Goal: Transaction & Acquisition: Complete application form

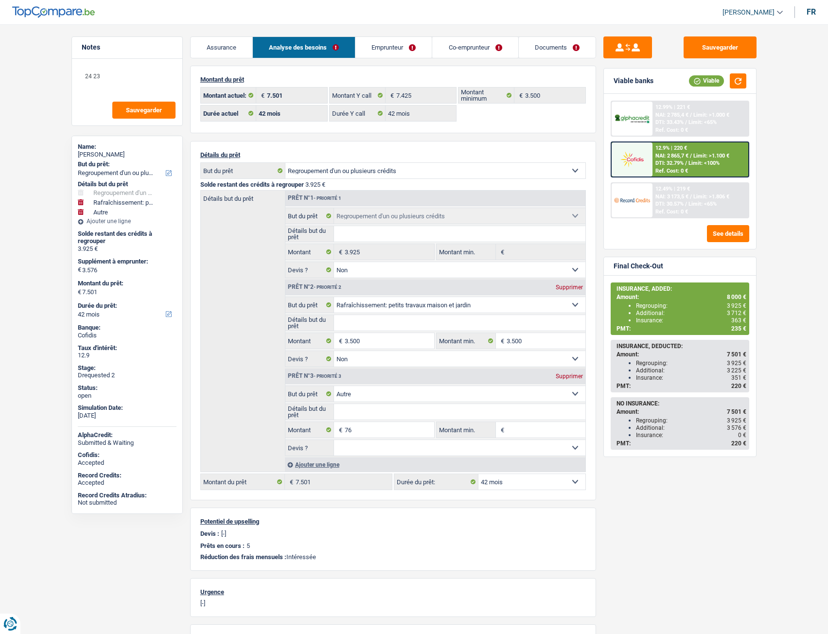
select select "refinancing"
select select "houseOrGarden"
select select "other"
select select "42"
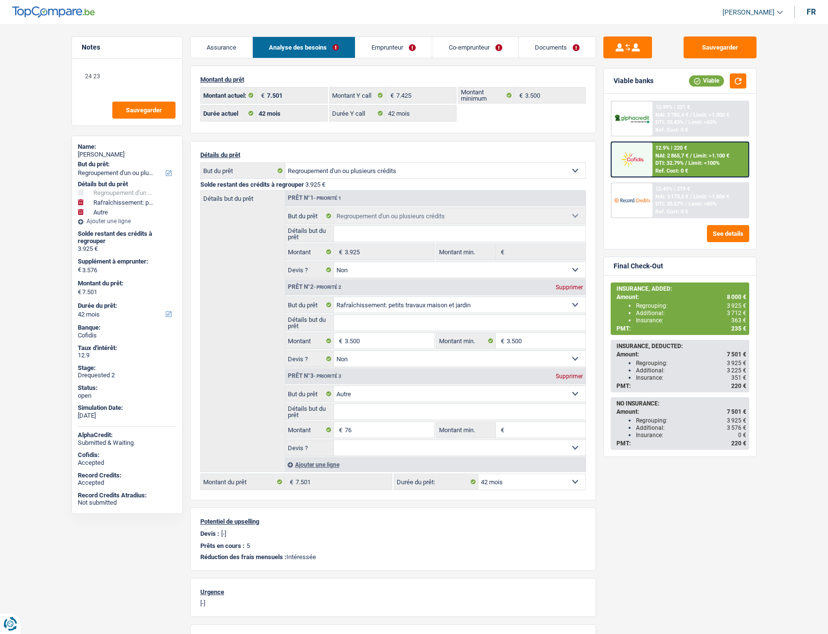
select select "42"
select select "refinancing"
select select "false"
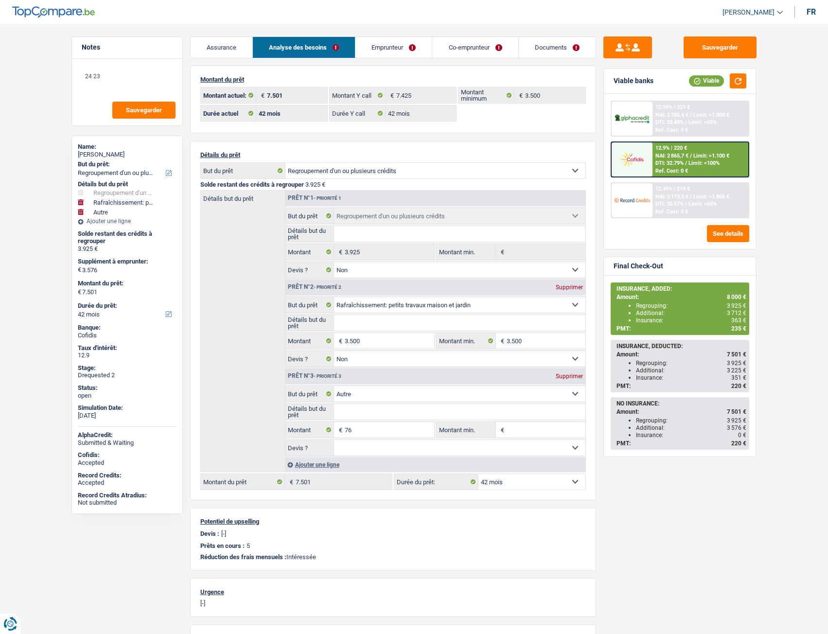
select select "houseOrGarden"
select select "false"
select select "other"
select select "42"
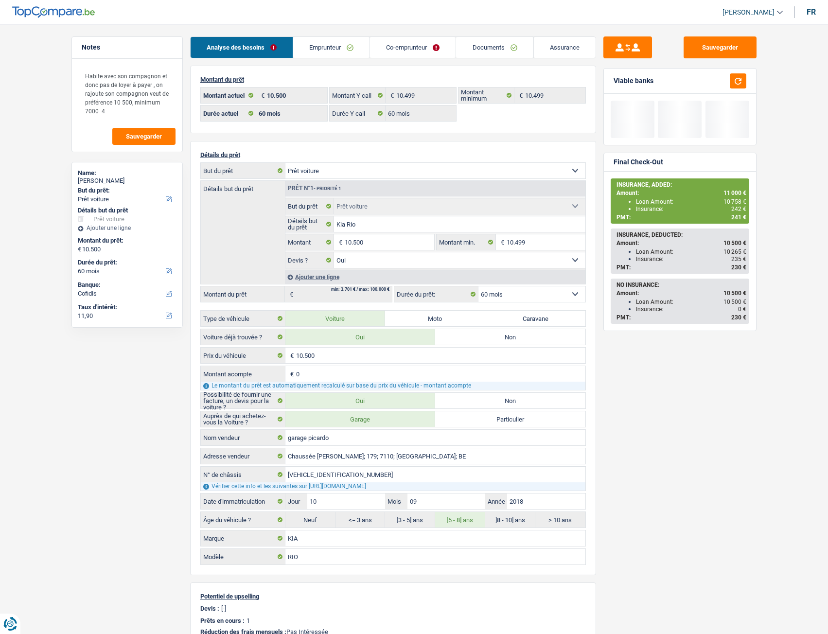
select select "car"
select select "60"
select select "cofidis"
select select "60"
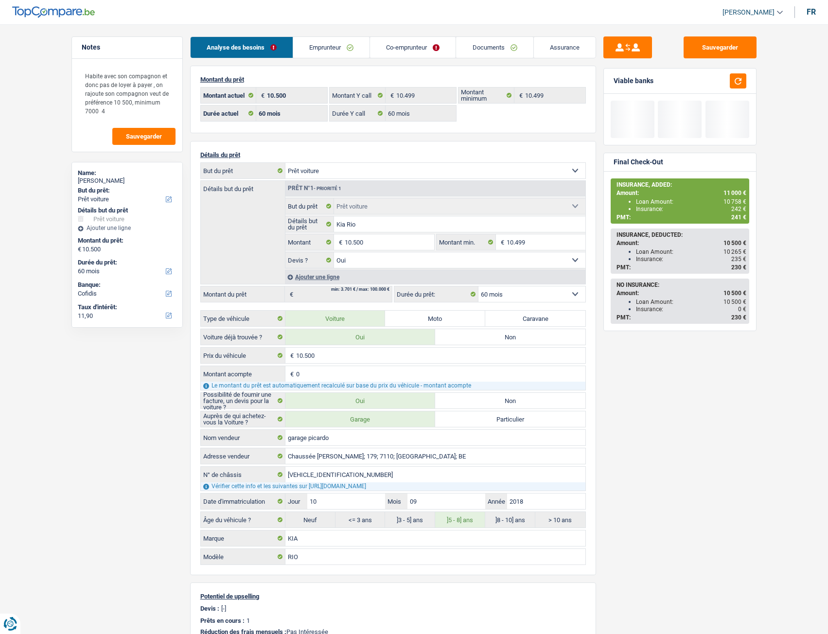
select select "60"
select select "car"
select select "yes"
select select "60"
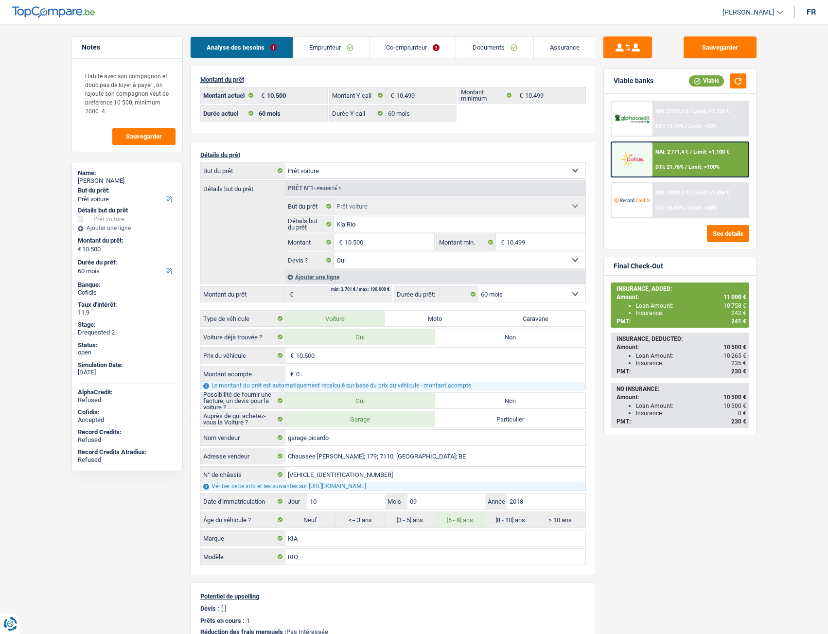
click at [495, 50] on link "Documents" at bounding box center [494, 47] width 77 height 21
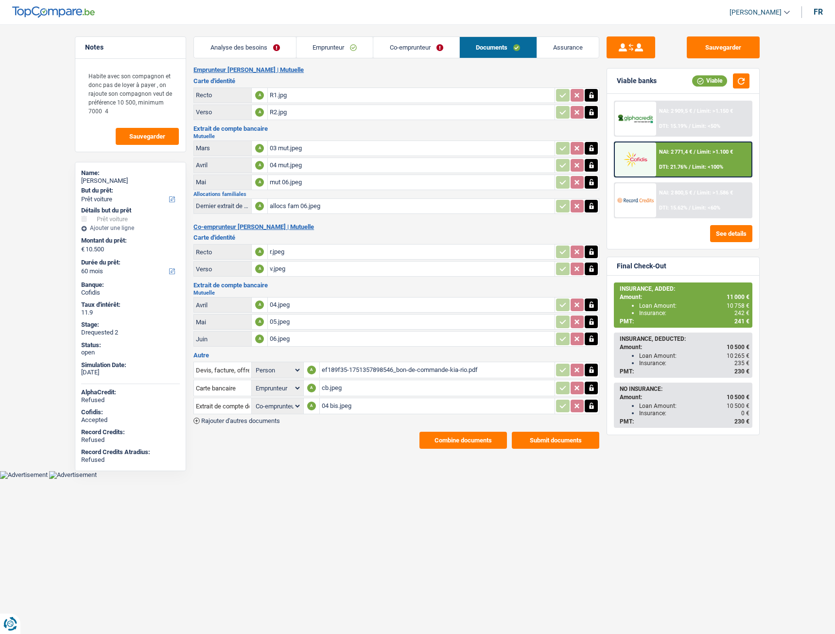
click at [359, 368] on div "ef189f35-1751357898546_bon-de-commande-kia-rio.pdf" at bounding box center [437, 370] width 231 height 15
click at [339, 389] on div "cb.jpeg" at bounding box center [437, 388] width 231 height 15
click at [336, 405] on div "04 bis.jpeg" at bounding box center [437, 406] width 231 height 15
click at [334, 408] on div "04 bis.jpeg" at bounding box center [437, 406] width 231 height 15
click at [572, 46] on link "Assurance" at bounding box center [568, 47] width 62 height 21
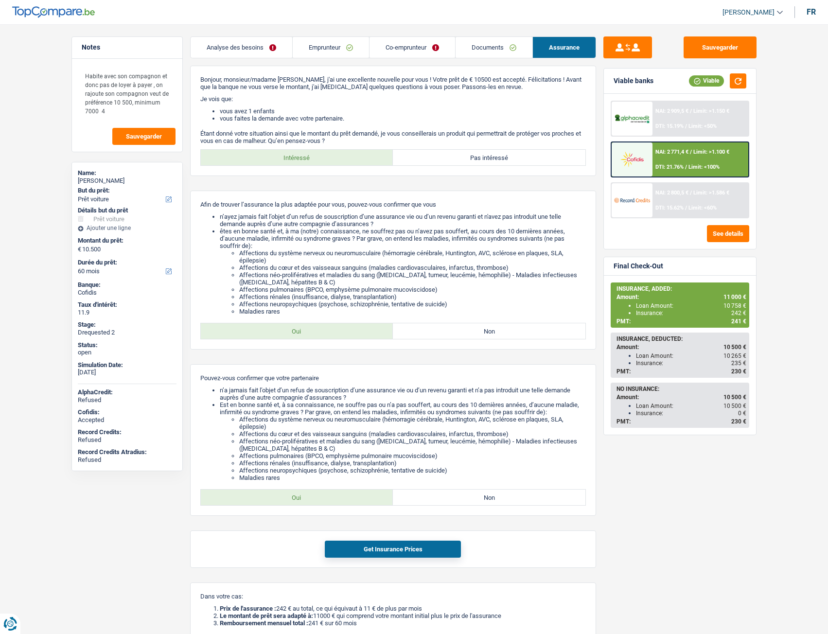
click at [402, 41] on link "Co-emprunteur" at bounding box center [412, 47] width 86 height 21
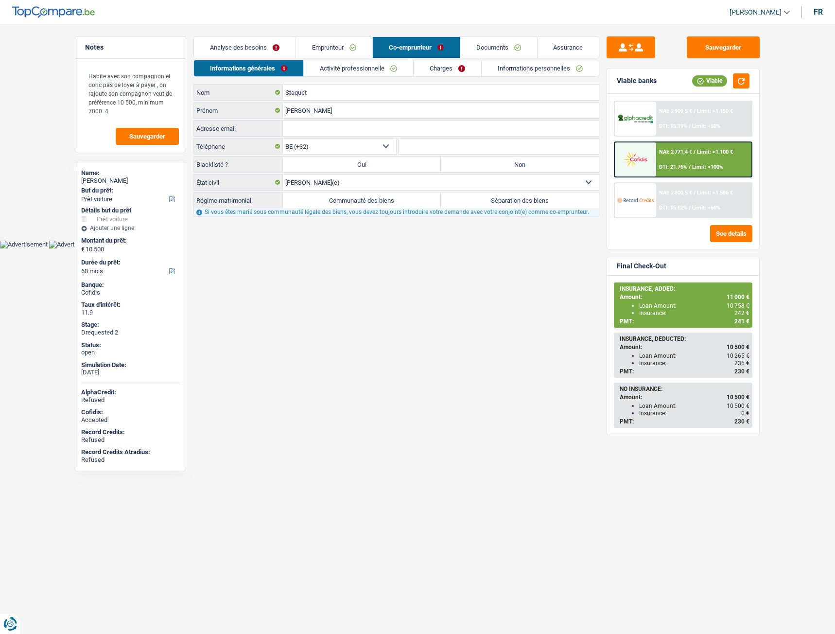
click at [326, 50] on link "Emprunteur" at bounding box center [334, 47] width 76 height 21
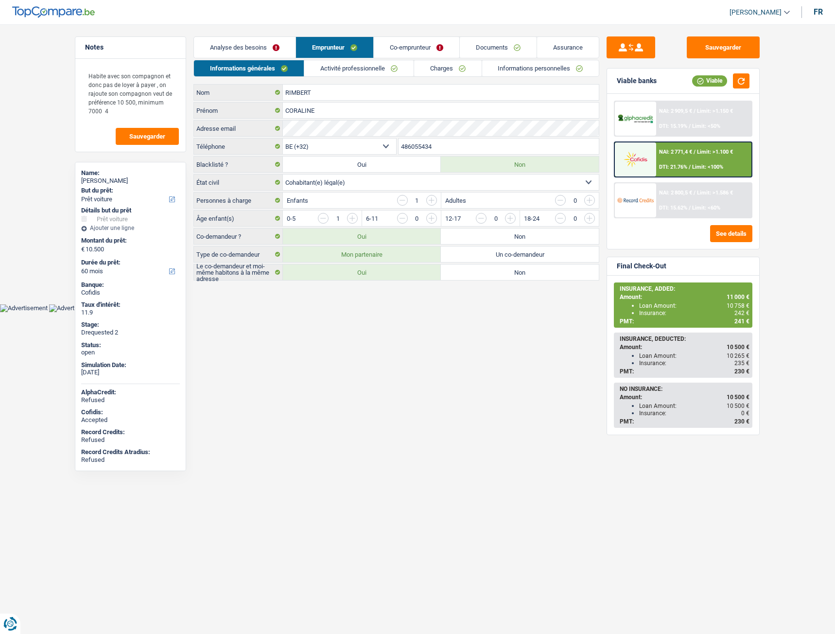
click at [512, 68] on link "Informations personnelles" at bounding box center [540, 68] width 117 height 16
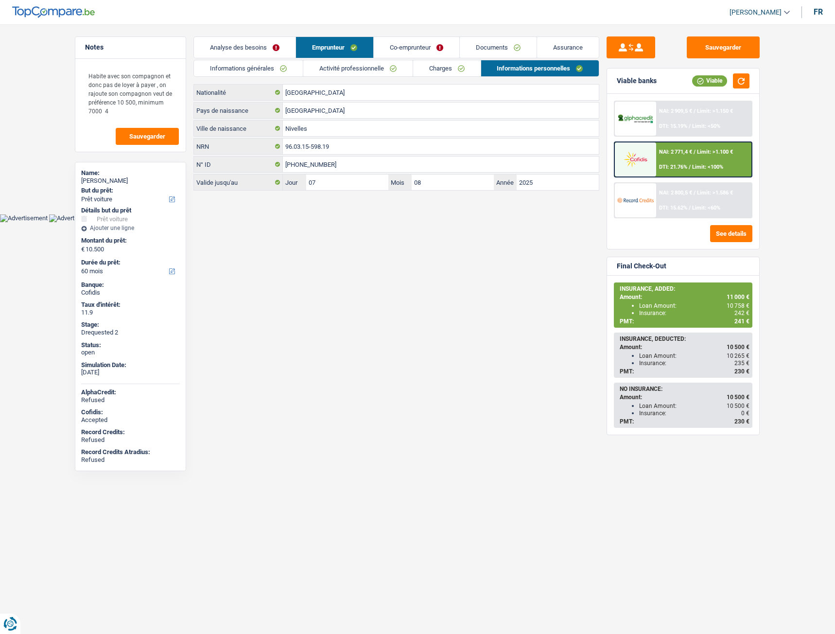
click at [256, 49] on link "Analyse des besoins" at bounding box center [245, 47] width 102 height 21
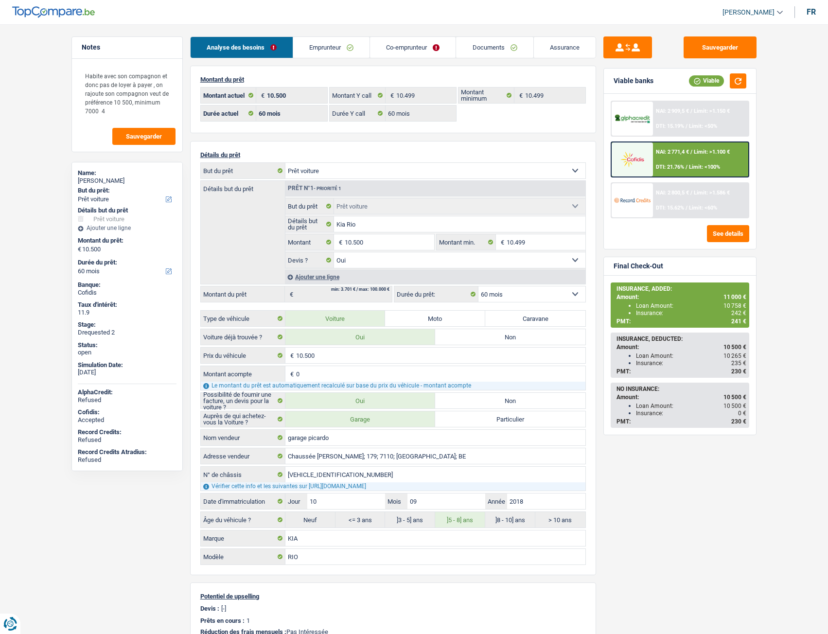
click at [325, 46] on link "Emprunteur" at bounding box center [331, 47] width 76 height 21
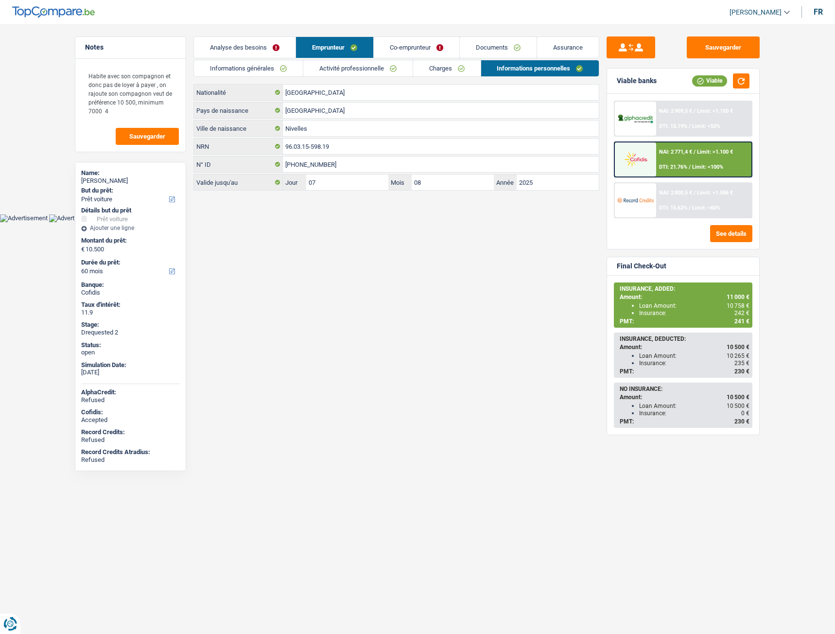
click at [446, 70] on link "Charges" at bounding box center [447, 68] width 68 height 16
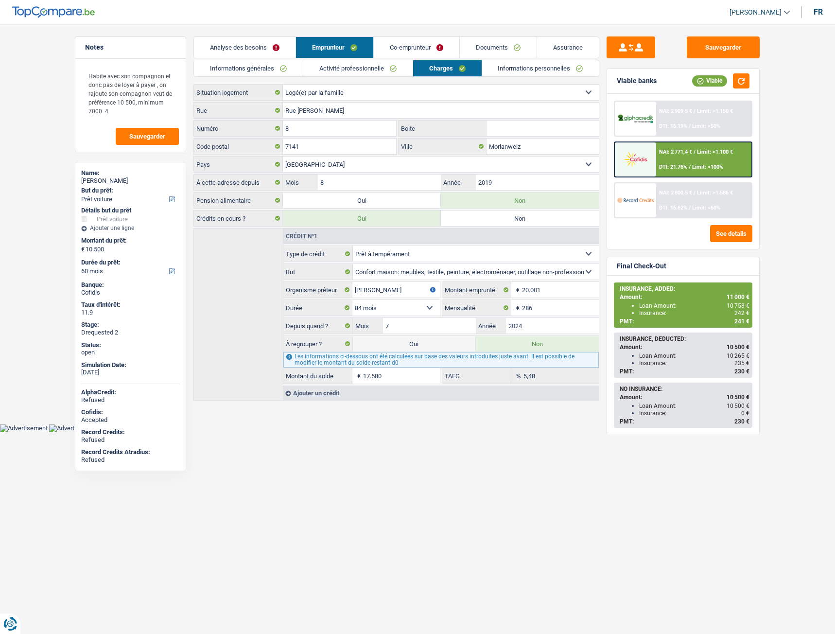
click at [378, 68] on link "Activité professionnelle" at bounding box center [357, 68] width 109 height 16
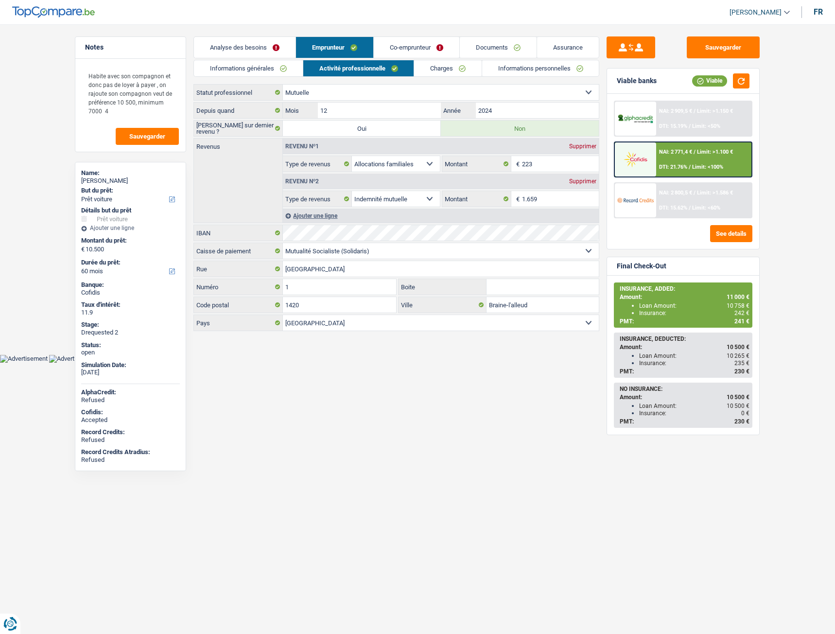
click at [250, 67] on link "Informations générales" at bounding box center [248, 68] width 109 height 16
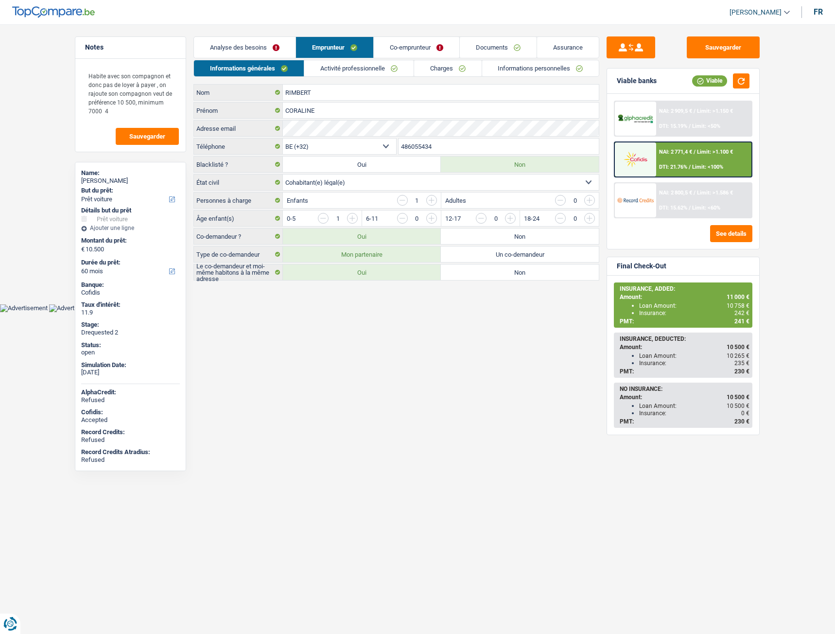
click at [39, 9] on img at bounding box center [53, 12] width 83 height 12
click at [53, 15] on img at bounding box center [53, 12] width 83 height 12
click at [116, 15] on header "Isabel Lopes Se déconnecter fr" at bounding box center [417, 12] width 835 height 25
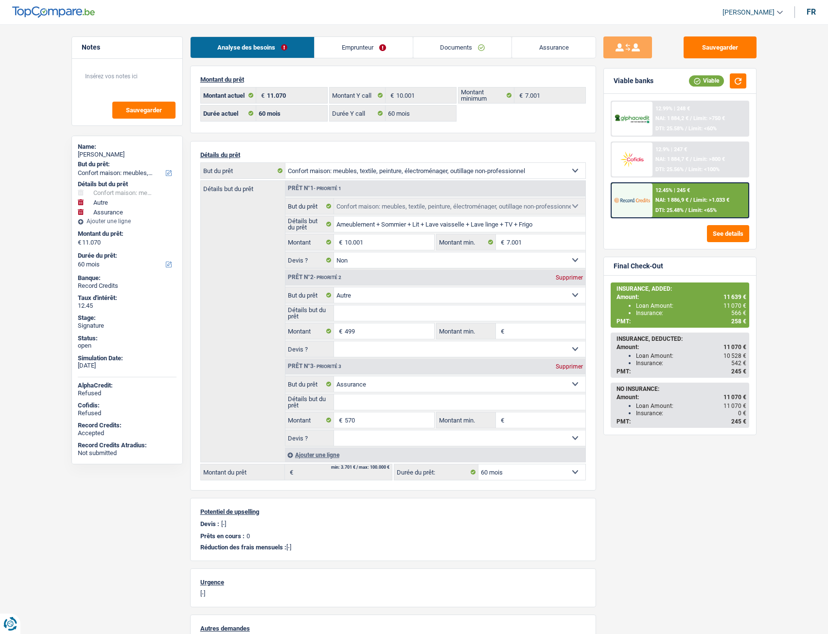
select select "household"
select select "other"
select select "insurance"
select select "60"
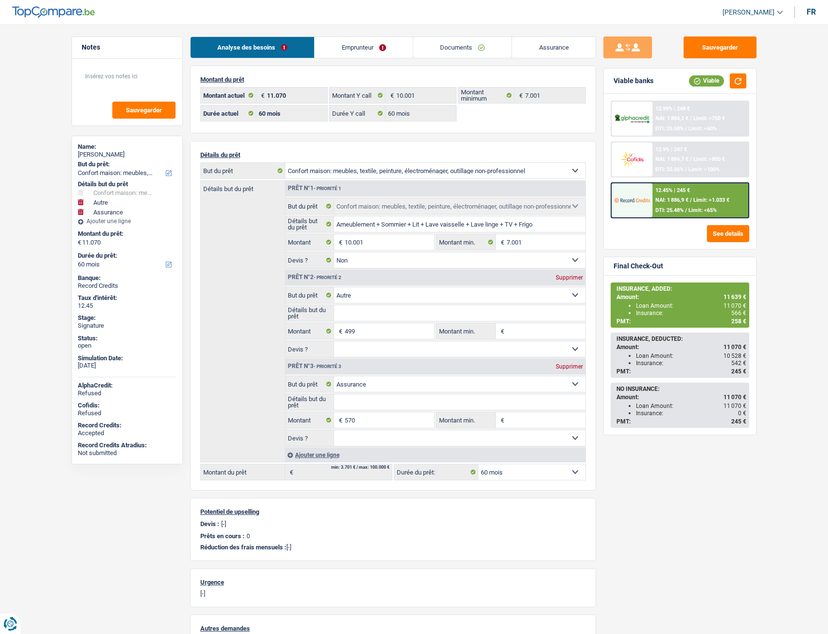
select select "60"
select select "household"
select select "false"
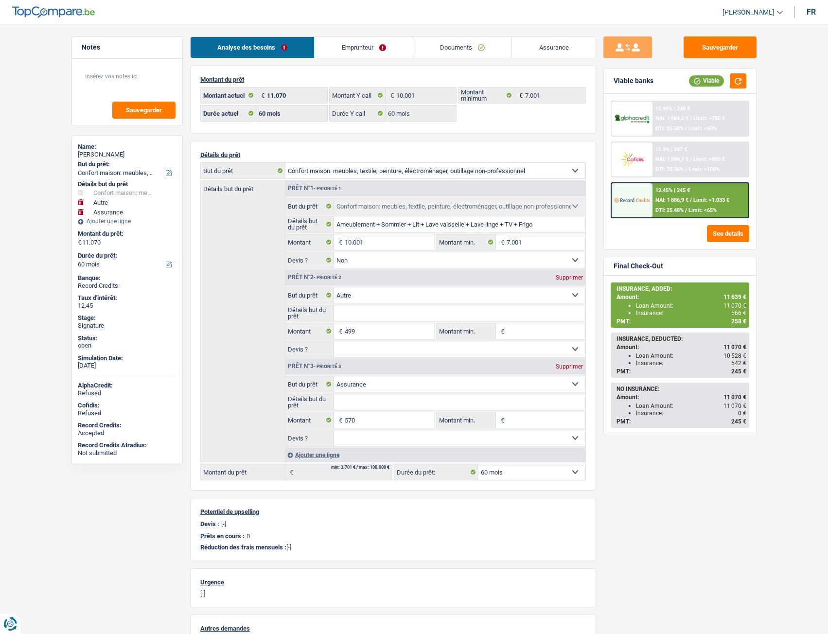
select select "other"
select select "insurance"
select select "60"
click at [451, 49] on link "Documents" at bounding box center [462, 47] width 99 height 21
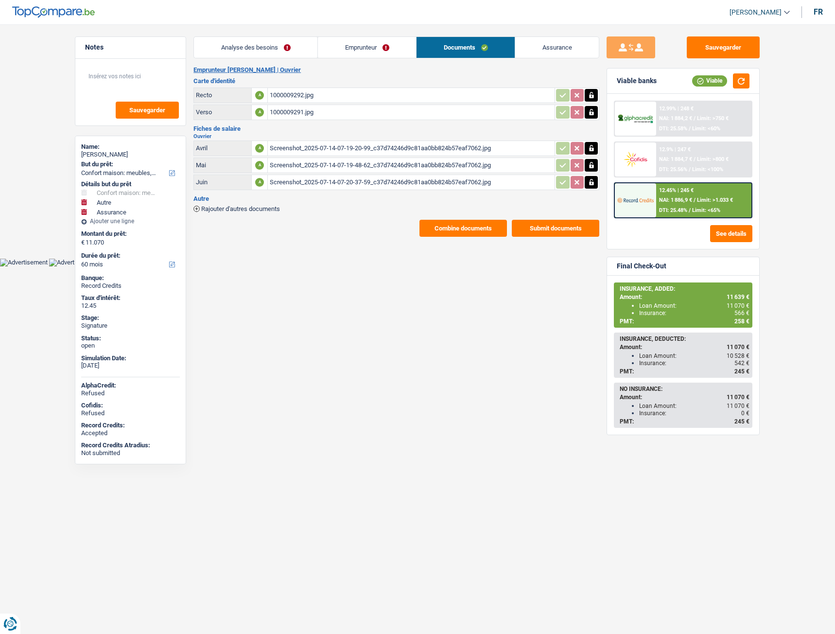
click at [254, 210] on span "Rajouter d'autres documents" at bounding box center [240, 209] width 79 height 6
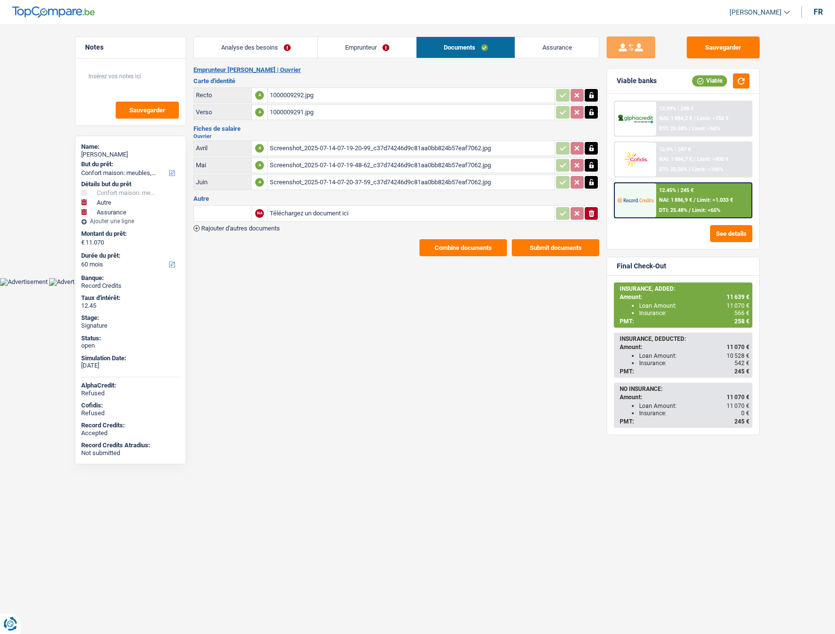
click at [317, 211] on input "Téléchargez un document ici" at bounding box center [411, 213] width 283 height 15
type input "C:\fakepath\CB Bissot.jpg"
click at [234, 214] on input "text" at bounding box center [222, 214] width 53 height 16
click at [228, 231] on li "Carte bancaire" at bounding box center [249, 233] width 100 height 12
type input "Carte bancaire"
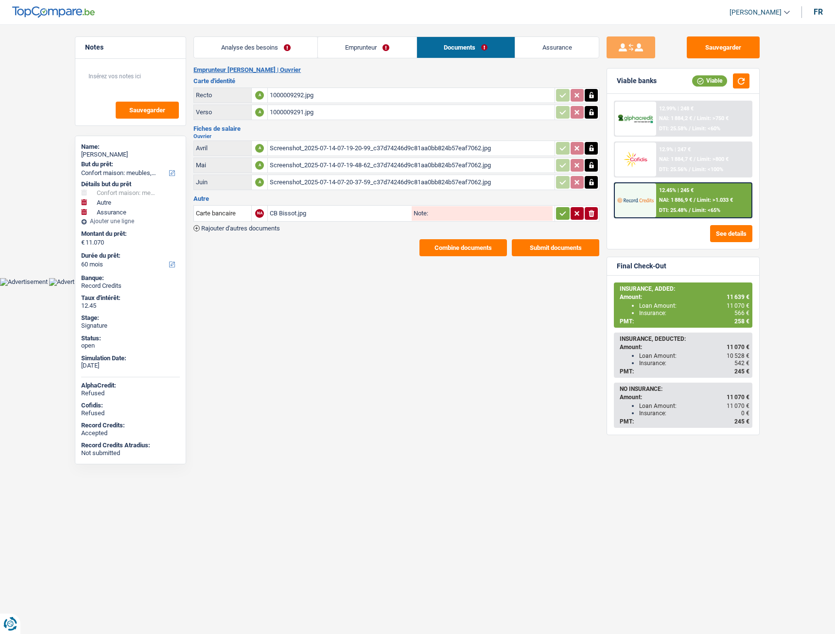
click at [560, 219] on button "button" at bounding box center [562, 213] width 13 height 13
click at [716, 47] on button "Sauvegarder" at bounding box center [723, 47] width 73 height 22
click at [361, 286] on html "Vous avez le contrôle de vos données Nous utilisons des cookies, tout comme nos…" at bounding box center [417, 143] width 835 height 286
click at [292, 94] on div "1000009292.jpg" at bounding box center [411, 95] width 283 height 15
click at [297, 112] on div "1000009291.jpg" at bounding box center [411, 112] width 283 height 15
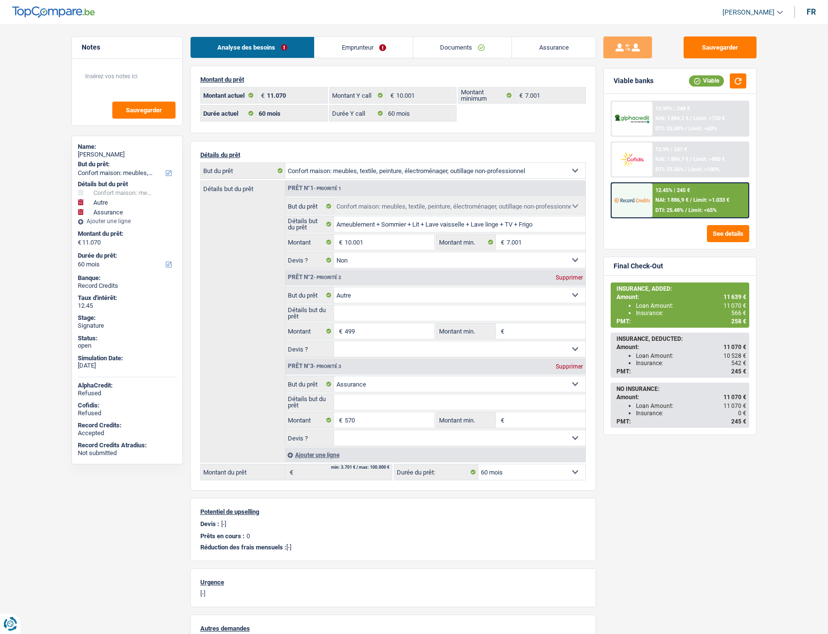
select select "household"
select select "other"
select select "insurance"
select select "60"
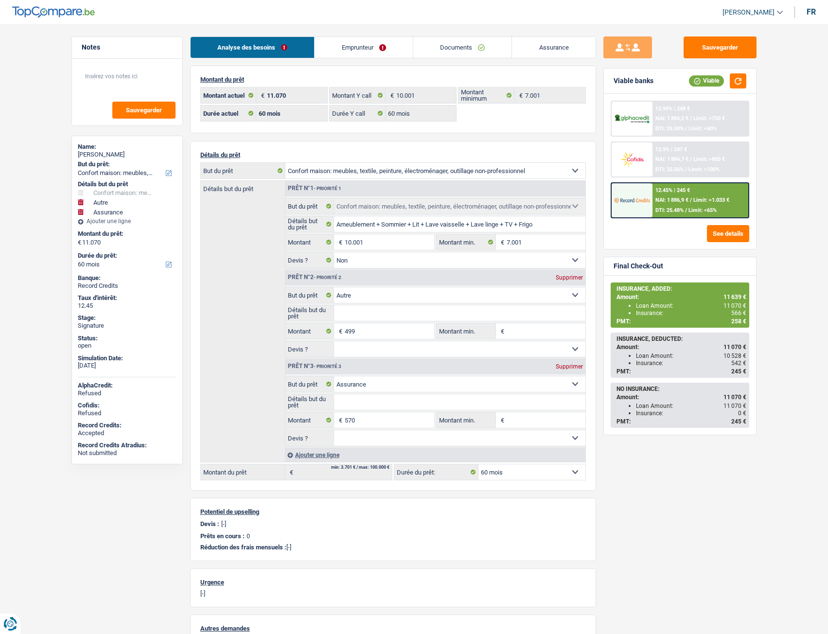
select select "60"
select select "household"
select select "false"
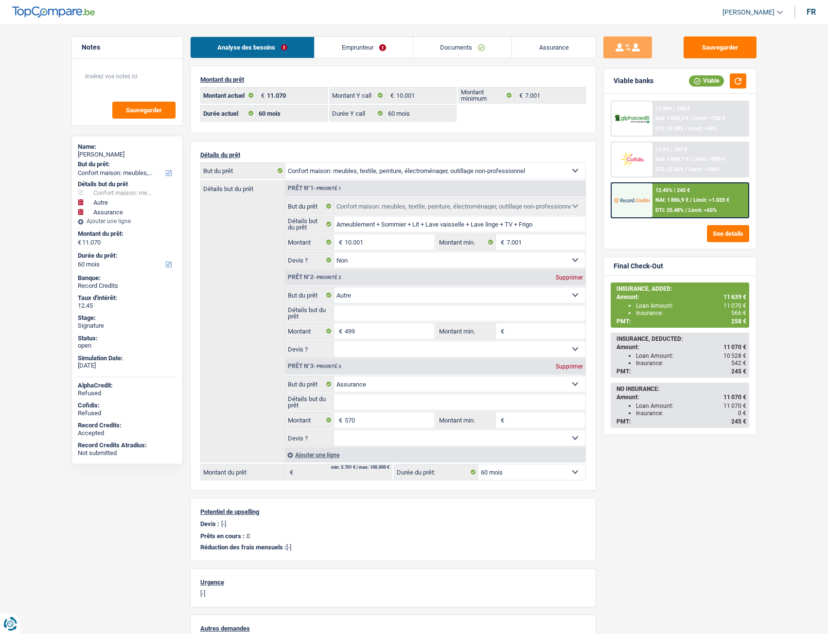
select select "other"
select select "insurance"
select select "60"
click at [461, 49] on link "Documents" at bounding box center [462, 47] width 99 height 21
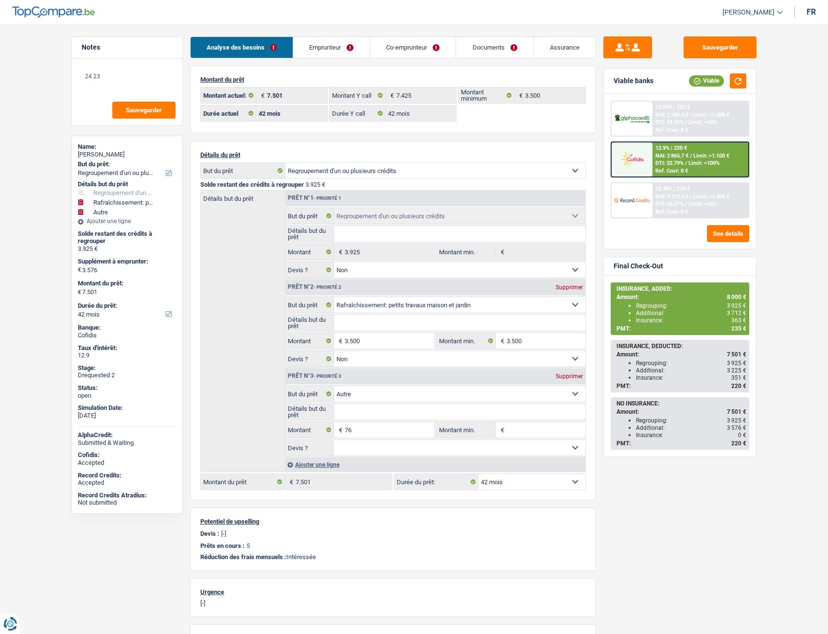
select select "refinancing"
select select "houseOrGarden"
select select "other"
select select "42"
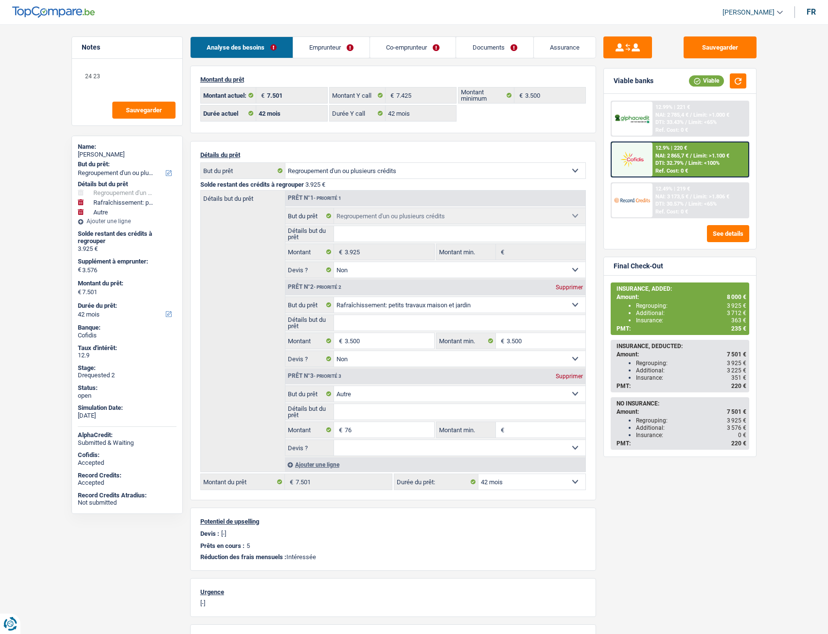
select select "42"
select select "refinancing"
select select "false"
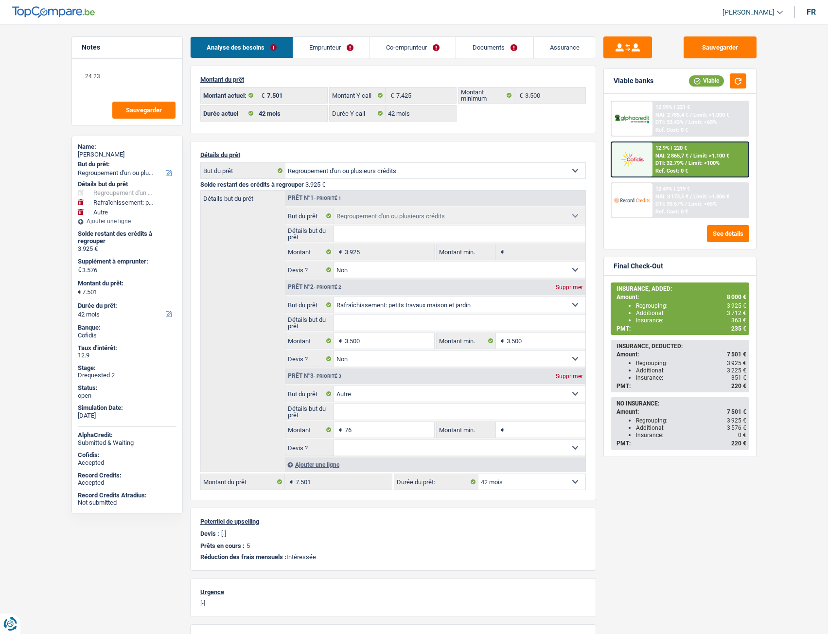
select select "houseOrGarden"
select select "false"
select select "other"
select select "42"
click at [561, 46] on link "Assurance" at bounding box center [565, 47] width 62 height 21
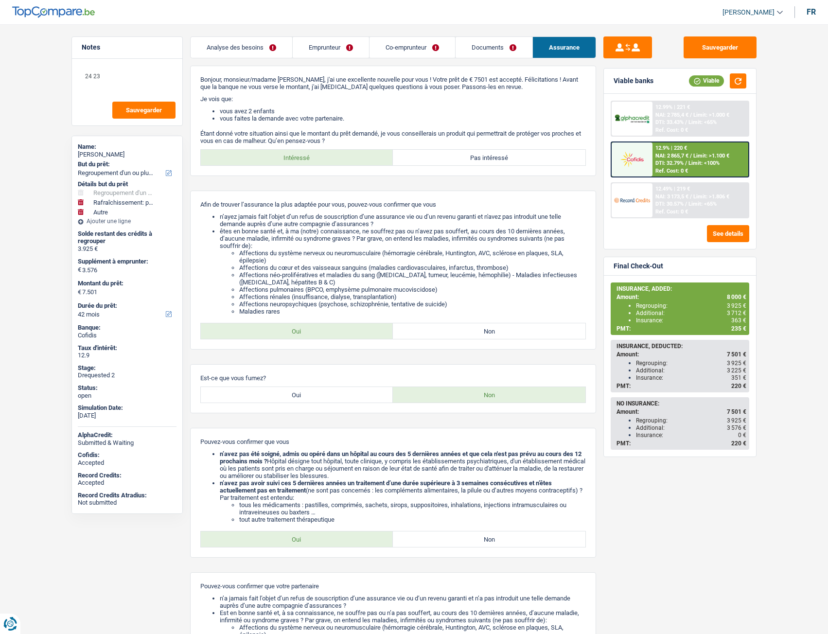
click at [483, 43] on link "Documents" at bounding box center [493, 47] width 77 height 21
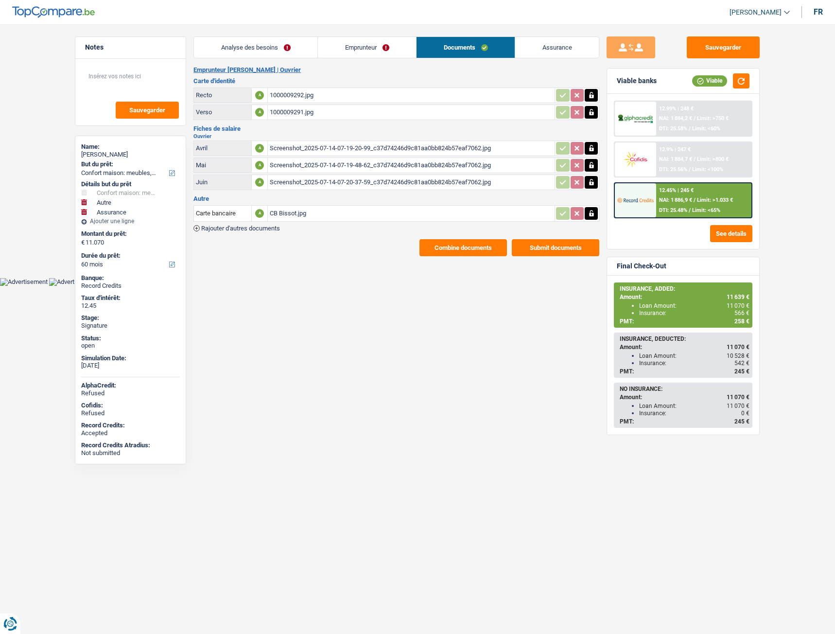
select select "household"
select select "other"
select select "insurance"
select select "60"
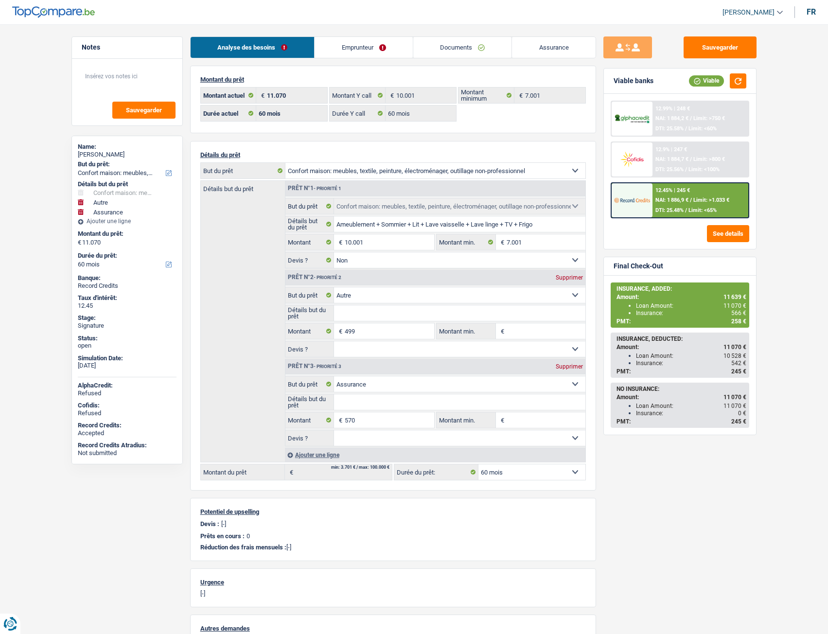
select select "household"
select select "other"
select select "insurance"
select select "60"
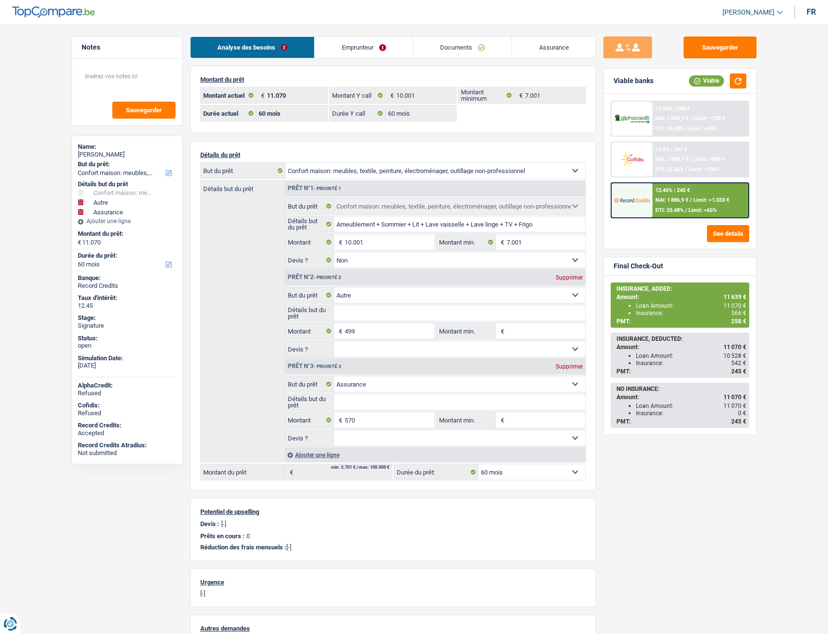
select select "60"
select select "household"
select select "false"
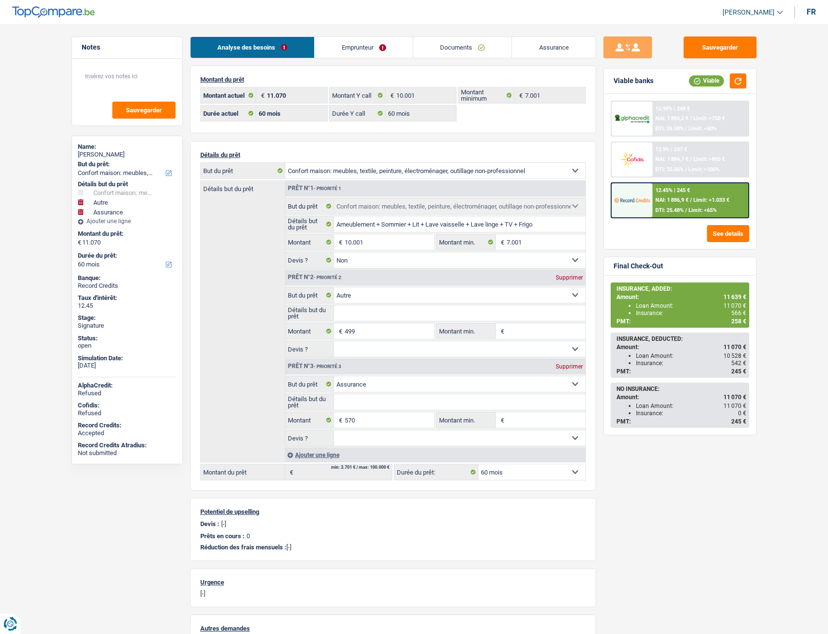
select select "other"
select select "insurance"
select select "60"
click at [544, 49] on link "Assurance" at bounding box center [554, 47] width 84 height 21
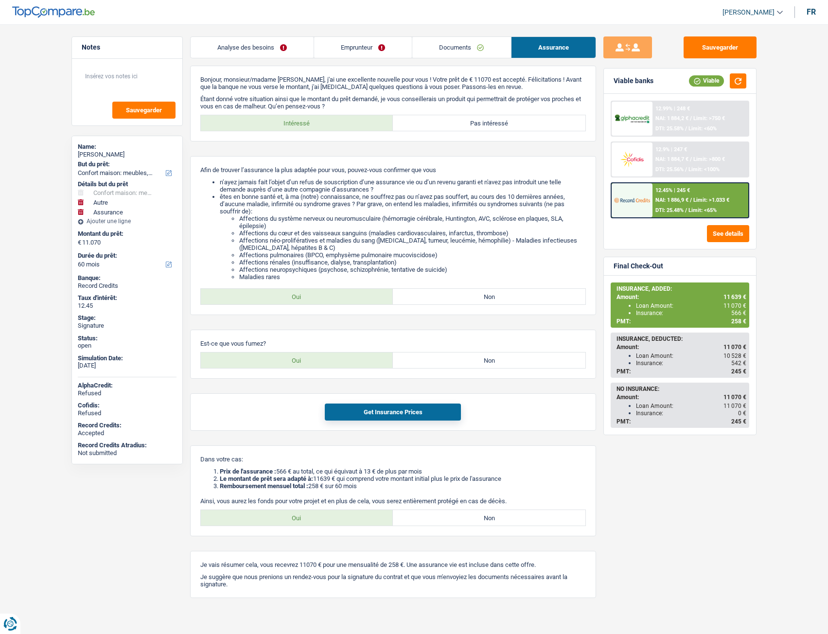
click at [454, 47] on link "Documents" at bounding box center [461, 47] width 98 height 21
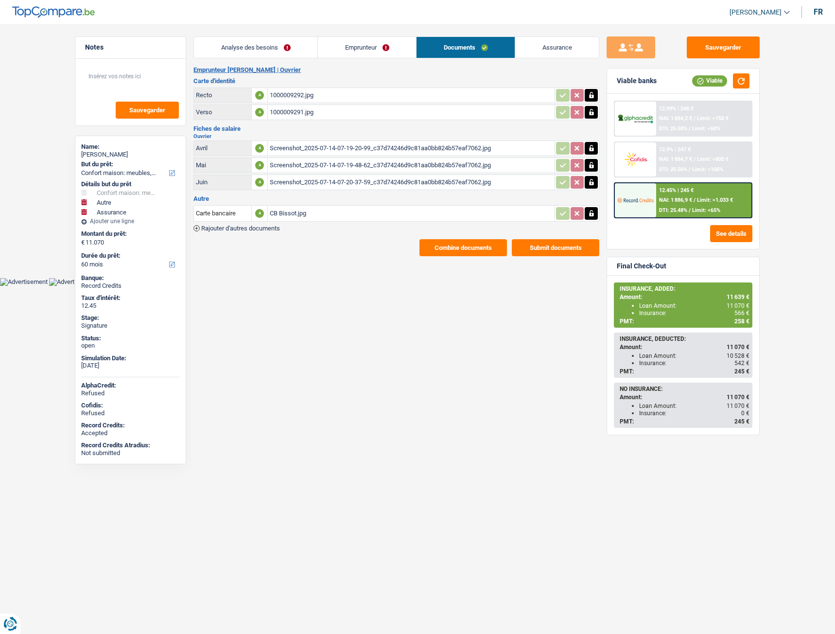
click at [287, 212] on div "CB Bissot.jpg" at bounding box center [411, 213] width 283 height 15
click at [263, 227] on span "Rajouter d'autres documents" at bounding box center [240, 228] width 79 height 6
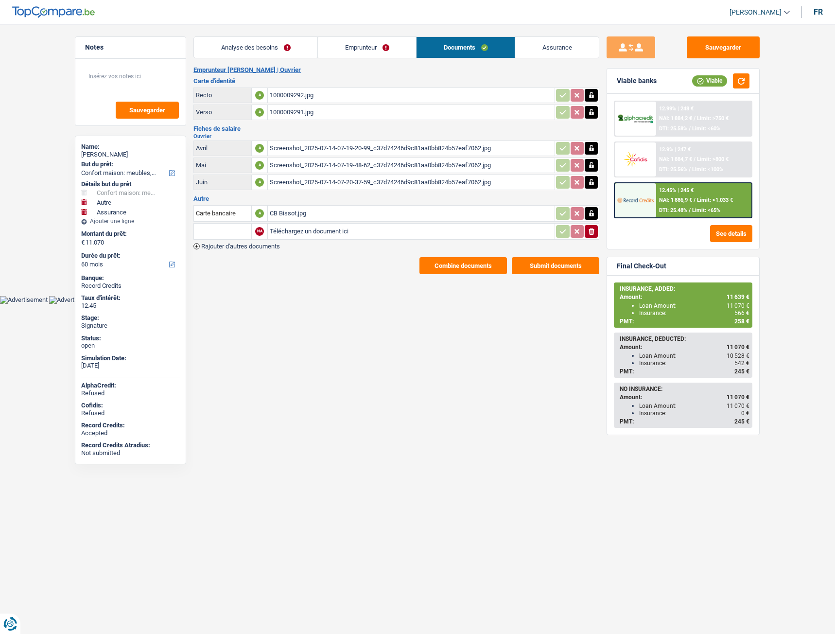
click at [321, 234] on input "Téléchargez un document ici" at bounding box center [411, 231] width 283 height 15
type input "C:\fakepath\IMG_9044.jpg"
click at [237, 235] on input "text" at bounding box center [222, 232] width 53 height 16
type input "c"
click at [230, 250] on li "Carte bancaire" at bounding box center [249, 251] width 100 height 12
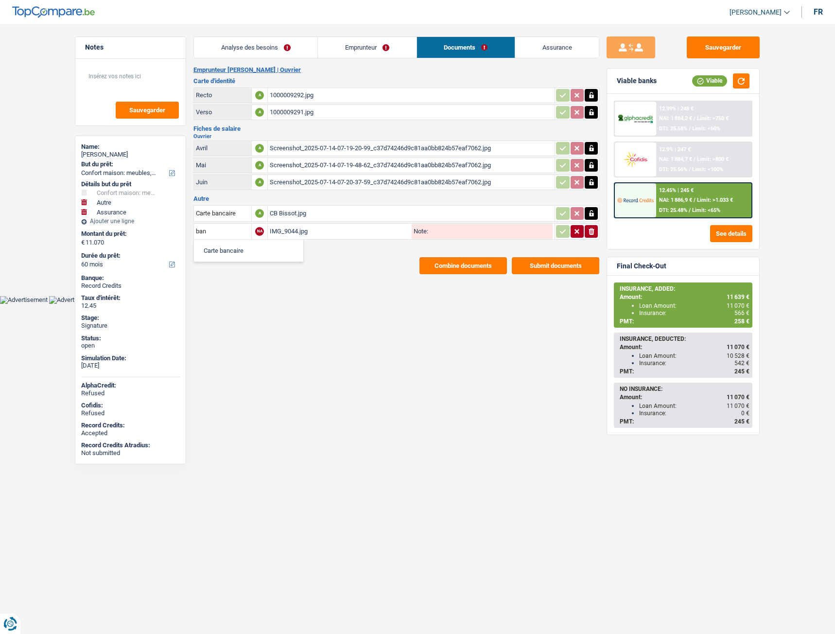
type input "Carte bancaire"
click at [262, 245] on span "Rajouter d'autres documents" at bounding box center [240, 246] width 79 height 6
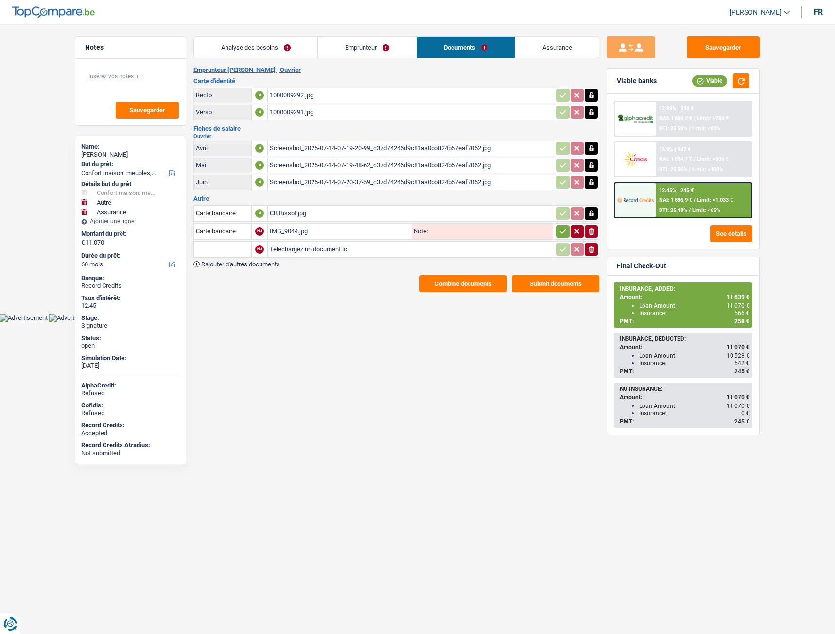
click at [303, 249] on input "Téléchargez un document ici" at bounding box center [411, 249] width 283 height 15
click at [300, 249] on input "Téléchargez un document ici" at bounding box center [411, 249] width 283 height 15
type input "C:\fakepath\IMG_9045.jpg"
click at [216, 248] on input "text" at bounding box center [222, 250] width 53 height 16
click at [224, 270] on li "Carte bancaire" at bounding box center [249, 268] width 100 height 12
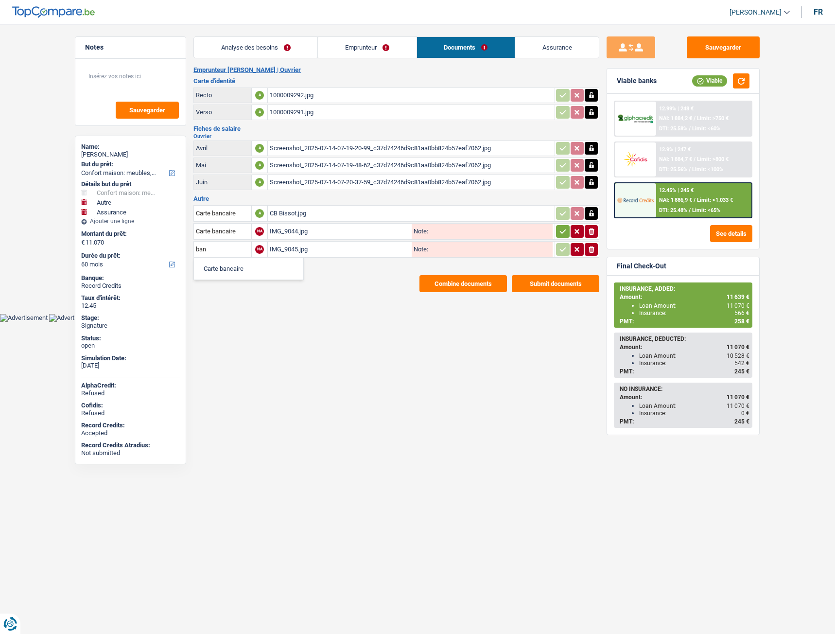
type input "Carte bancaire"
click at [559, 237] on button "button" at bounding box center [562, 231] width 13 height 13
click at [560, 245] on icon "button" at bounding box center [563, 250] width 8 height 10
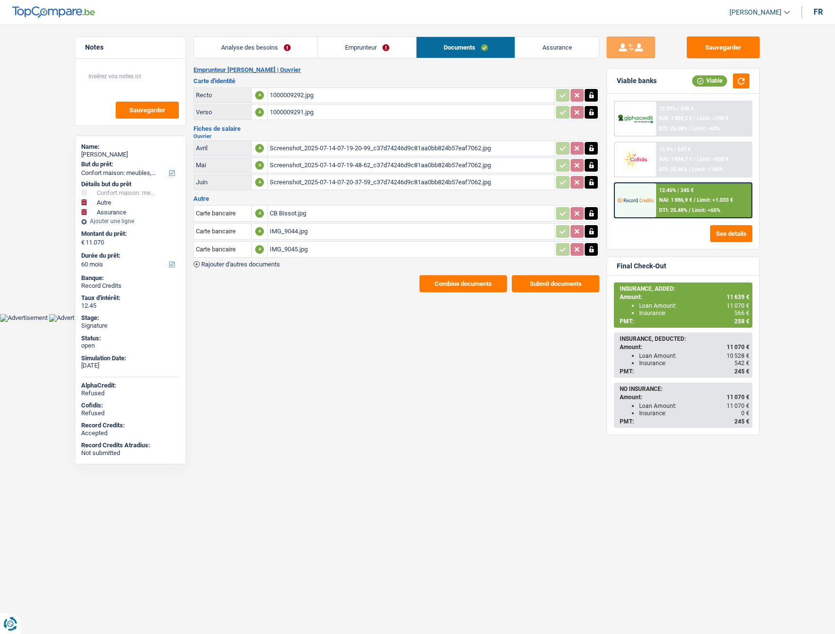
click at [589, 213] on icon "button" at bounding box center [591, 213] width 4 height 6
click at [591, 210] on icon "button" at bounding box center [592, 213] width 6 height 7
click at [723, 40] on button "Sauvegarder" at bounding box center [723, 47] width 73 height 22
click at [731, 54] on button "Sauvegarder" at bounding box center [723, 47] width 73 height 22
click at [474, 285] on button "Combine documents" at bounding box center [462, 283] width 87 height 17
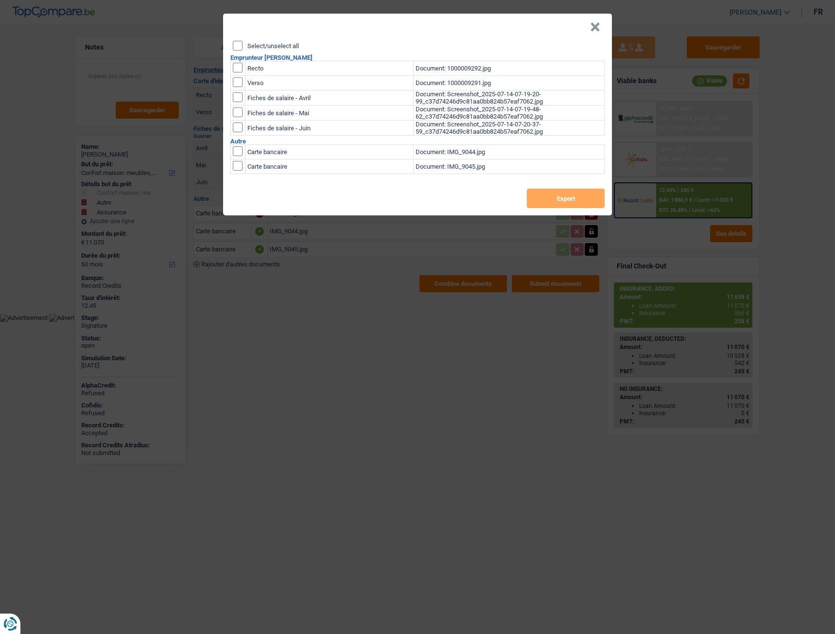
click at [239, 46] on input "Select/unselect all" at bounding box center [238, 46] width 10 height 10
checkbox input "true"
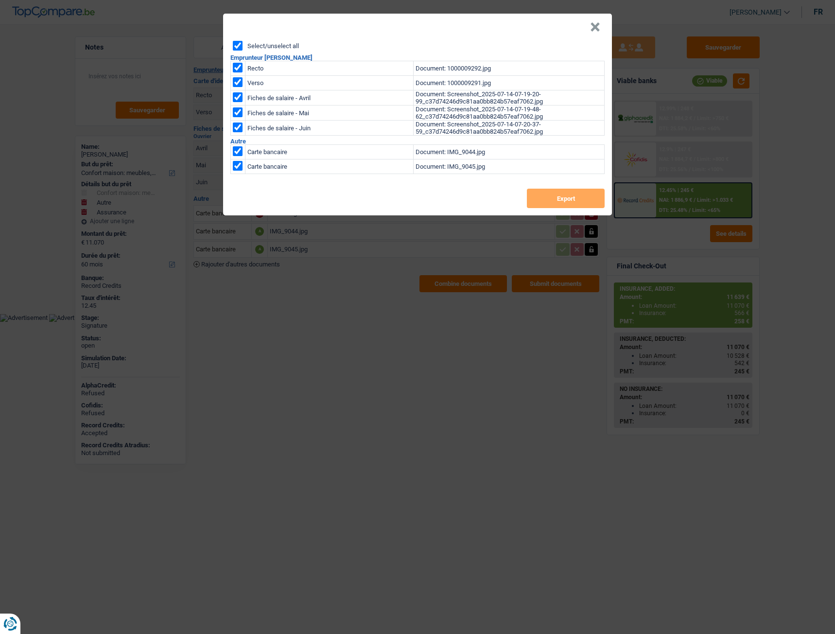
checkbox input "true"
click at [582, 200] on button "Export" at bounding box center [566, 198] width 78 height 19
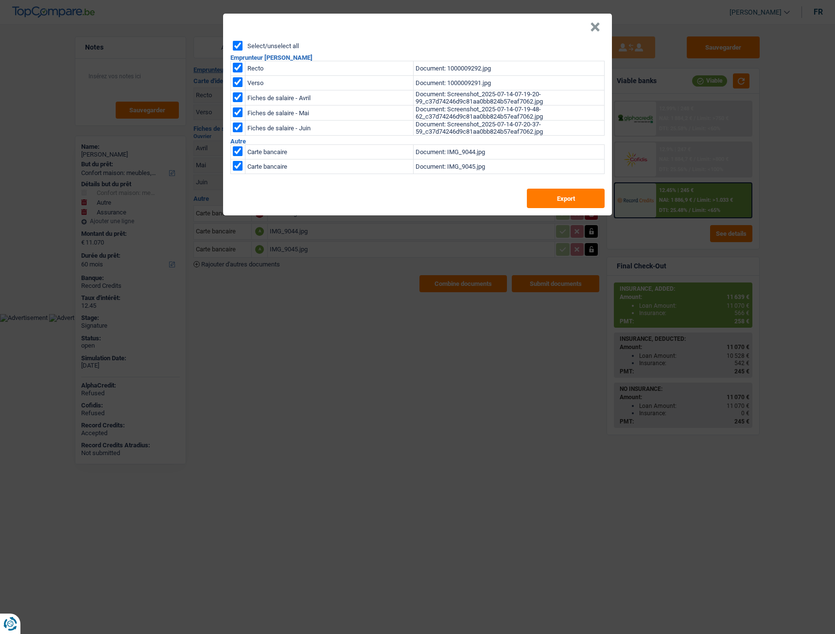
drag, startPoint x: 566, startPoint y: 26, endPoint x: 573, endPoint y: 23, distance: 7.4
click at [565, 26] on header "×" at bounding box center [417, 27] width 389 height 27
click at [599, 26] on button "×" at bounding box center [595, 27] width 10 height 10
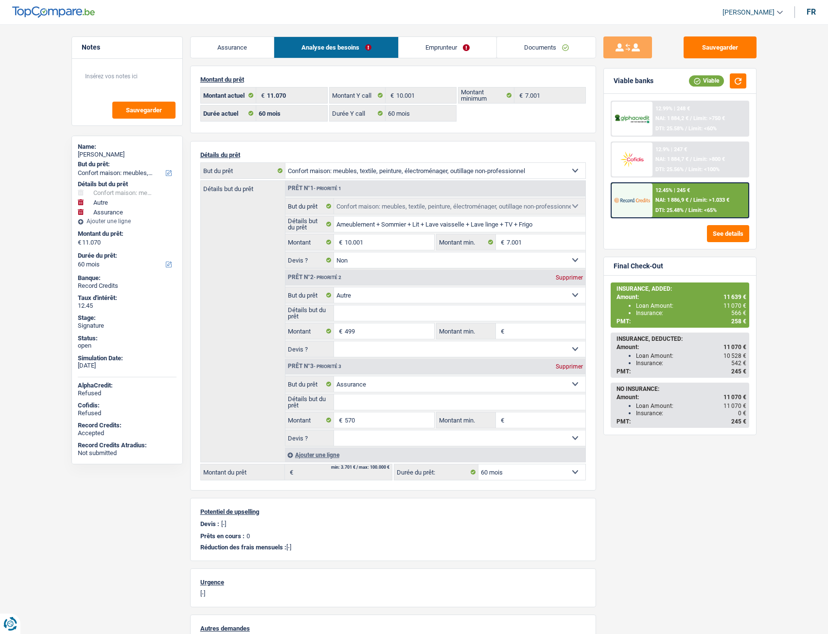
select select "household"
select select "other"
select select "insurance"
select select "60"
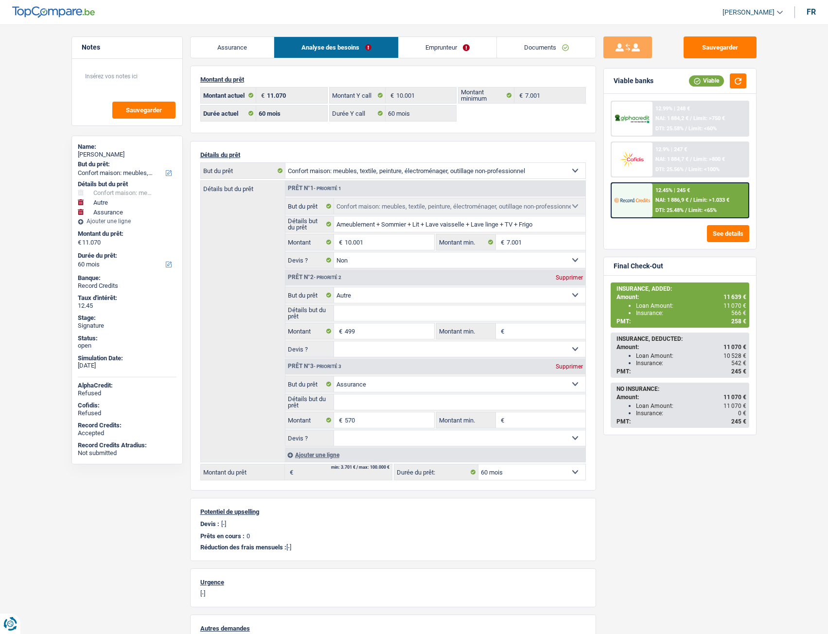
select select "60"
select select "household"
select select "false"
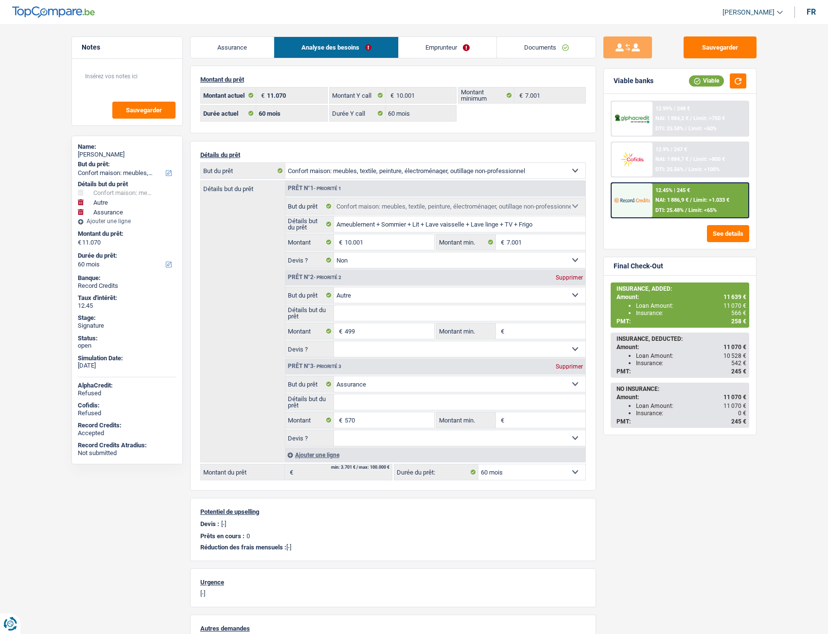
select select "other"
select select "insurance"
select select "60"
click at [437, 49] on link "Documents" at bounding box center [462, 47] width 99 height 21
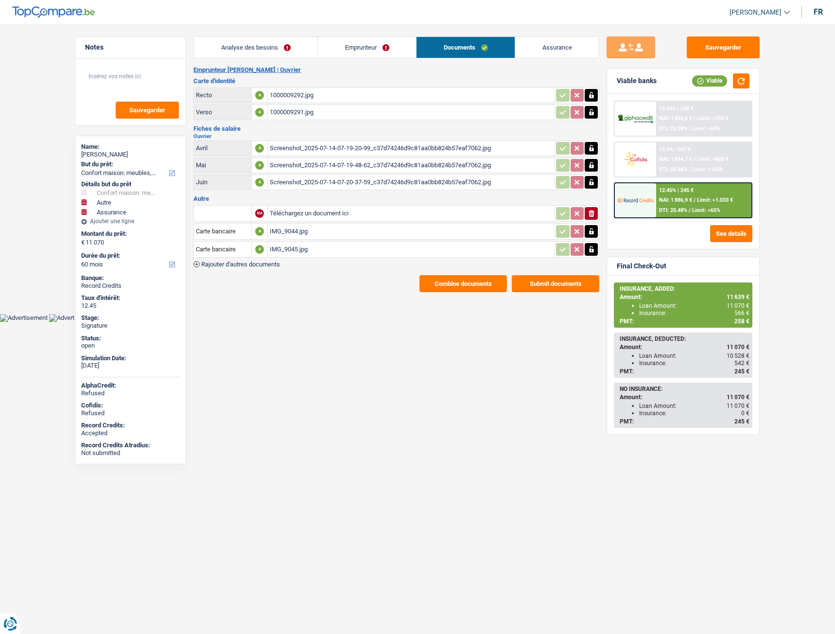
click at [249, 261] on span "Rajouter d'autres documents" at bounding box center [240, 264] width 79 height 6
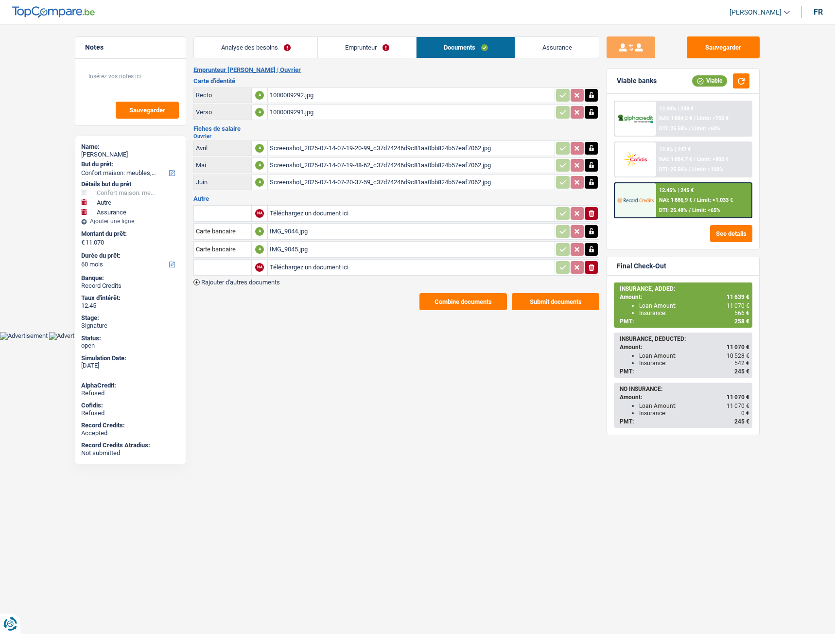
click at [326, 268] on input "Téléchargez un document ici" at bounding box center [411, 267] width 283 height 15
type input "C:\fakepath\extrait bissot.pdf"
click at [212, 272] on input "text" at bounding box center [222, 268] width 53 height 16
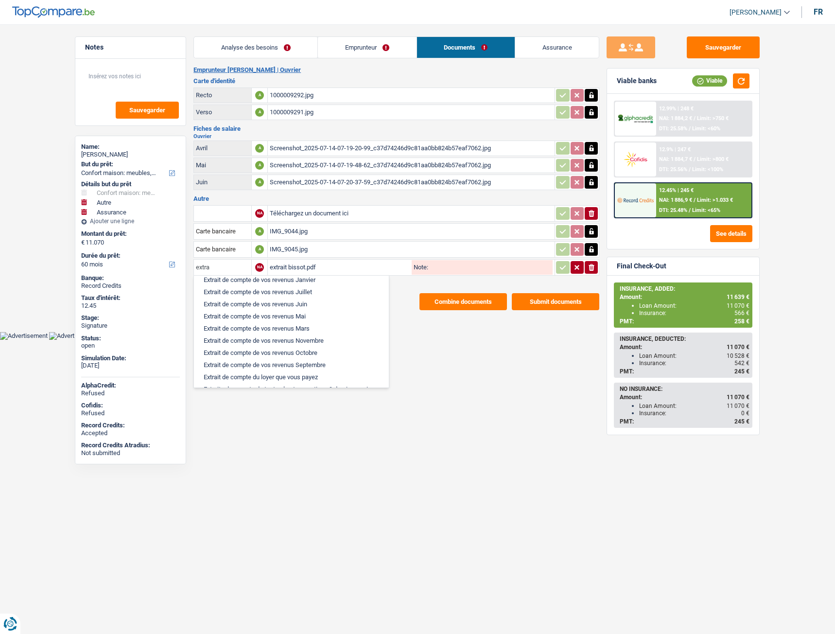
scroll to position [117, 0]
click at [299, 376] on li "Extraits de compte de toutes les transactions 3 derniers mois" at bounding box center [291, 376] width 185 height 12
type input "Extraits de compte de toutes les transactions 3 derniers mois"
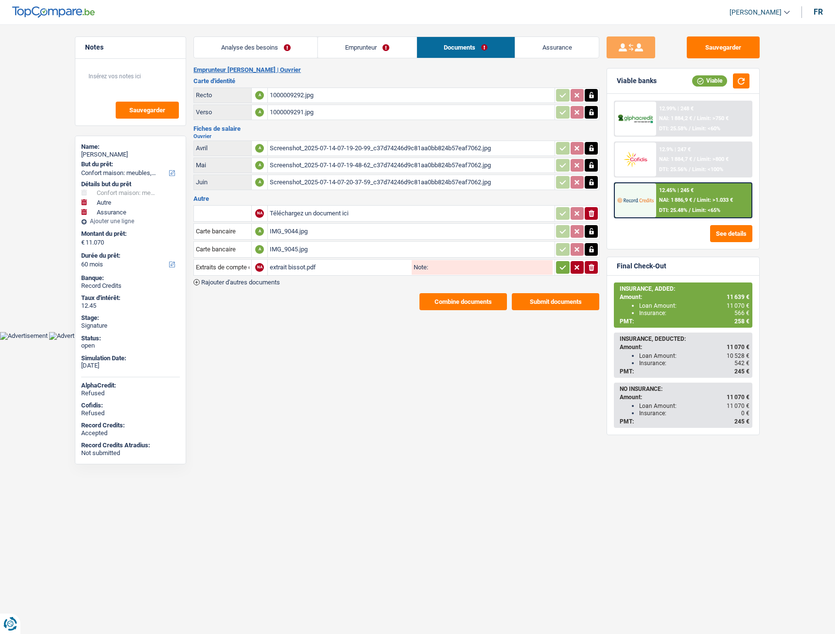
click at [557, 267] on button "button" at bounding box center [562, 267] width 13 height 13
click at [731, 49] on button "Sauvegarder" at bounding box center [723, 47] width 73 height 22
click at [471, 304] on button "Combine documents" at bounding box center [462, 301] width 87 height 17
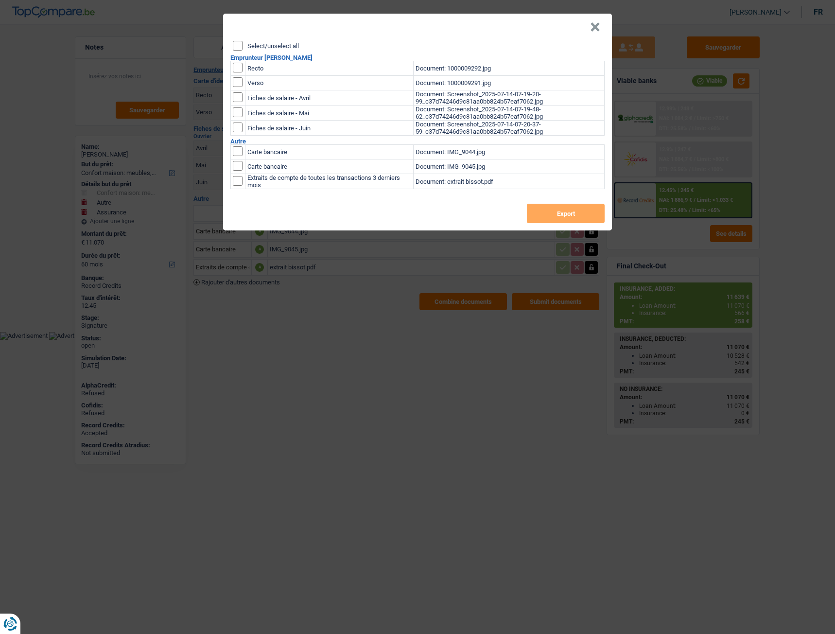
click at [261, 46] on label "Select/unselect all" at bounding box center [273, 46] width 52 height 6
click at [243, 46] on input "Select/unselect all" at bounding box center [238, 46] width 10 height 10
checkbox input "true"
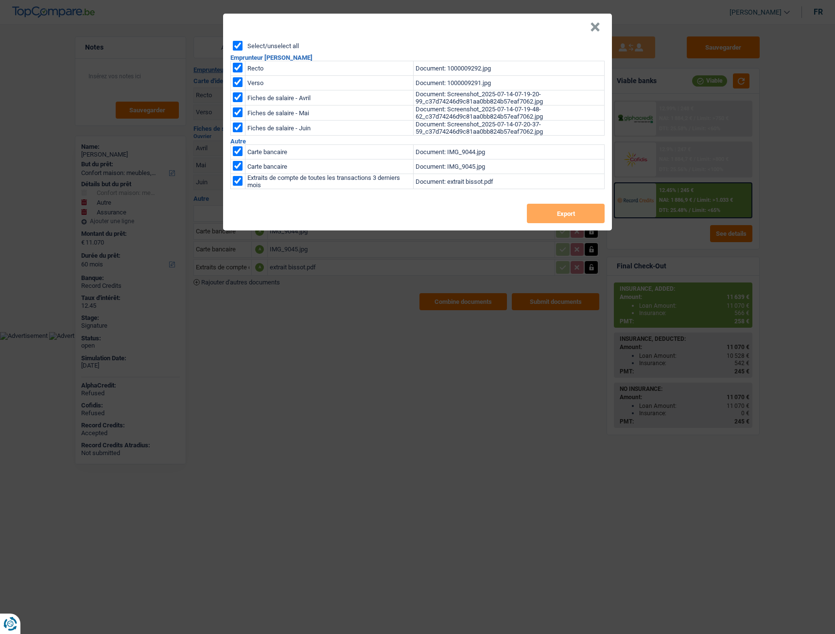
checkbox input "true"
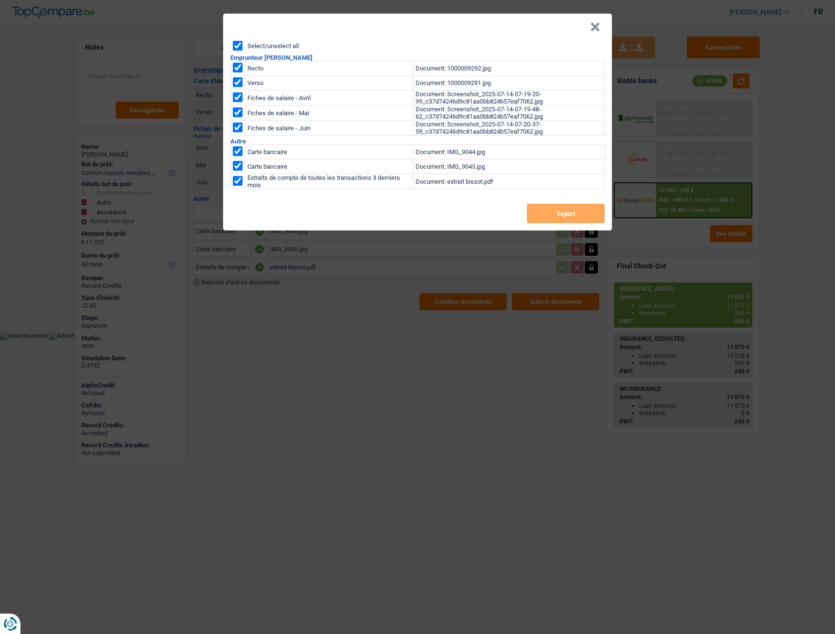
checkbox input "true"
click at [539, 213] on button "Export" at bounding box center [566, 213] width 78 height 19
click at [593, 26] on button "×" at bounding box center [595, 27] width 10 height 10
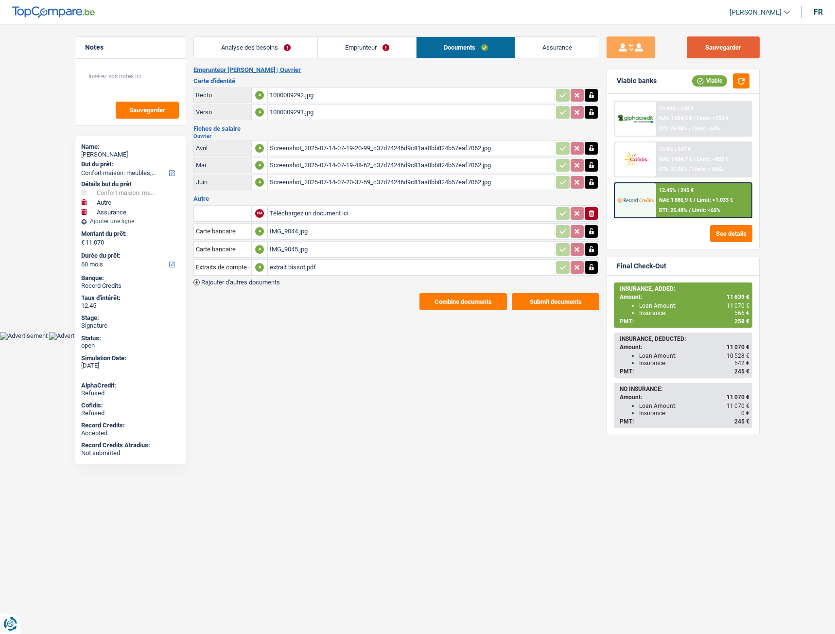
click at [722, 51] on button "Sauvegarder" at bounding box center [723, 47] width 73 height 22
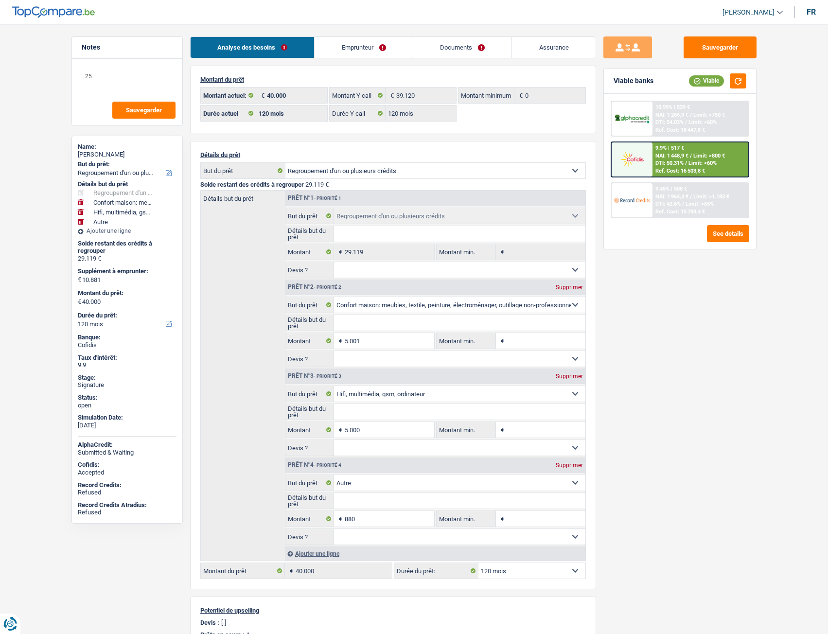
select select "refinancing"
select select "household"
select select "tech"
select select "other"
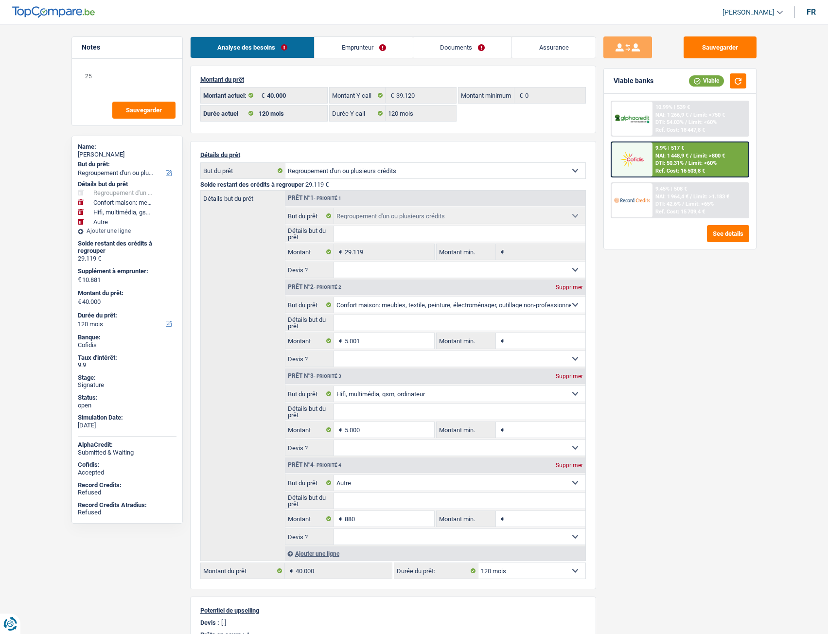
select select "120"
select select "refinancing"
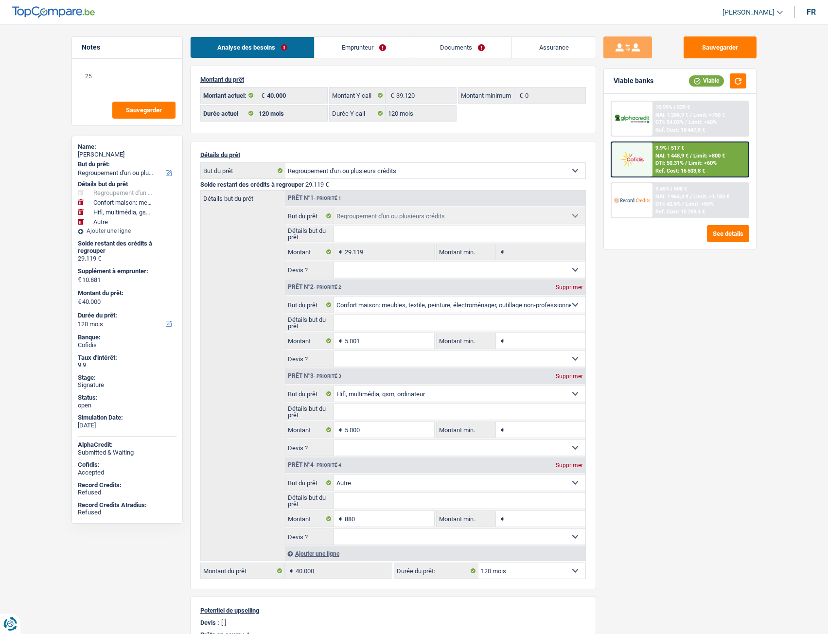
select select "household"
select select "tech"
select select "other"
select select "120"
click at [468, 52] on link "Documents" at bounding box center [462, 47] width 99 height 21
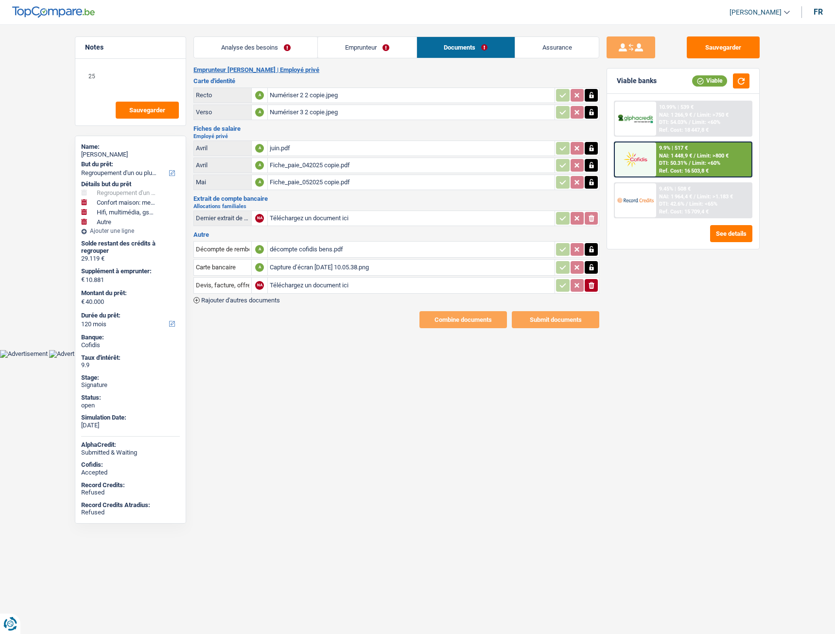
click at [310, 266] on div "Capture d’écran 2025-08-11 à 10.05.38.png" at bounding box center [411, 267] width 283 height 15
click at [242, 301] on span "Rajouter d'autres documents" at bounding box center [240, 300] width 79 height 6
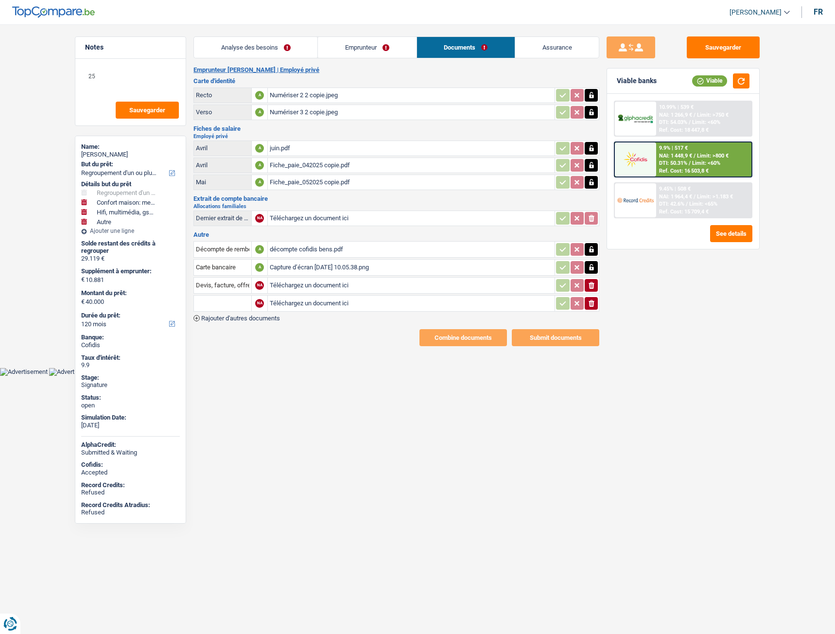
click at [336, 304] on input "Téléchargez un document ici" at bounding box center [411, 303] width 283 height 15
type input "C:\fakepath\extrait bens.pdf"
click at [228, 303] on input "text" at bounding box center [222, 304] width 53 height 16
click at [226, 332] on li "Extraits de compte de toutes les transactions 3 derniers mois" at bounding box center [291, 335] width 185 height 12
type input "Extraits de compte de toutes les transactions 3 derniers mois"
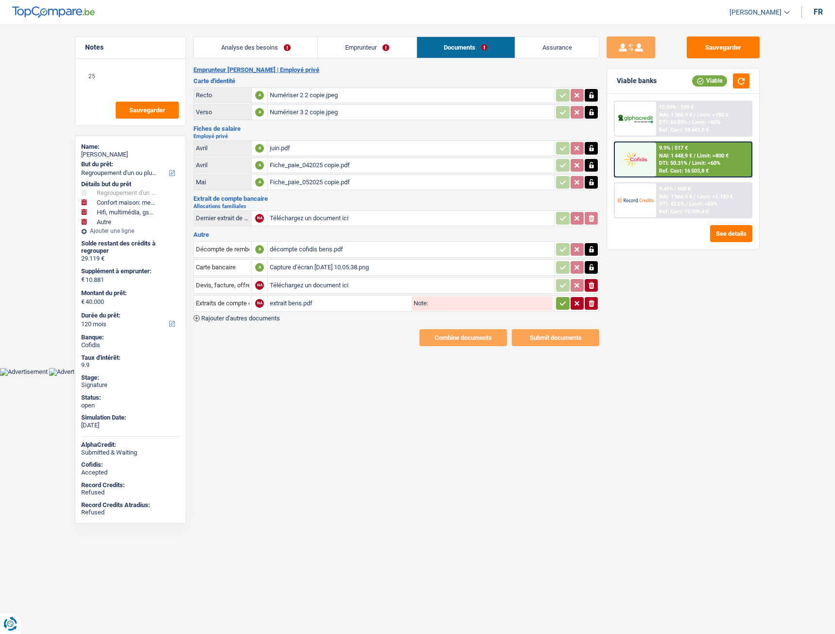
click at [563, 304] on icon "button" at bounding box center [563, 303] width 8 height 10
click at [239, 318] on span "Rajouter d'autres documents" at bounding box center [240, 318] width 79 height 6
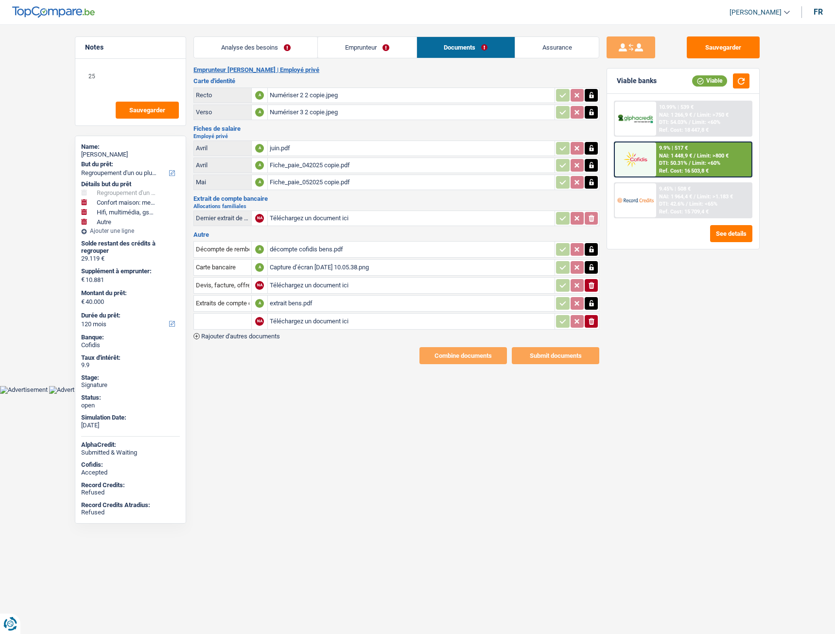
click at [325, 326] on input "Téléchargez un document ici" at bounding box center [411, 321] width 283 height 15
type input "C:\fakepath\ID Bens.jpeg"
click at [215, 329] on input "text" at bounding box center [222, 322] width 53 height 16
click at [221, 337] on li "Carte bancaire" at bounding box center [249, 340] width 100 height 12
type input "Carte bancaire"
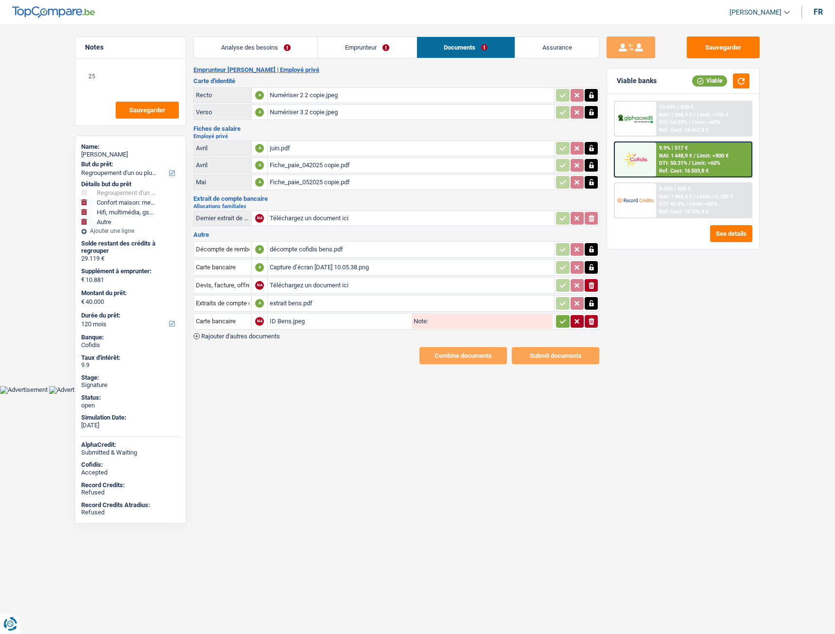
click at [560, 324] on icon "button" at bounding box center [563, 321] width 8 height 10
click at [367, 366] on main "Notes 25 Sauvegarder Name: Pierre bens But du prêt: Confort maison: meubles, te…" at bounding box center [417, 200] width 835 height 371
click at [401, 394] on html "Vous avez le contrôle de vos données Nous utilisons des cookies, tout comme nos…" at bounding box center [417, 197] width 835 height 394
click at [712, 51] on button "Sauvegarder" at bounding box center [723, 47] width 73 height 22
click at [310, 100] on div "Numériser 2 2 copie.jpeg" at bounding box center [411, 95] width 283 height 15
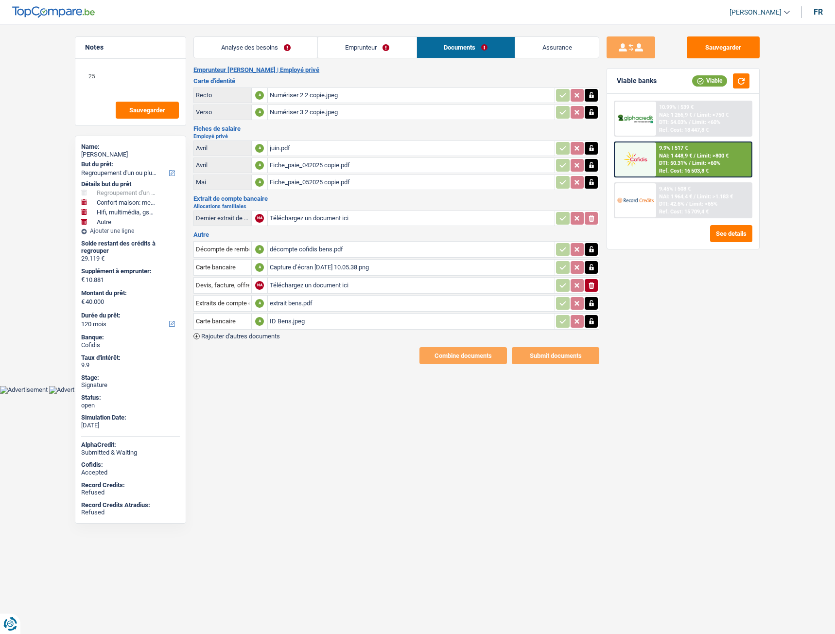
click at [291, 302] on div "extrait bens.pdf" at bounding box center [411, 303] width 283 height 15
click at [303, 394] on html "Vous avez le contrôle de vos données Nous utilisons des cookies, tout comme nos…" at bounding box center [417, 197] width 835 height 394
click at [302, 364] on div "Combine documents Submit documents" at bounding box center [396, 355] width 406 height 17
click at [262, 336] on span "Rajouter d'autres documents" at bounding box center [240, 336] width 79 height 6
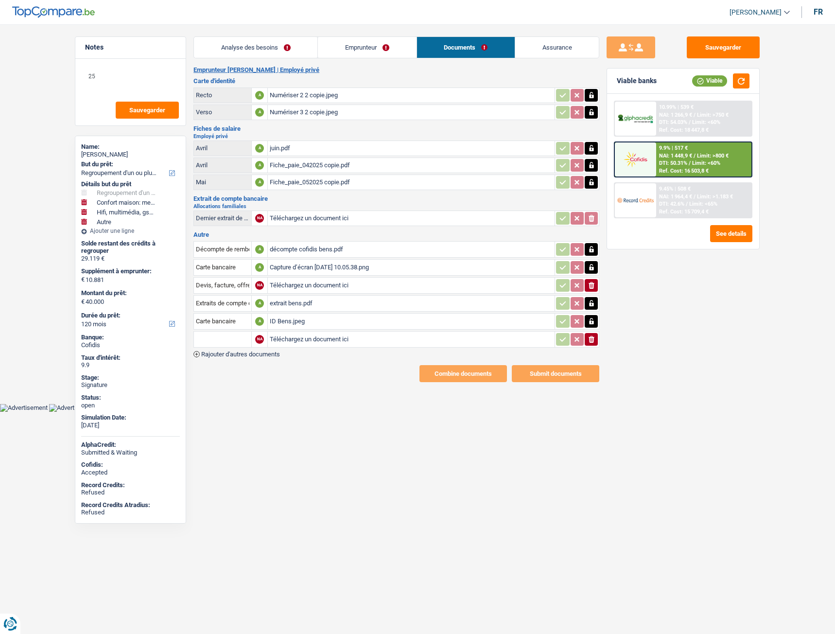
click at [321, 338] on input "Téléchargez un document ici" at bounding box center [411, 339] width 283 height 15
type input "C:\fakepath\Ab Bens.pdf"
click at [218, 339] on input "text" at bounding box center [222, 340] width 53 height 16
click at [267, 360] on li "Analyse des besoins pour l'assurance" at bounding box center [255, 358] width 113 height 12
type input "Analyse des besoins pour l'assurance"
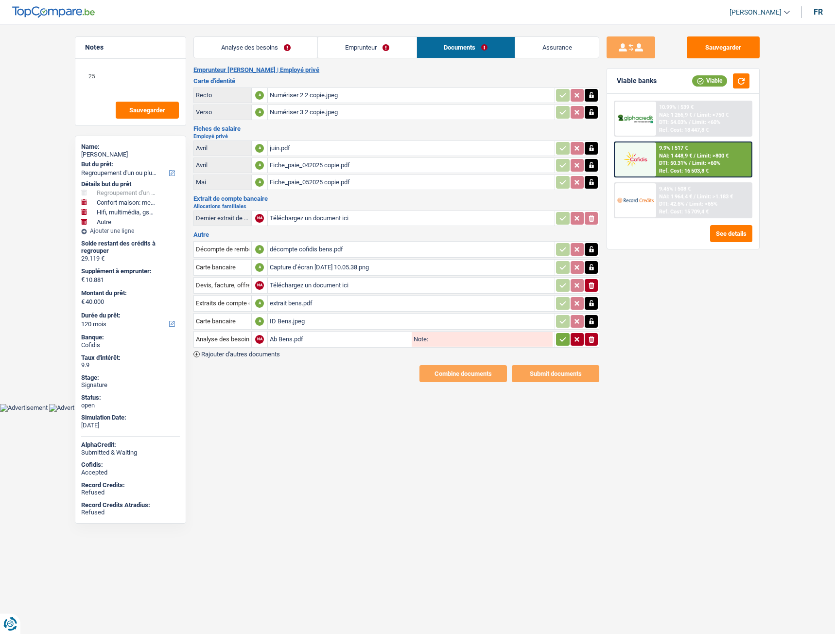
click at [560, 342] on icon "button" at bounding box center [563, 339] width 8 height 10
click at [323, 407] on body "Vous avez le contrôle de vos données Nous utilisons des cookies, tout comme nos…" at bounding box center [417, 213] width 835 height 397
click at [746, 41] on button "Sauvegarder" at bounding box center [723, 47] width 73 height 22
click at [343, 412] on html "Vous avez le contrôle de vos données Nous utilisons des cookies, tout comme nos…" at bounding box center [417, 206] width 835 height 412
click at [738, 46] on button "Sauvegarder" at bounding box center [723, 47] width 73 height 22
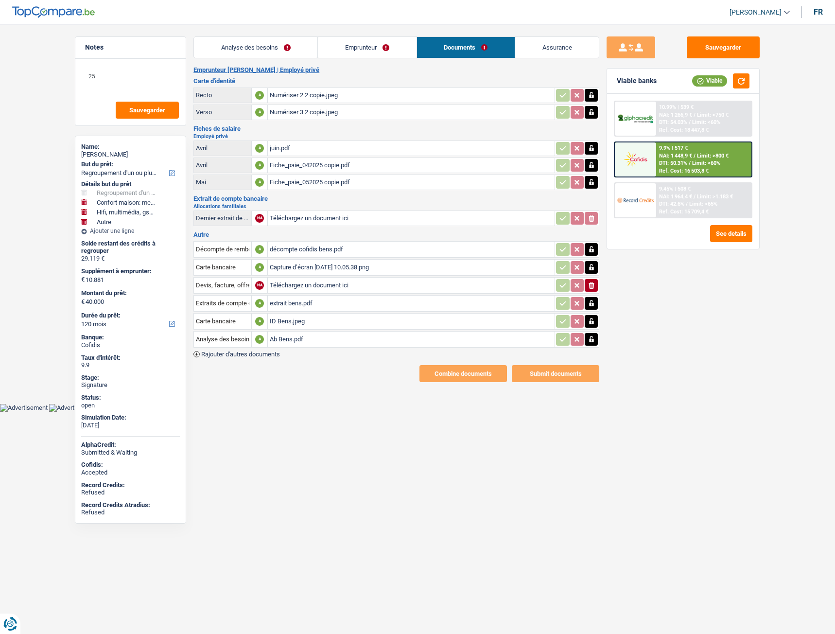
click at [264, 50] on link "Analyse des besoins" at bounding box center [255, 47] width 123 height 21
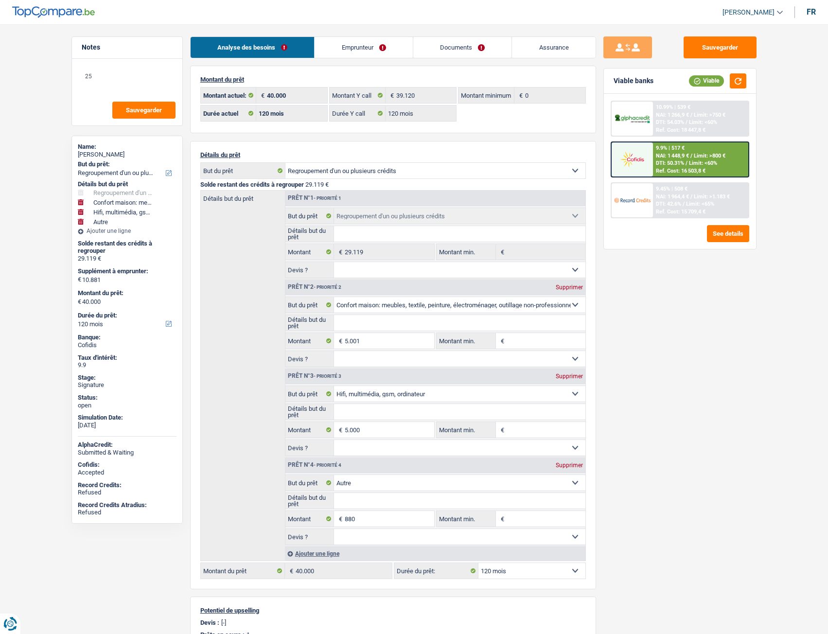
click at [456, 44] on link "Documents" at bounding box center [462, 47] width 99 height 21
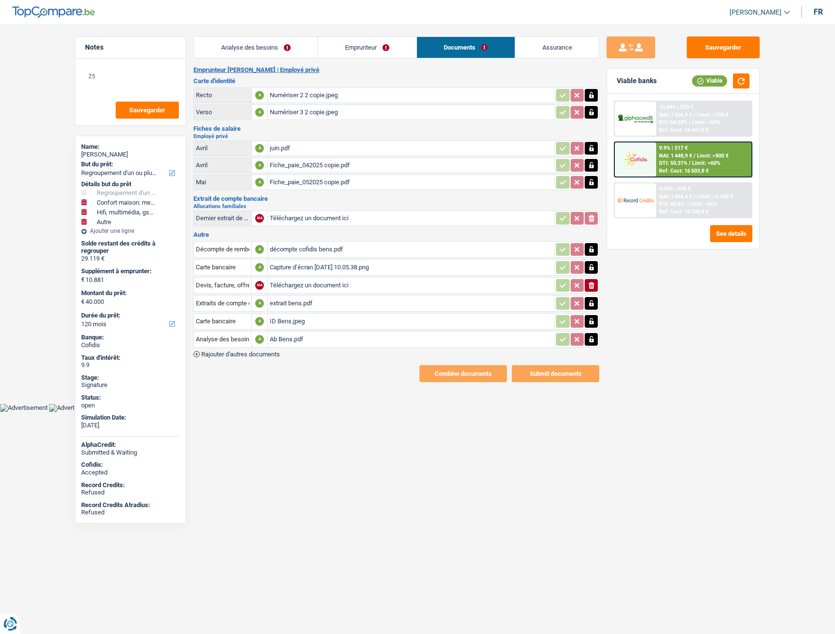
drag, startPoint x: 591, startPoint y: 285, endPoint x: 596, endPoint y: 283, distance: 5.2
click at [593, 283] on icon "ionicons-v5-e" at bounding box center [592, 285] width 8 height 10
click at [649, 310] on div "Sauvegarder Viable banks Viable 10.99% | 539 € NAI: 1 266,9 € / Limit: >750 € D…" at bounding box center [683, 325] width 168 height 579
click at [747, 44] on button "Sauvegarder" at bounding box center [723, 47] width 73 height 22
click at [319, 412] on html "Vous avez le contrôle de vos données Nous utilisons des cookies, tout comme nos…" at bounding box center [417, 206] width 835 height 412
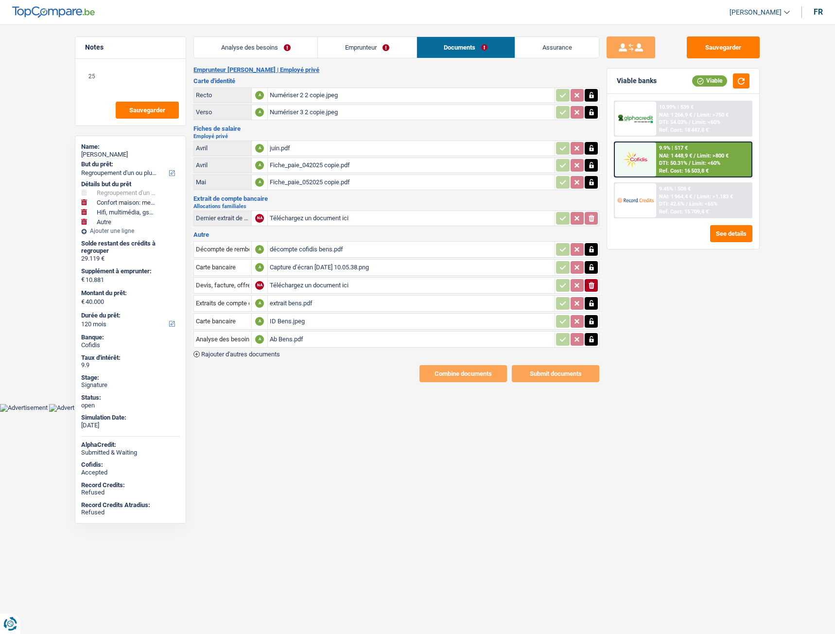
click at [295, 285] on input "Téléchargez un document ici" at bounding box center [411, 285] width 283 height 15
click at [593, 283] on icon "button" at bounding box center [592, 285] width 6 height 7
click at [298, 283] on input "Téléchargez un document ici" at bounding box center [411, 285] width 283 height 15
click at [699, 279] on div "Sauvegarder Viable banks Viable 10.99% | 539 € NAI: 1 266,9 € / Limit: >750 € D…" at bounding box center [683, 325] width 168 height 579
click at [666, 282] on div "Sauvegarder Viable banks Viable 10.99% | 539 € NAI: 1 266,9 € / Limit: >750 € D…" at bounding box center [683, 325] width 168 height 579
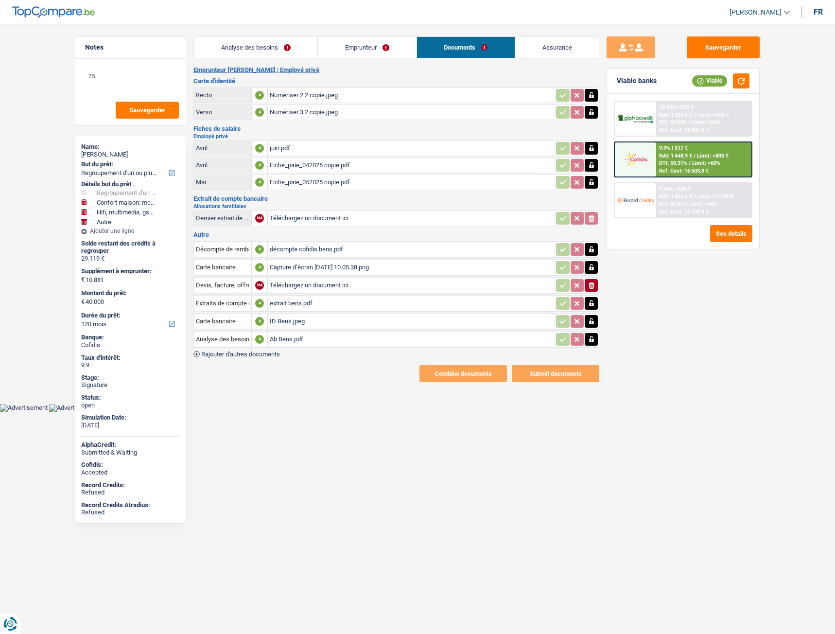
click at [592, 286] on icon "ionicons-v5-e" at bounding box center [592, 285] width 8 height 10
click at [631, 285] on div "Sauvegarder Viable banks Viable 10.99% | 539 € NAI: 1 266,9 € / Limit: >750 € D…" at bounding box center [683, 325] width 168 height 579
click at [716, 55] on button "Sauvegarder" at bounding box center [723, 47] width 73 height 22
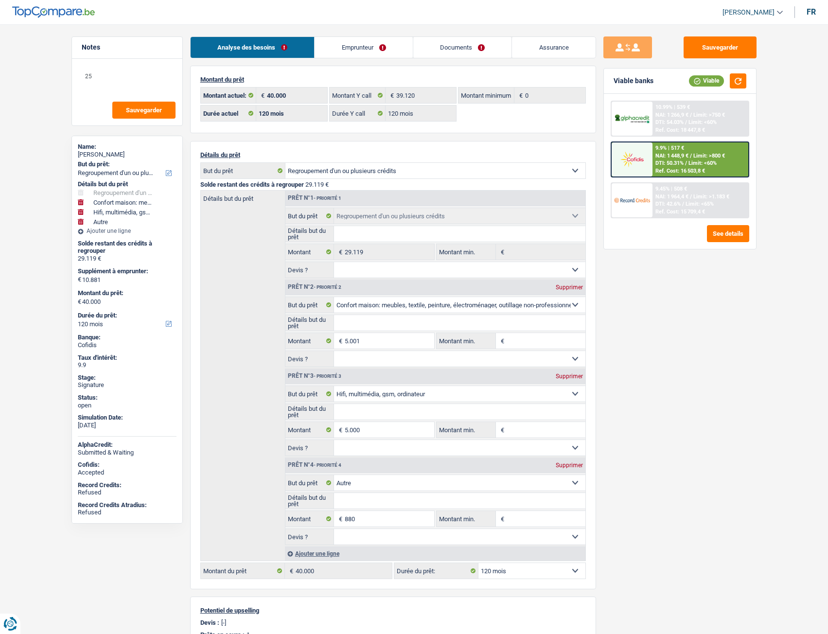
select select "refinancing"
select select "household"
select select "tech"
select select "other"
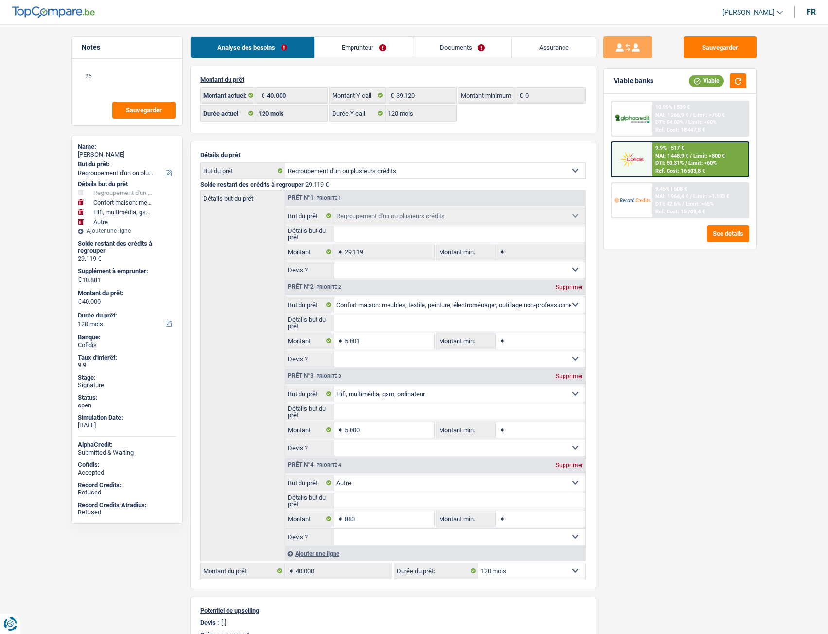
select select "120"
select select "refinancing"
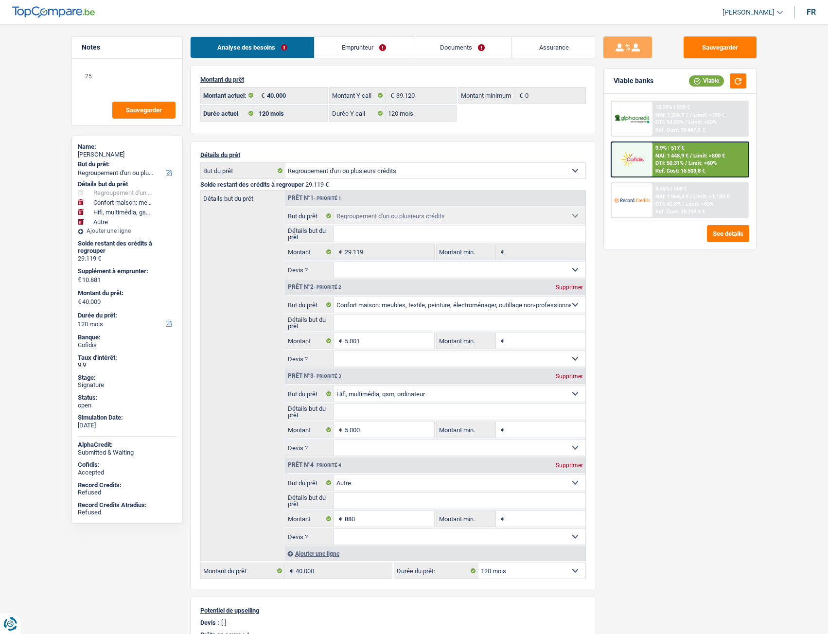
select select "household"
select select "tech"
select select "other"
select select "120"
click at [476, 45] on link "Documents" at bounding box center [462, 47] width 99 height 21
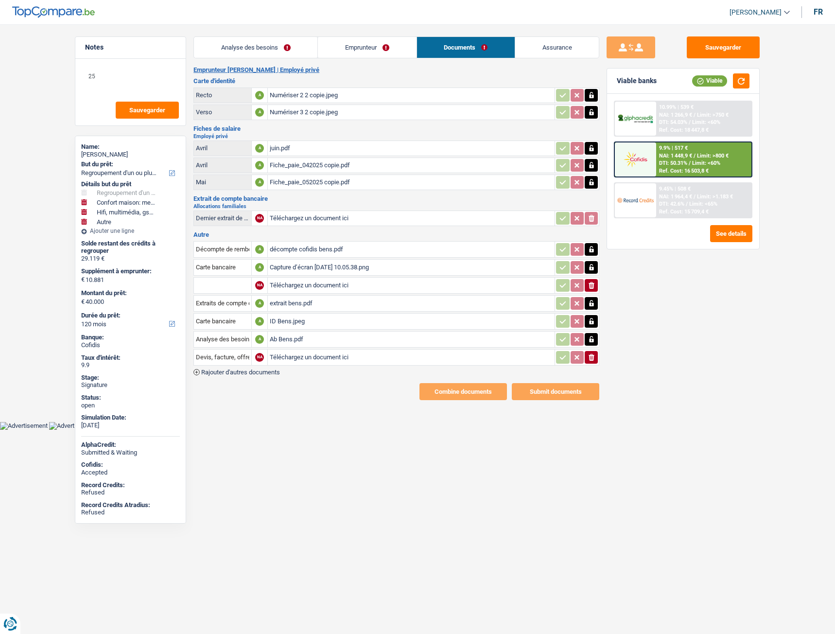
click at [310, 384] on div "Combine documents Submit documents" at bounding box center [396, 391] width 406 height 17
click at [294, 430] on html "Vous avez le contrôle de vos données Nous utilisons des cookies, tout comme nos…" at bounding box center [417, 215] width 835 height 430
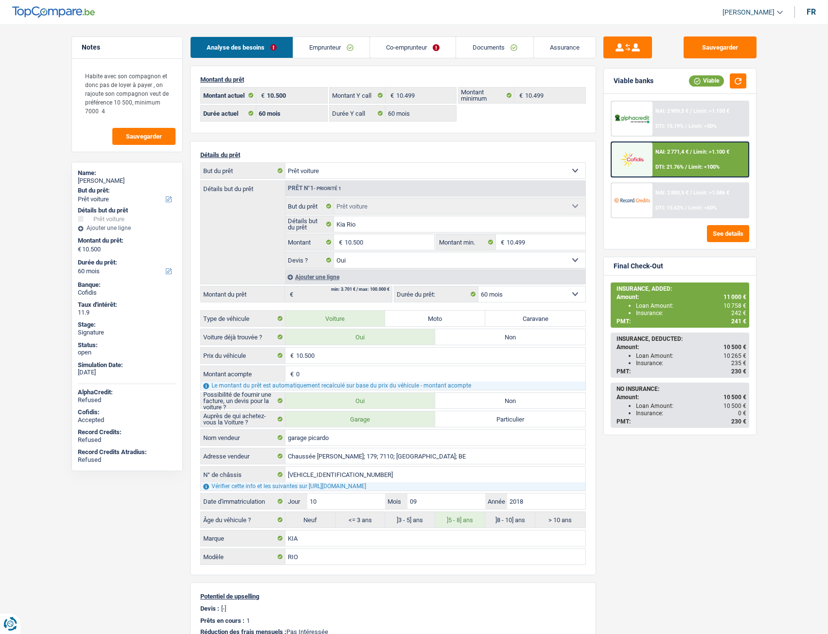
select select "car"
select select "60"
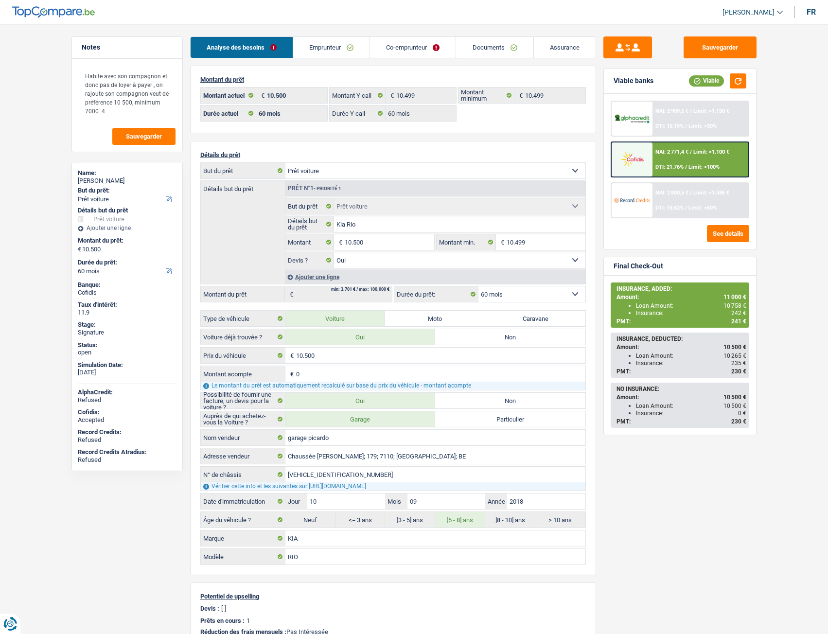
select select "car"
select select "yes"
select select "60"
select select "32"
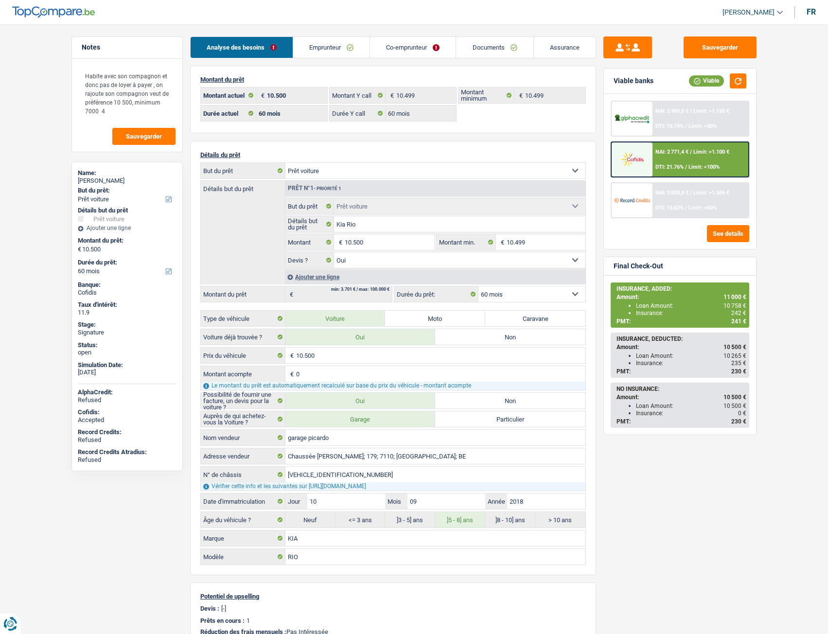
select select "cohabitation"
click at [479, 52] on link "Documents" at bounding box center [494, 47] width 77 height 21
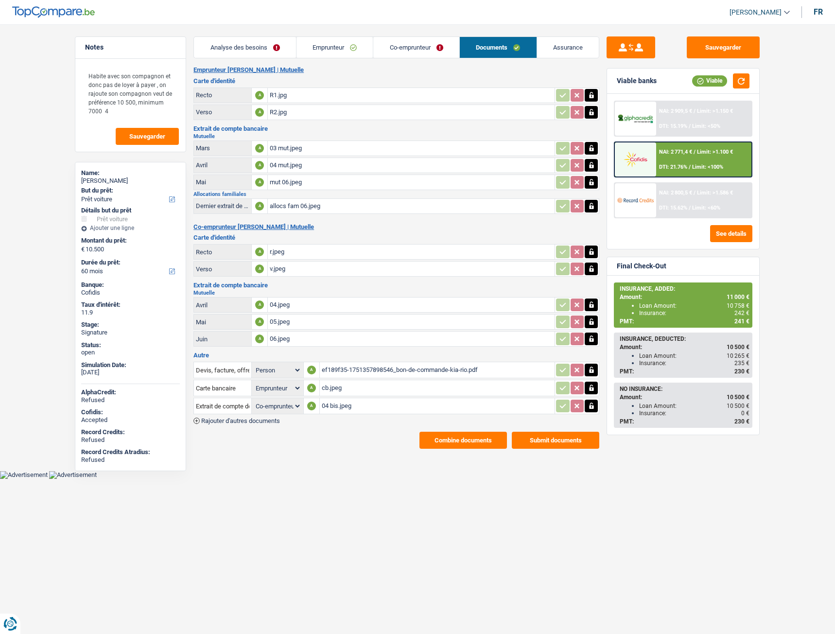
click at [562, 48] on link "Assurance" at bounding box center [568, 47] width 62 height 21
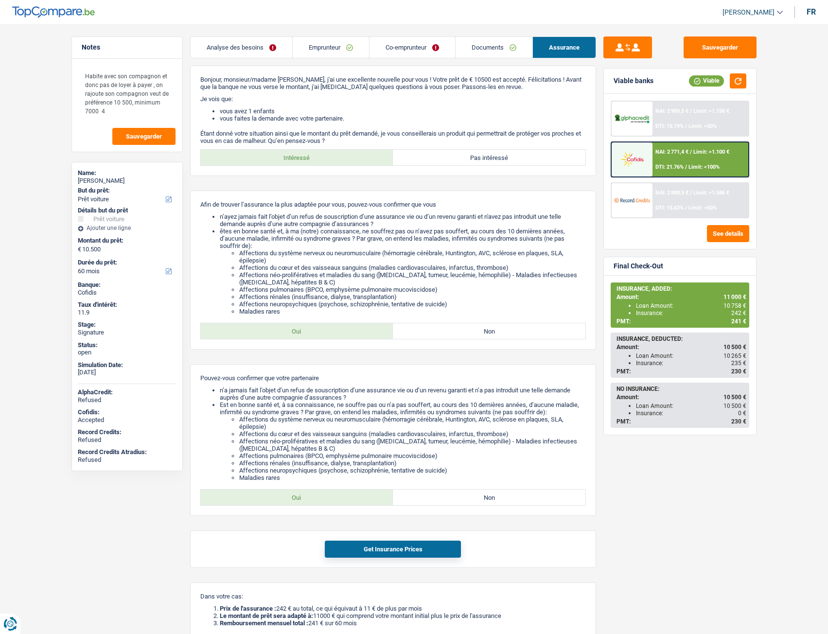
click at [331, 50] on link "Emprunteur" at bounding box center [331, 47] width 76 height 21
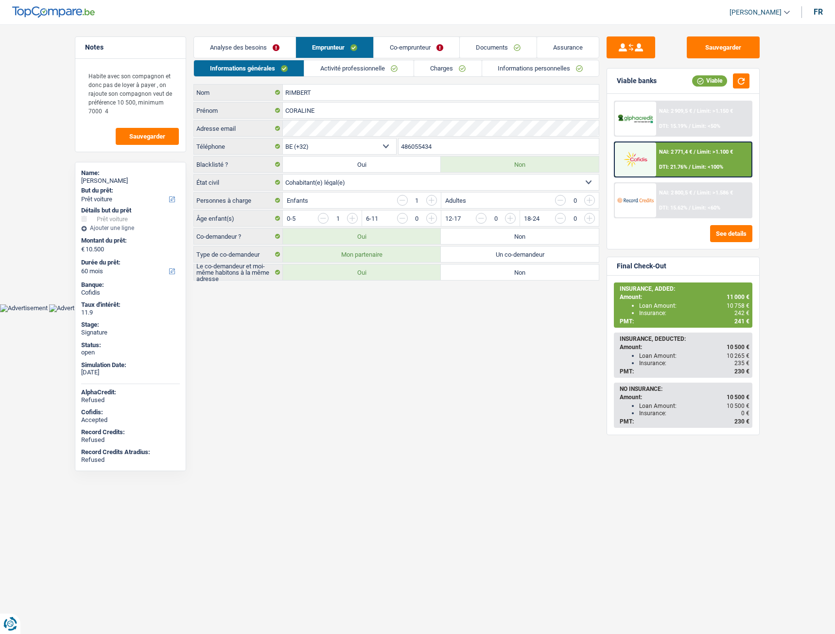
click at [526, 64] on link "Informations personnelles" at bounding box center [540, 68] width 117 height 16
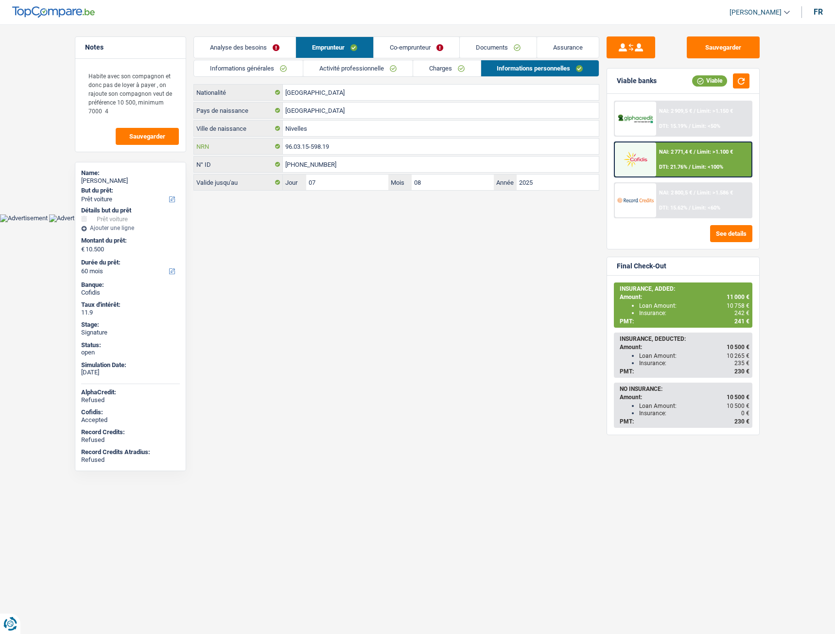
drag, startPoint x: 342, startPoint y: 149, endPoint x: 260, endPoint y: 151, distance: 81.7
click at [260, 151] on div "96.03.15-598.19 NRN" at bounding box center [396, 147] width 405 height 16
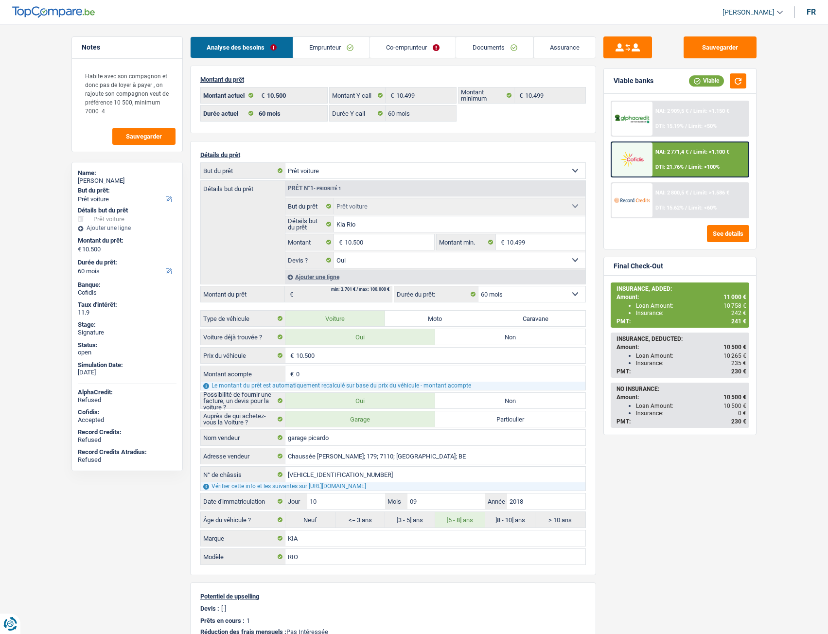
select select "car"
select select "60"
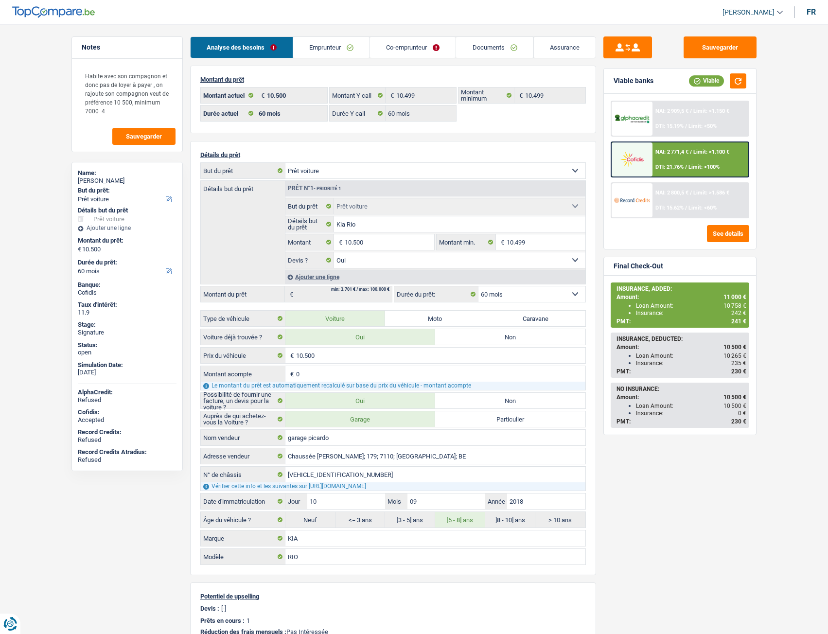
select select "car"
select select "yes"
select select "60"
click at [402, 52] on link "Co-emprunteur" at bounding box center [413, 47] width 86 height 21
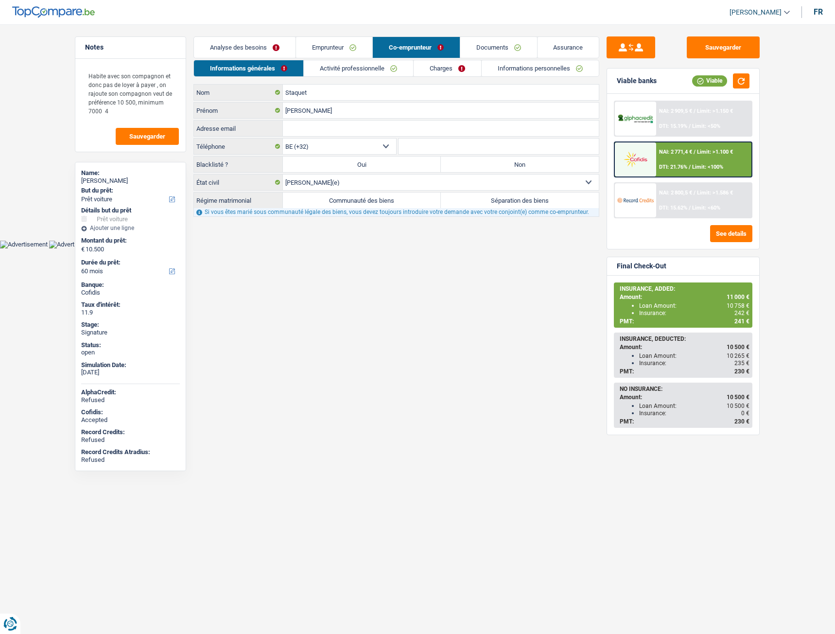
click at [321, 46] on link "Emprunteur" at bounding box center [334, 47] width 76 height 21
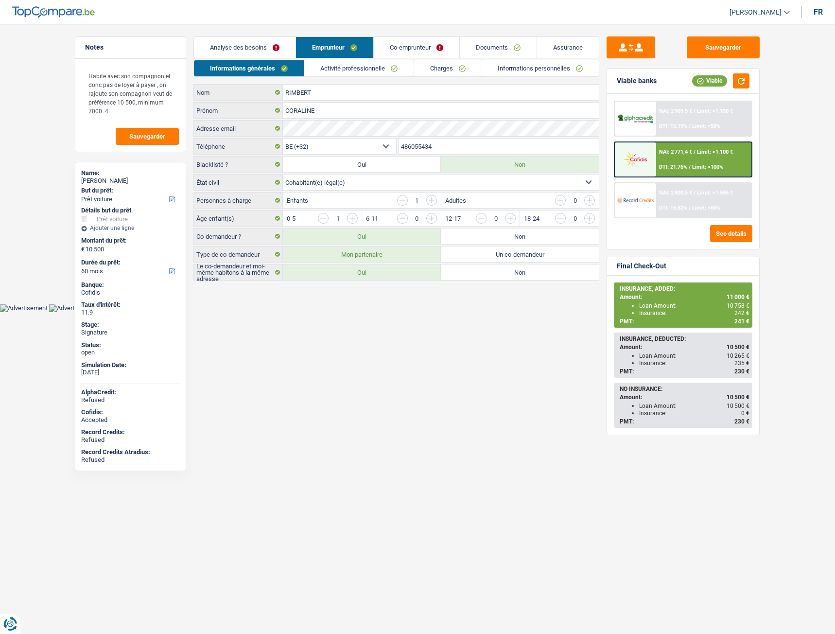
click at [494, 50] on link "Documents" at bounding box center [498, 47] width 77 height 21
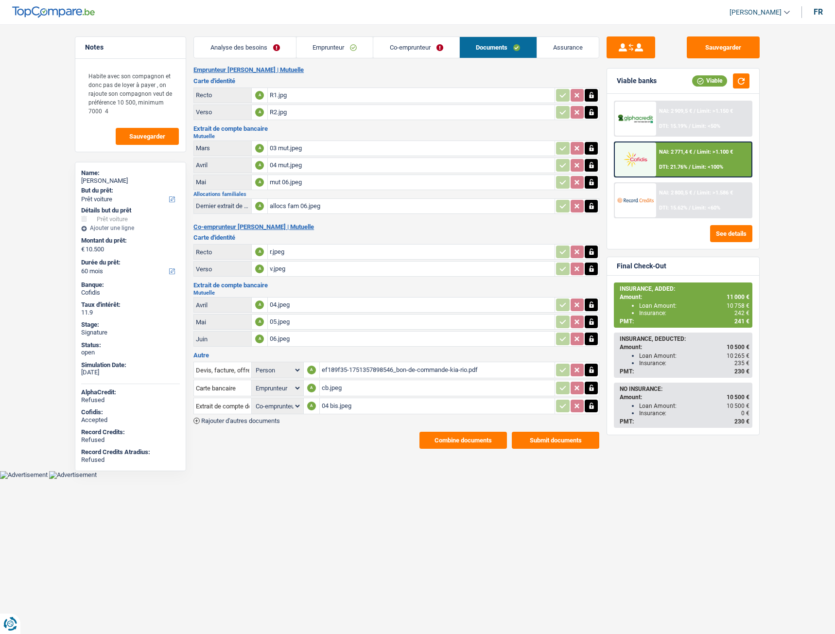
click at [280, 95] on div "R1.jpg" at bounding box center [411, 95] width 283 height 15
click at [284, 94] on div "R1.jpg" at bounding box center [411, 95] width 283 height 15
click at [35, 64] on main "Notes Habite avec son compagnon et donc pas de loyer à payer , on rajoute son c…" at bounding box center [417, 243] width 835 height 456
click at [592, 92] on icon "button" at bounding box center [591, 95] width 4 height 6
click at [589, 110] on icon "button" at bounding box center [592, 112] width 8 height 10
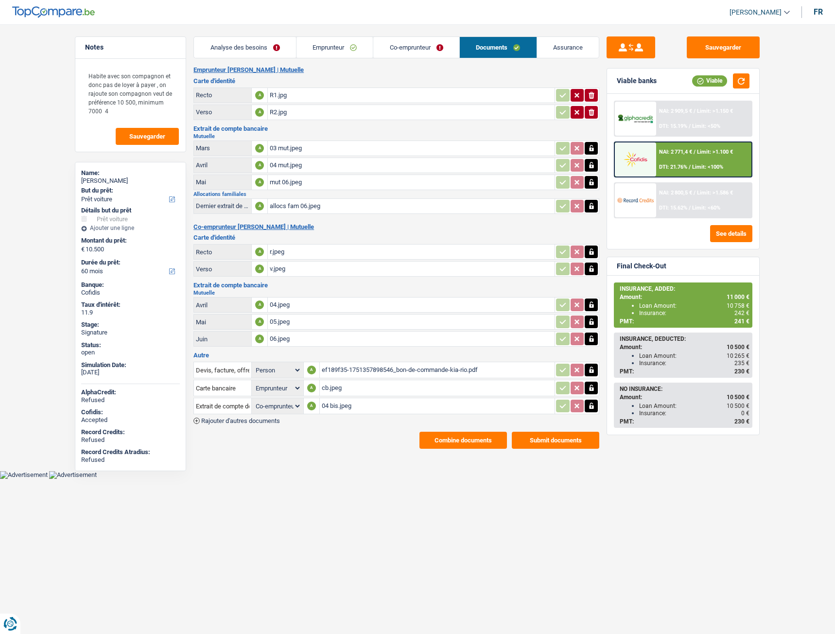
click at [592, 93] on icon "button" at bounding box center [592, 95] width 6 height 7
click at [596, 112] on button "ionicons-v5-e" at bounding box center [591, 112] width 13 height 13
click at [323, 94] on input "Téléchargez un document ici" at bounding box center [411, 95] width 283 height 15
type input "C:\fakepath\recto rimbert.jpeg"
click at [297, 110] on input "Téléchargez un document ici" at bounding box center [411, 112] width 283 height 15
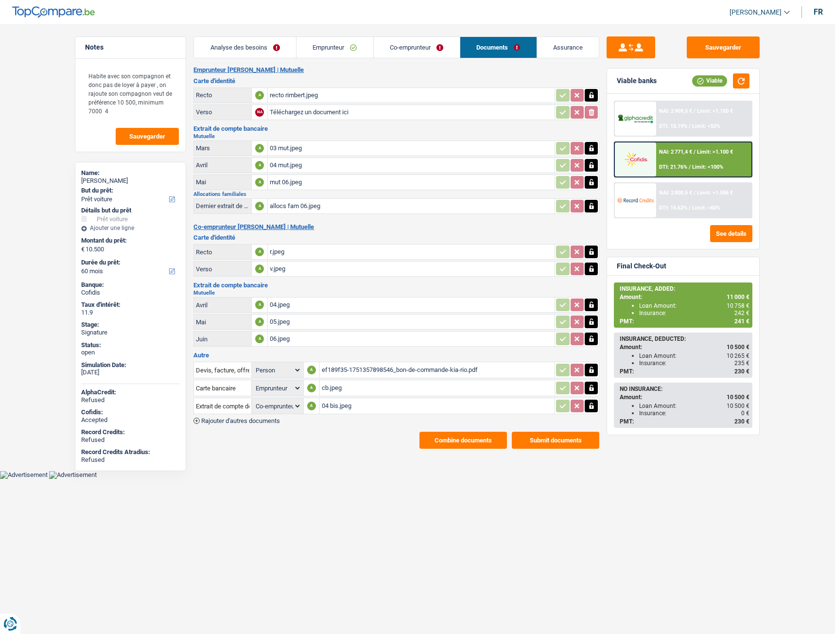
type input "C:\fakepath\verso rimbert.jpeg"
click at [720, 55] on button "Sauvegarder" at bounding box center [723, 47] width 73 height 22
click at [294, 95] on div "recto rimbert.jpeg" at bounding box center [411, 95] width 283 height 15
click at [730, 42] on button "Sauvegarder" at bounding box center [723, 47] width 73 height 22
click at [561, 52] on link "Assurance" at bounding box center [568, 47] width 62 height 21
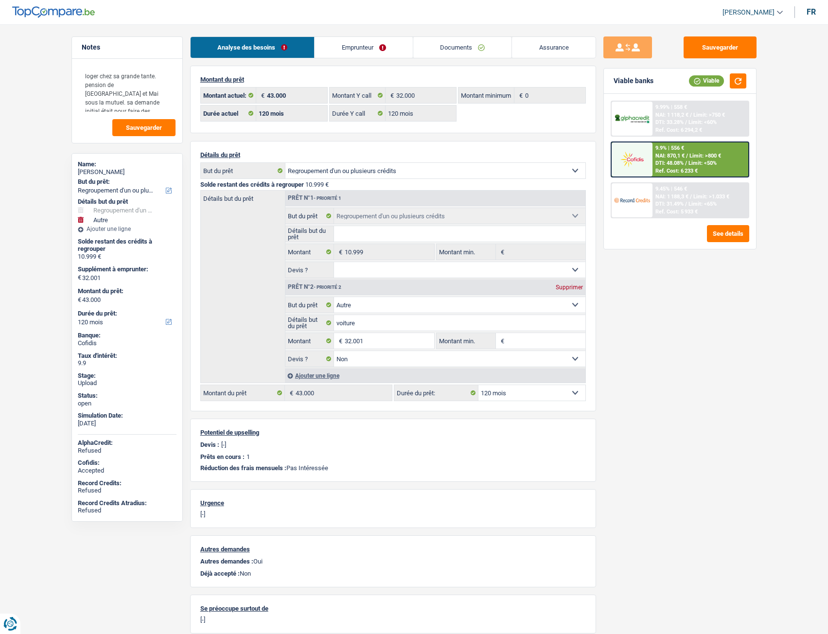
select select "refinancing"
select select "other"
select select "120"
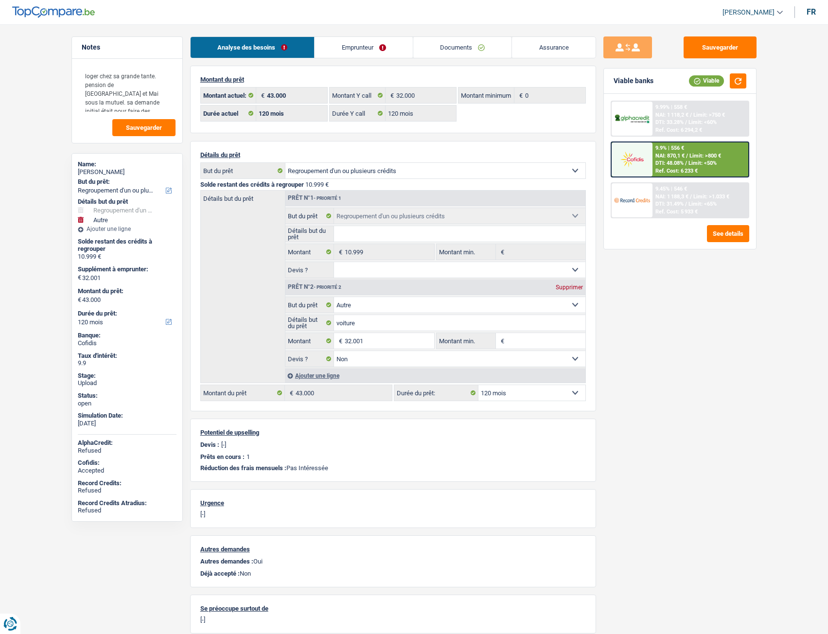
select select "120"
select select "refinancing"
select select "other"
select select "false"
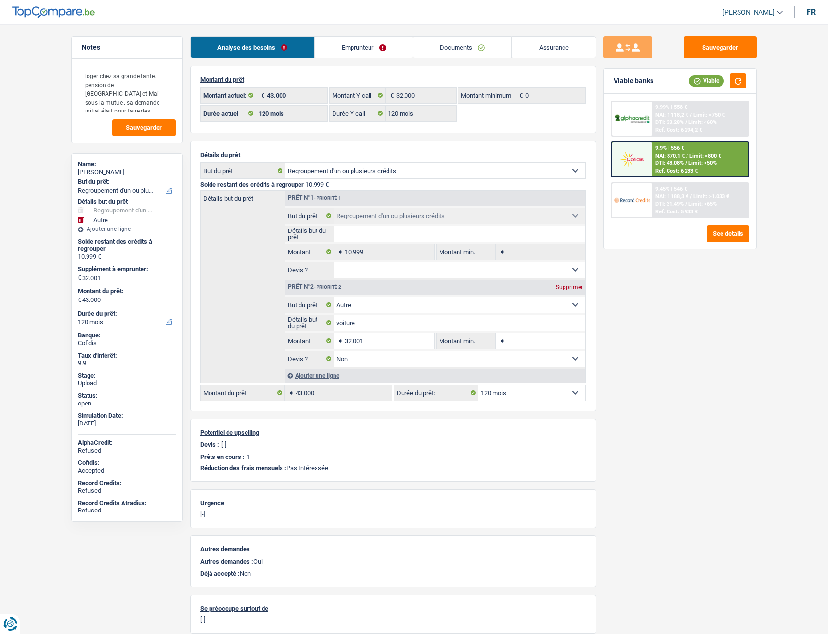
select select "120"
select select "refinancing"
select select "other"
select select "120"
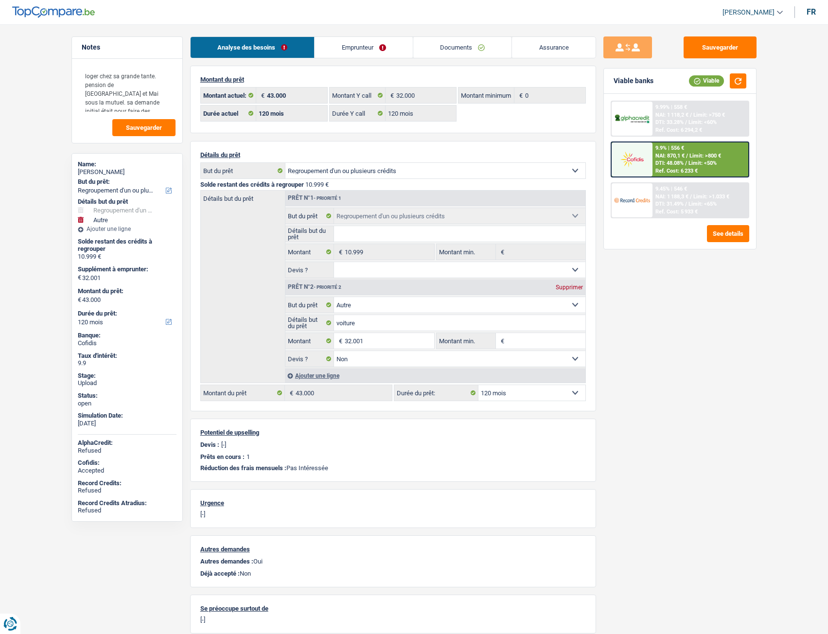
select select "120"
select select "refinancing"
select select "other"
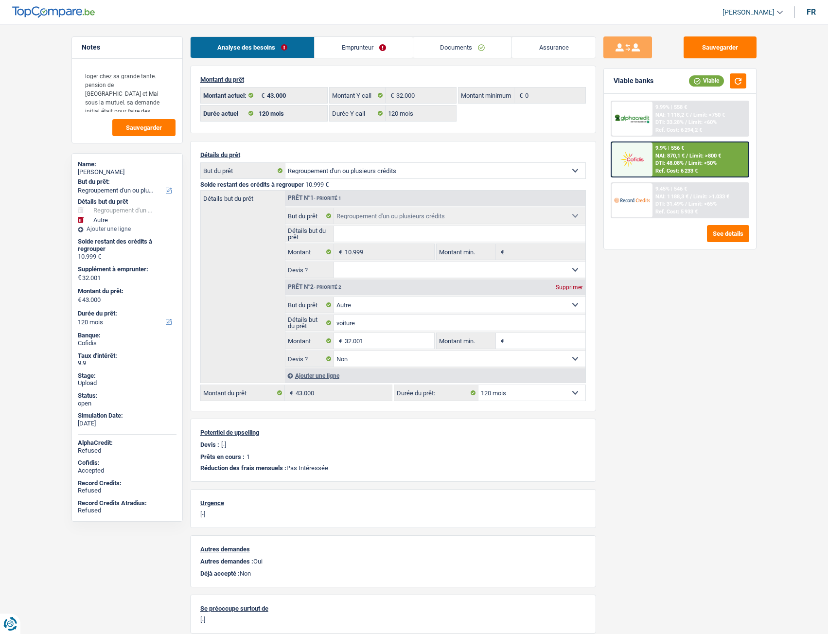
select select "false"
select select "120"
click at [490, 51] on link "Documents" at bounding box center [462, 47] width 99 height 21
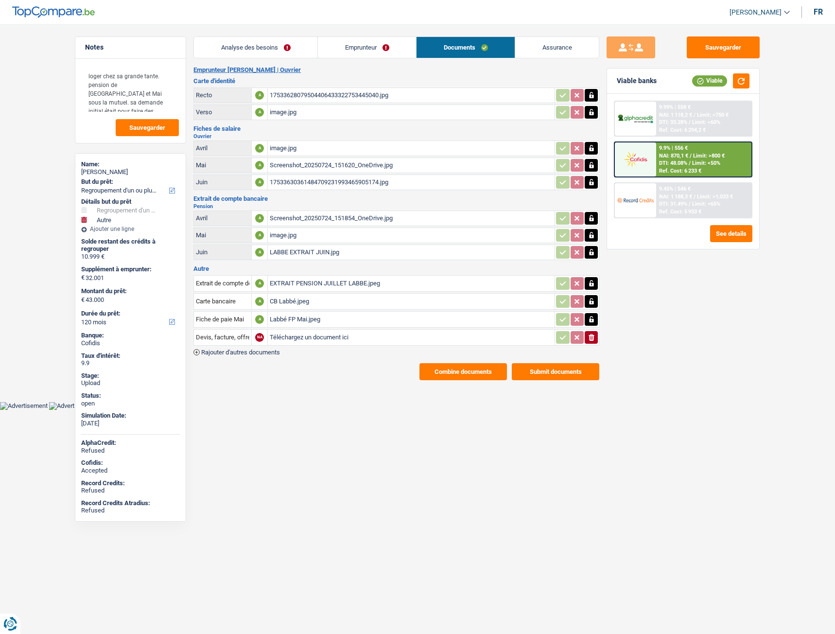
click at [291, 318] on div "Labbé FP Mai.jpeg" at bounding box center [411, 319] width 283 height 15
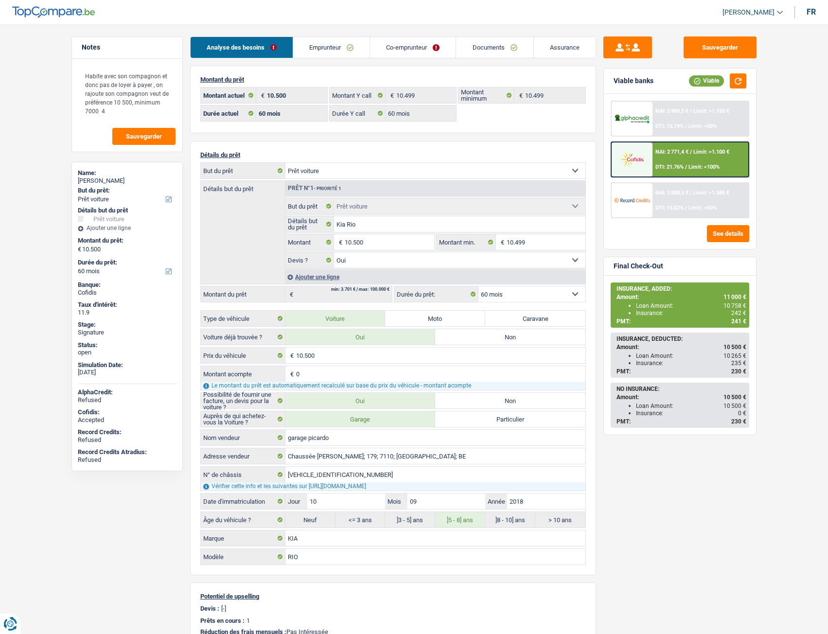
select select "car"
select select "60"
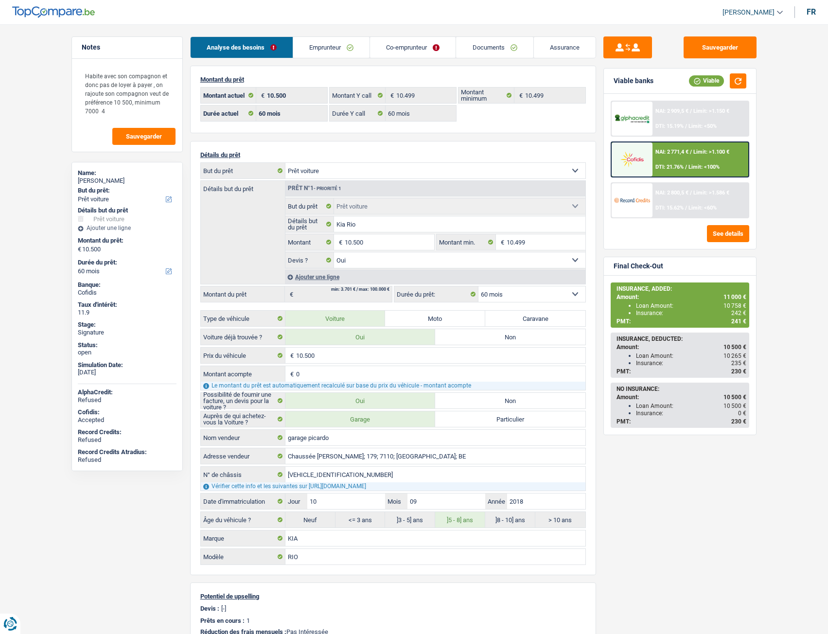
select select "car"
select select "yes"
select select "60"
select select "applicant"
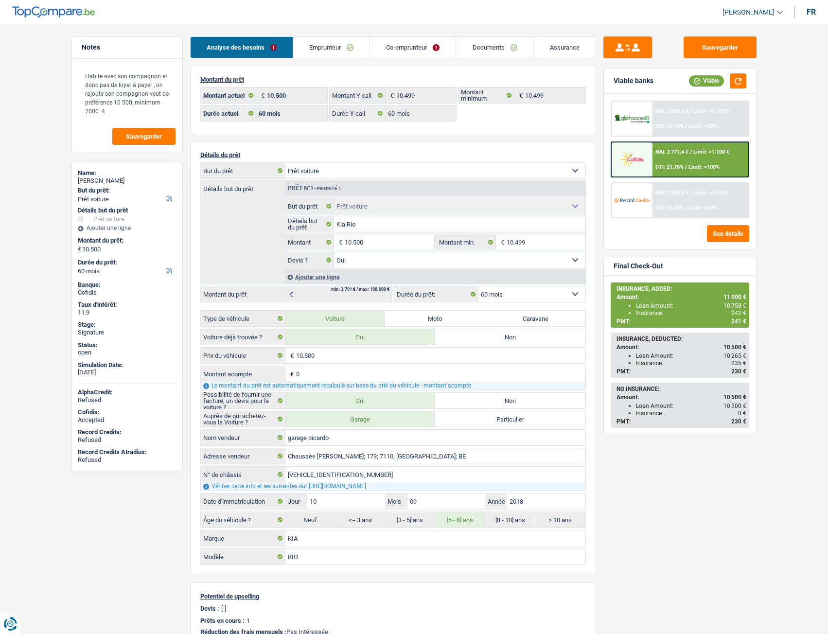
select select "coApplicant"
click at [482, 44] on link "Documents" at bounding box center [494, 47] width 77 height 21
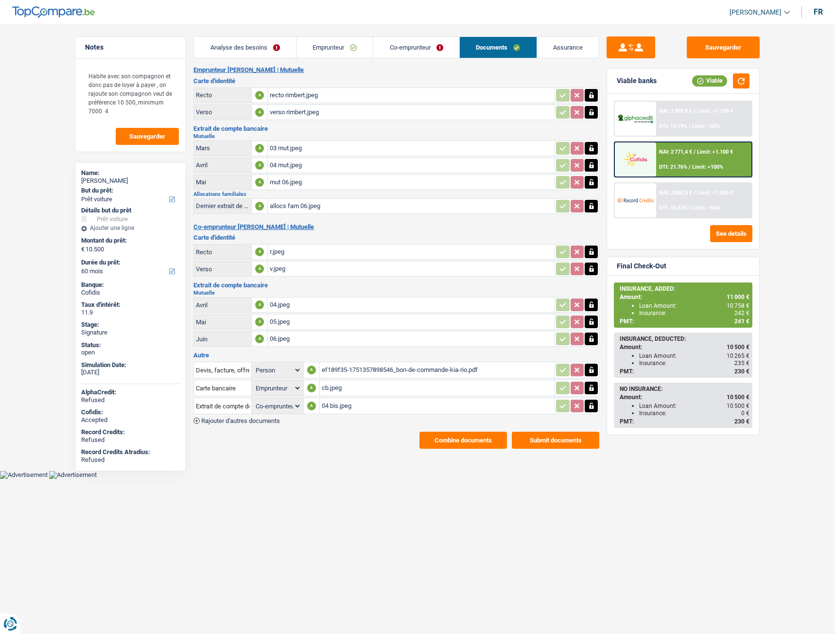
click at [476, 441] on button "Combine documents" at bounding box center [462, 440] width 87 height 17
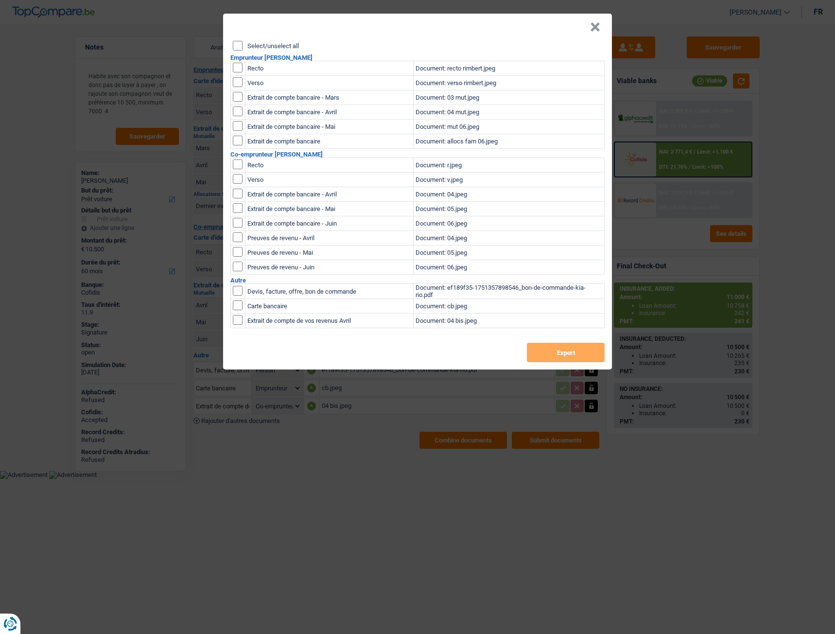
click at [241, 63] on input "checkbox" at bounding box center [238, 68] width 10 height 10
checkbox input "true"
click at [242, 72] on input "checkbox" at bounding box center [238, 68] width 10 height 10
checkbox input "true"
click at [551, 360] on button "Export" at bounding box center [566, 352] width 78 height 19
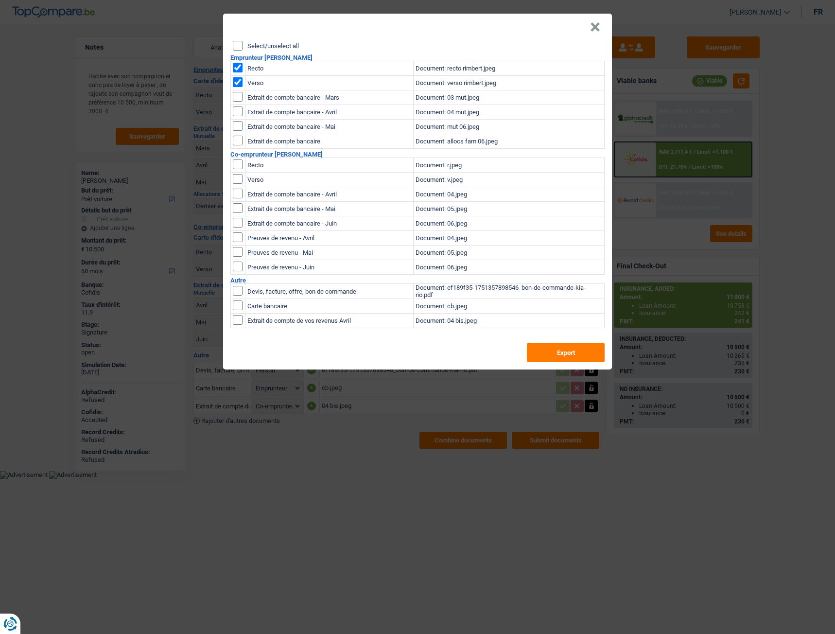
click at [787, 40] on div "× Select/unselect all Emprunteur [PERSON_NAME] Recto Document: recto rimbert.jp…" at bounding box center [417, 317] width 835 height 634
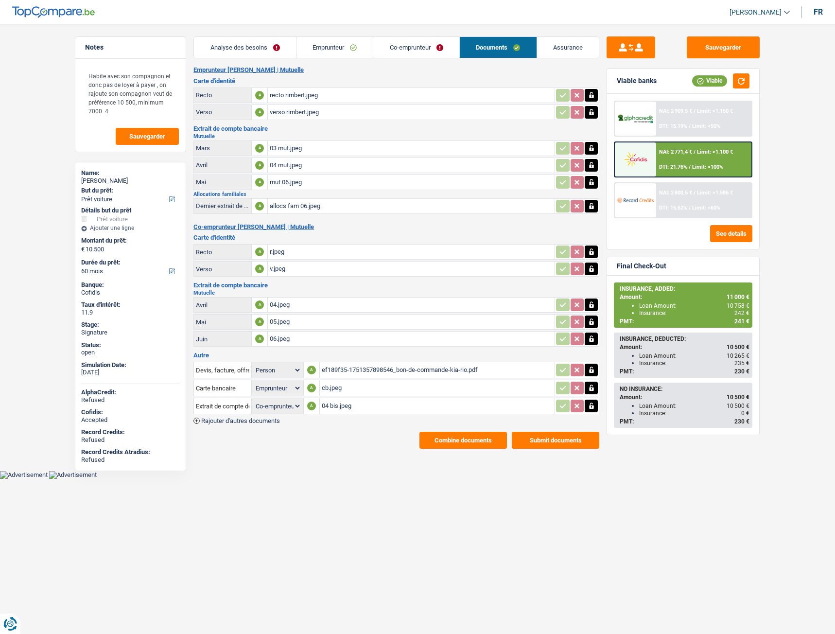
click at [276, 253] on div "r.jpeg" at bounding box center [411, 252] width 283 height 15
click at [462, 444] on button "Combine documents" at bounding box center [462, 440] width 87 height 17
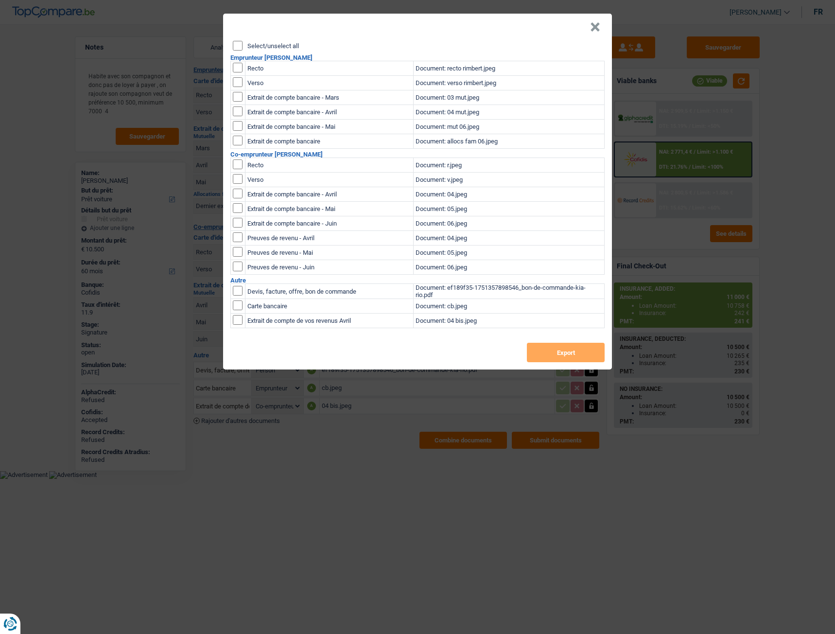
click at [238, 162] on input "checkbox" at bounding box center [238, 164] width 10 height 10
checkbox input "true"
click at [240, 169] on input "checkbox" at bounding box center [238, 164] width 10 height 10
checkbox input "true"
click at [546, 350] on button "Export" at bounding box center [566, 352] width 78 height 19
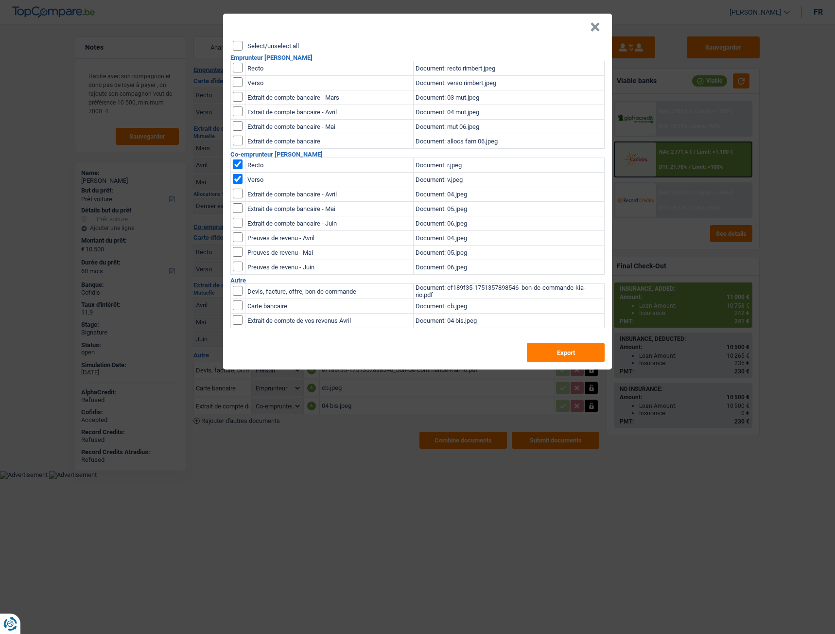
drag, startPoint x: 781, startPoint y: 59, endPoint x: 766, endPoint y: 57, distance: 14.7
click at [782, 59] on div "× Select/unselect all Emprunteur CORALINE RIMBERT Recto Document: recto rimbert…" at bounding box center [417, 317] width 835 height 634
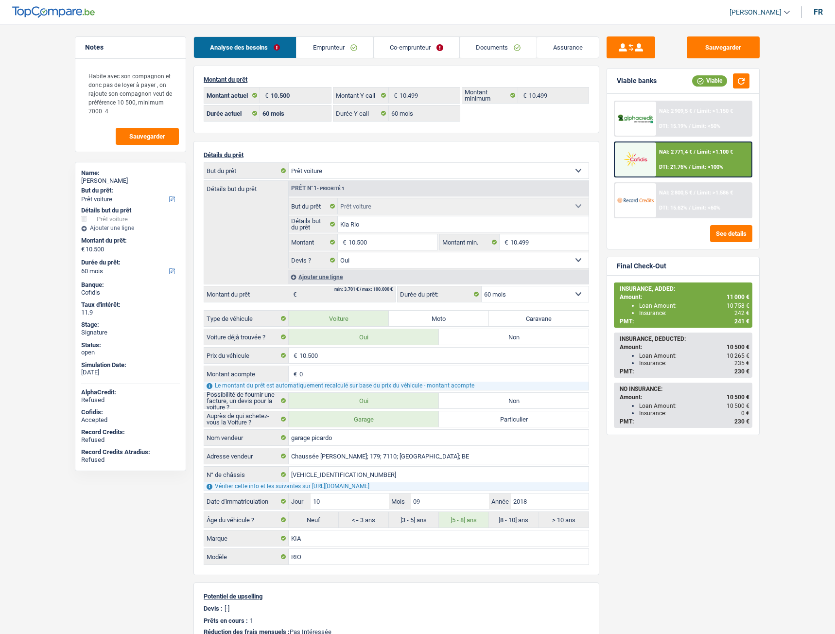
select select "car"
select select "60"
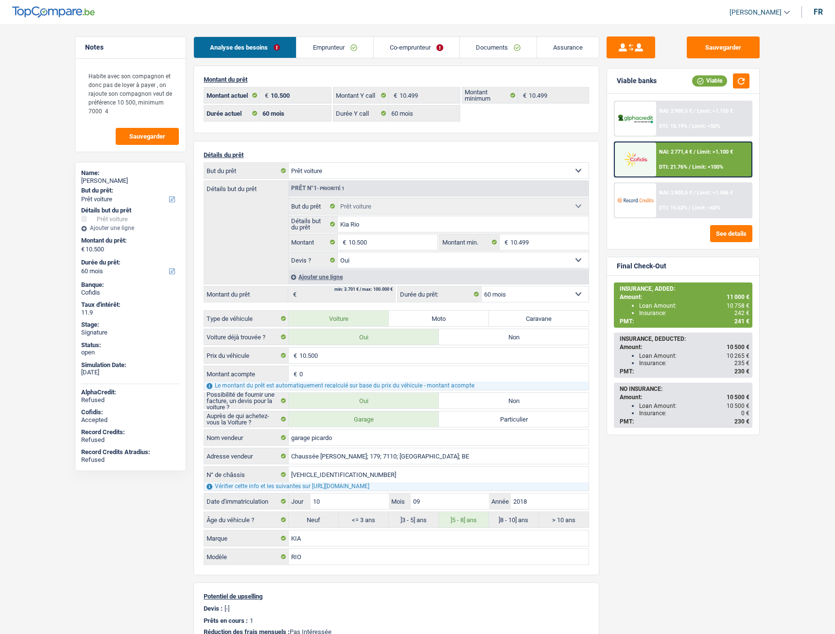
select select "car"
select select "yes"
select select "60"
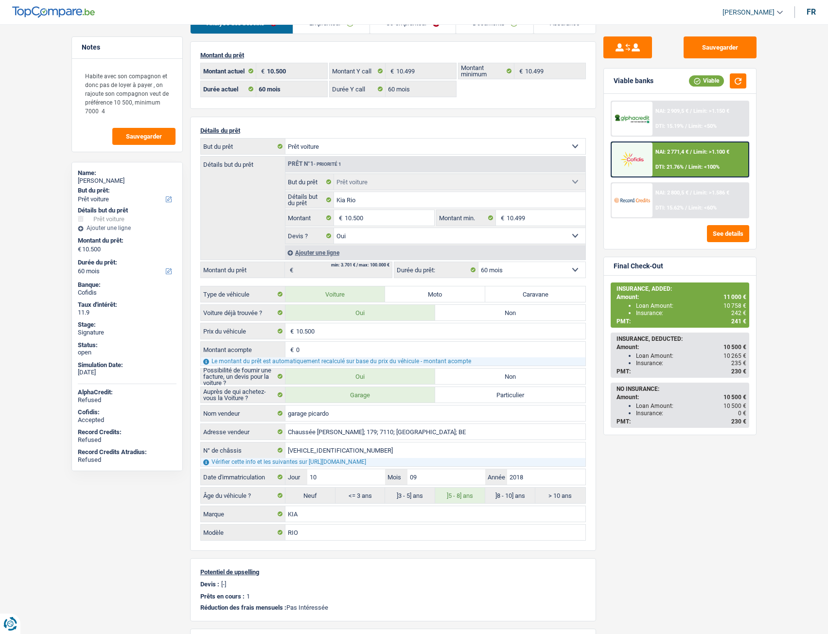
scroll to position [97, 0]
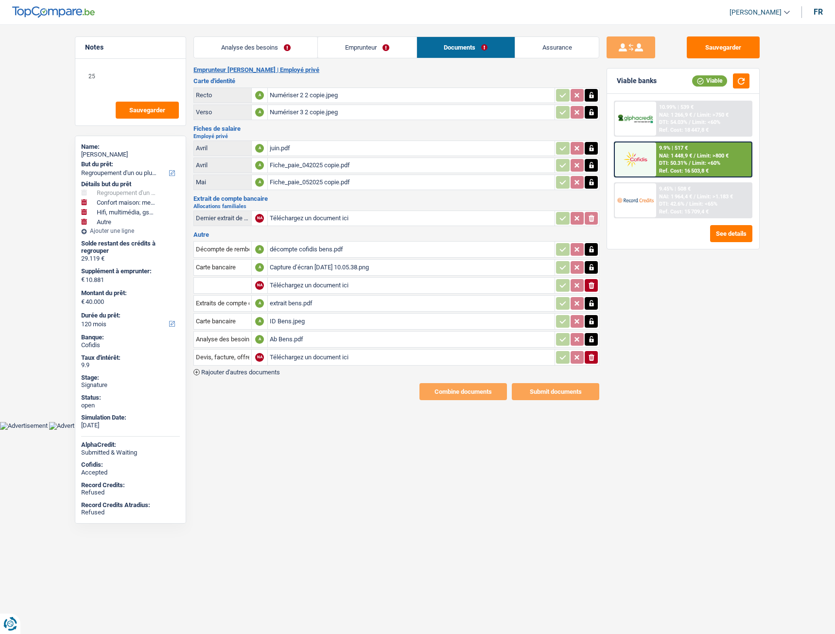
select select "refinancing"
select select "household"
select select "tech"
select select "other"
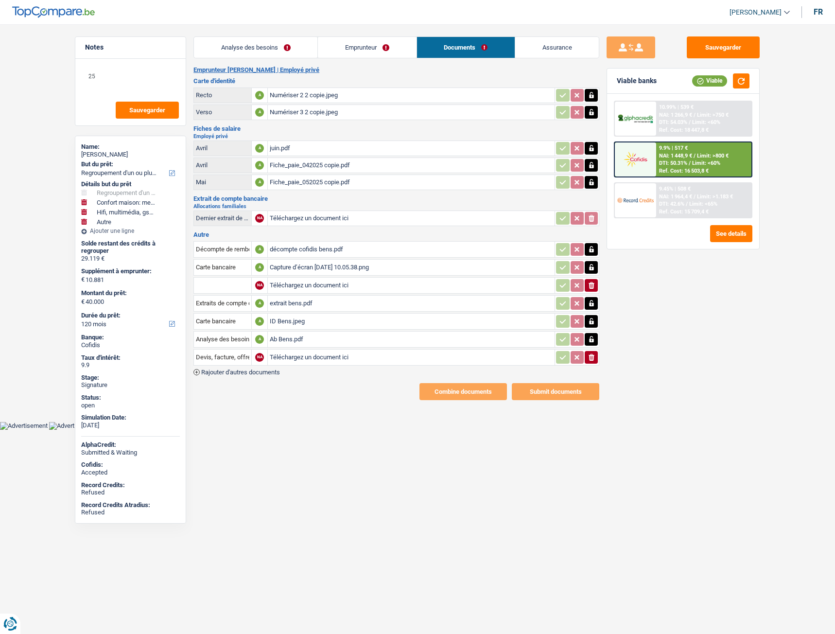
select select "120"
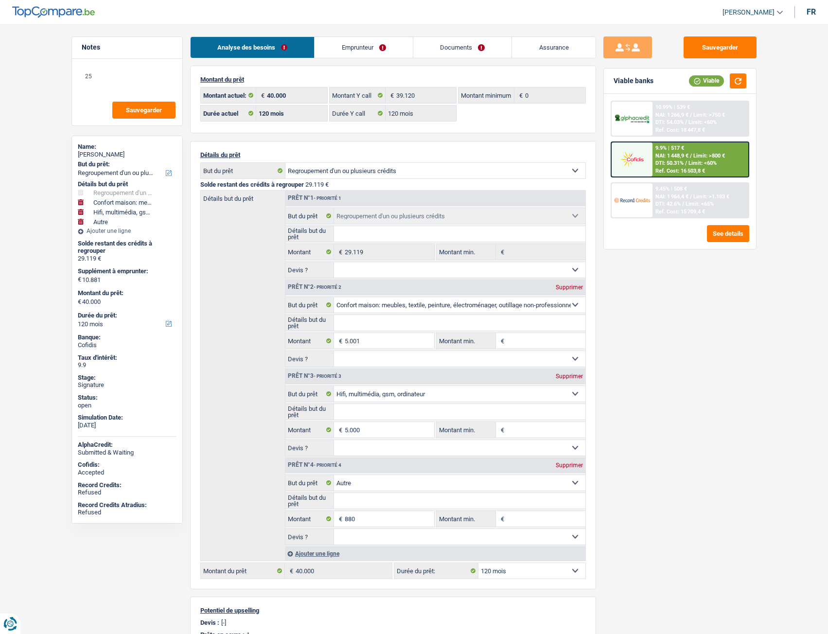
select select "refinancing"
select select "household"
select select "tech"
select select "other"
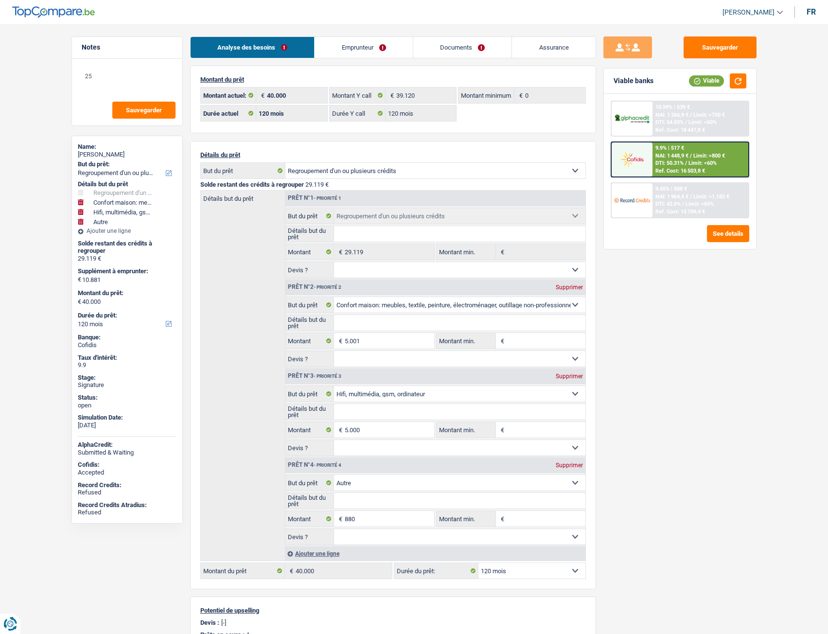
select select "120"
select select "refinancing"
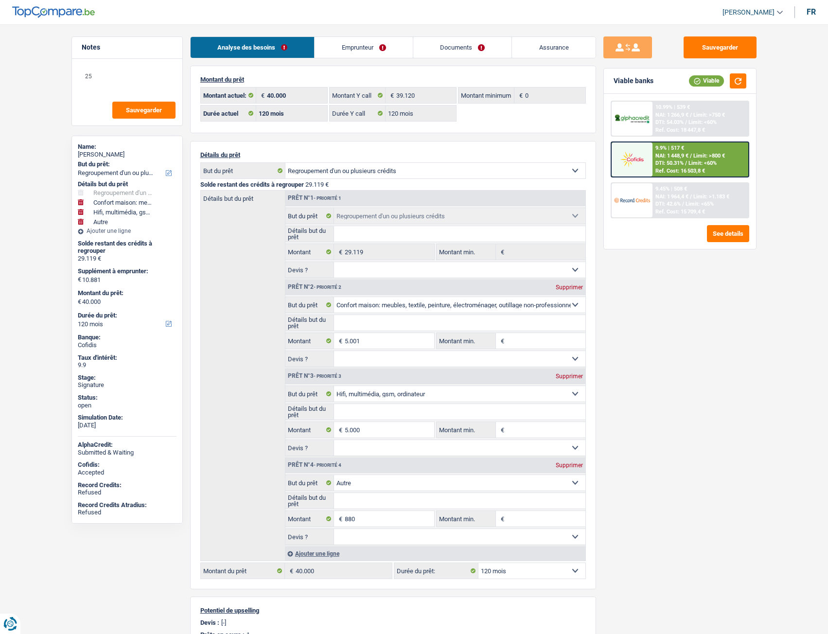
select select "household"
select select "tech"
select select "other"
select select "120"
click at [450, 53] on link "Documents" at bounding box center [462, 47] width 99 height 21
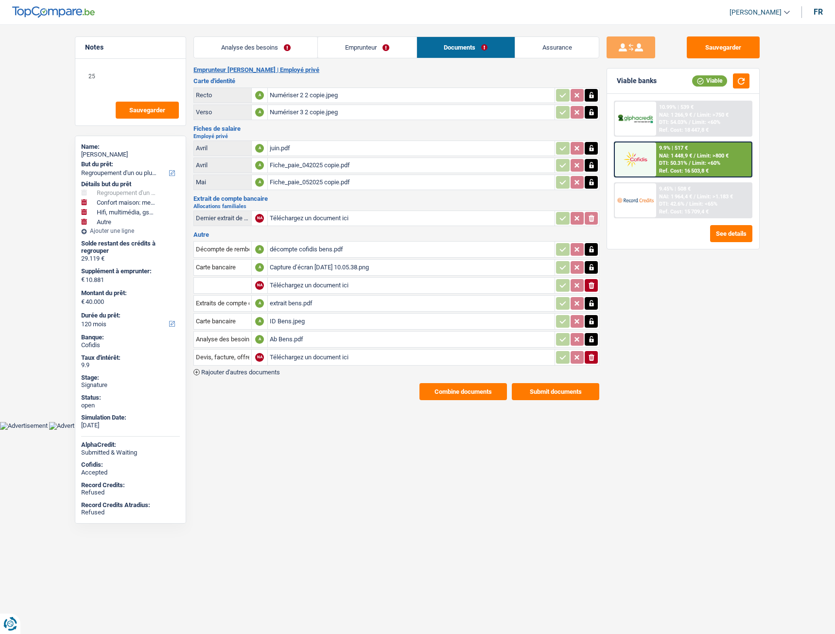
click at [464, 392] on button "Combine documents" at bounding box center [462, 391] width 87 height 17
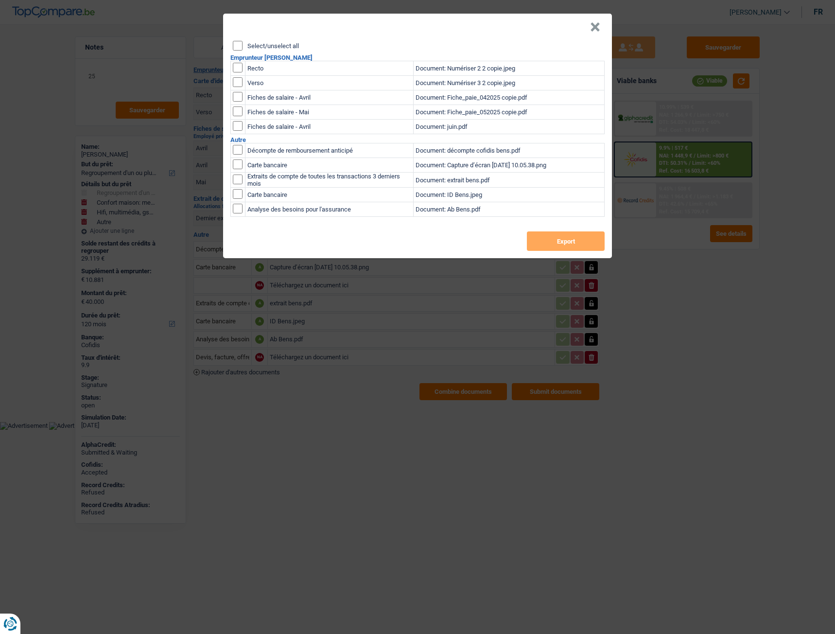
click at [591, 32] on button "×" at bounding box center [595, 27] width 10 height 10
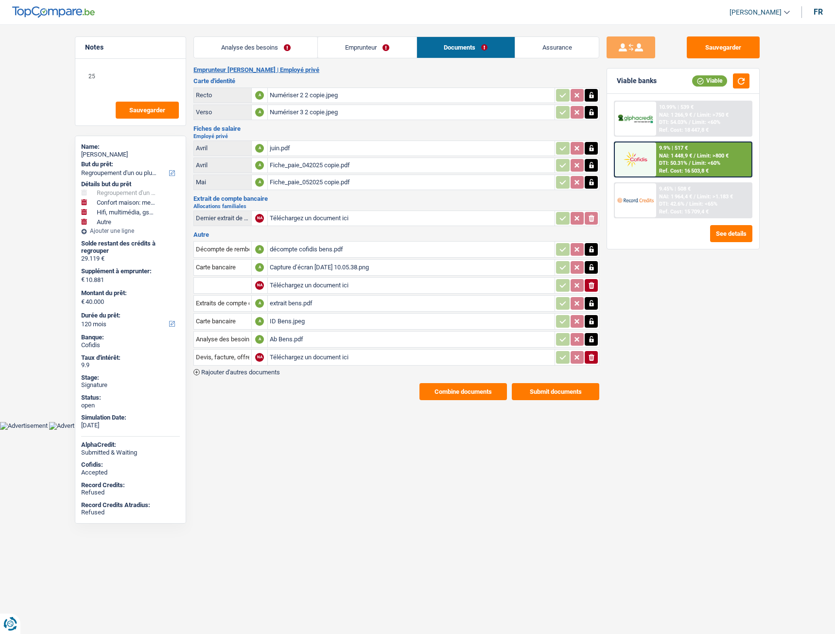
drag, startPoint x: 388, startPoint y: 460, endPoint x: 394, endPoint y: 455, distance: 6.9
click at [390, 430] on html "Vous avez le contrôle de vos données Nous utilisons des cookies, tout comme nos…" at bounding box center [417, 215] width 835 height 430
click at [475, 395] on button "Combine documents" at bounding box center [462, 391] width 87 height 17
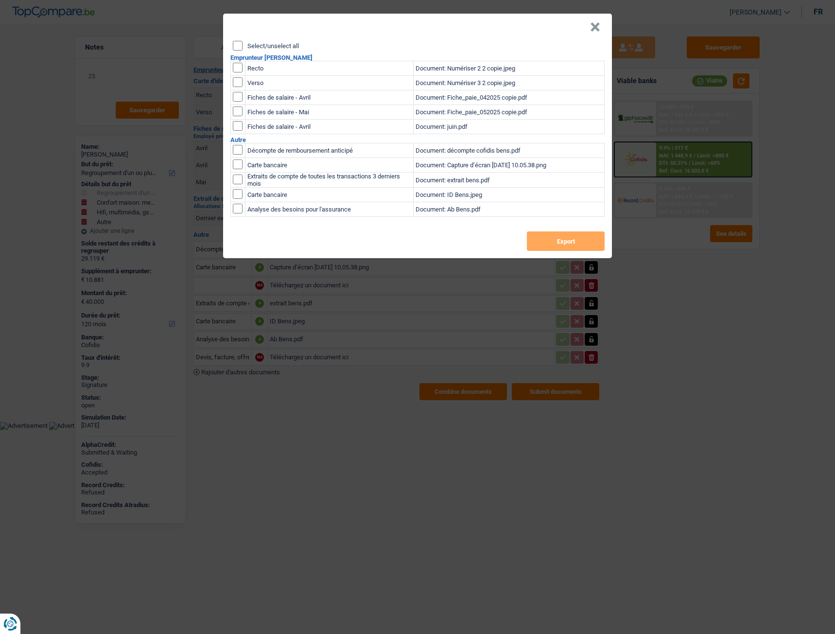
click at [235, 51] on div "Select/unselect all Emprunteur Pierre bens Recto Document: Numériser 2 2 copie…" at bounding box center [417, 149] width 389 height 217
click at [239, 46] on input "Select/unselect all" at bounding box center [238, 46] width 10 height 10
checkbox input "true"
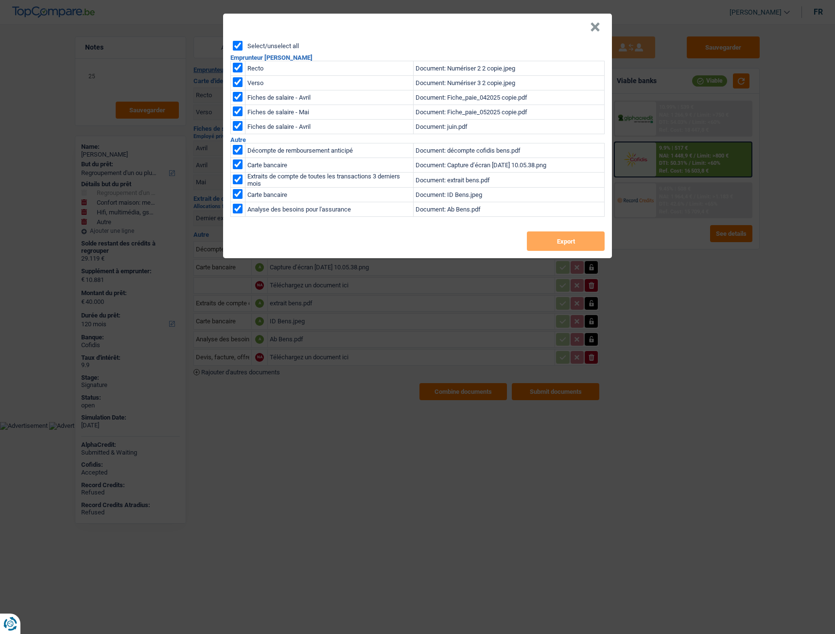
checkbox input "true"
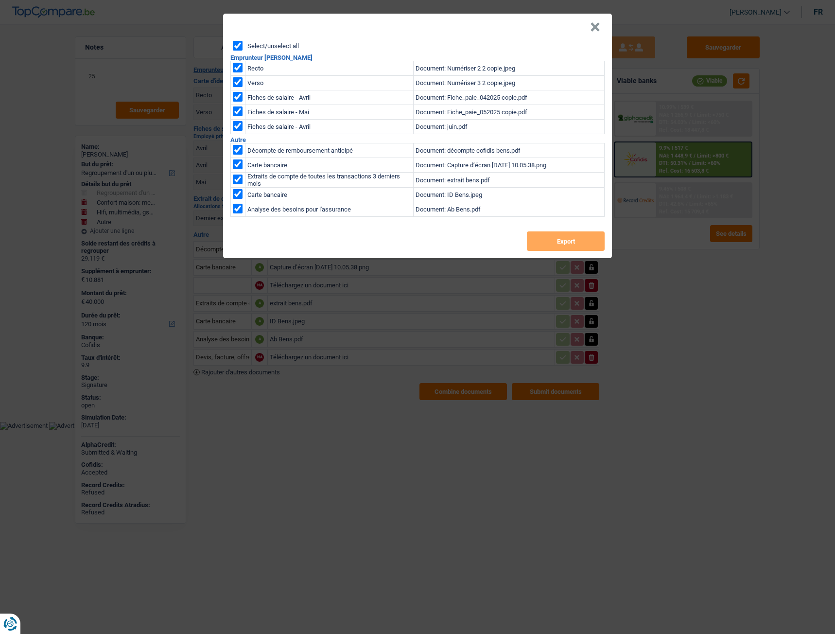
checkbox input "true"
click at [555, 237] on button "Export" at bounding box center [566, 240] width 78 height 19
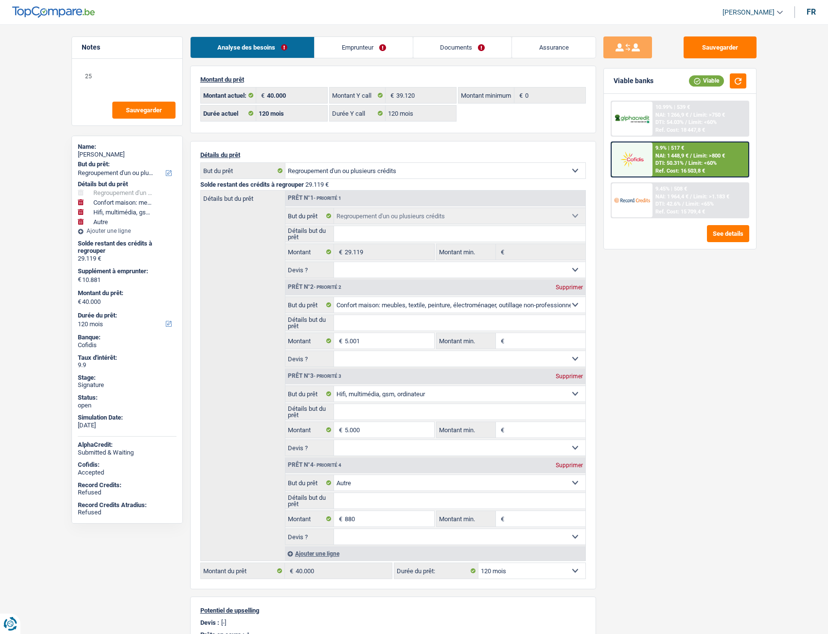
select select "refinancing"
select select "household"
select select "tech"
select select "other"
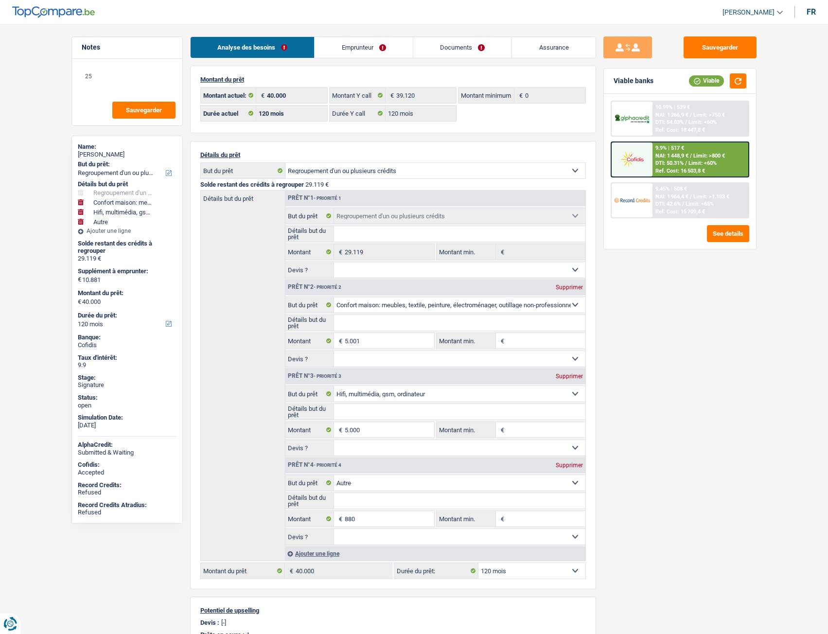
select select "120"
select select "refinancing"
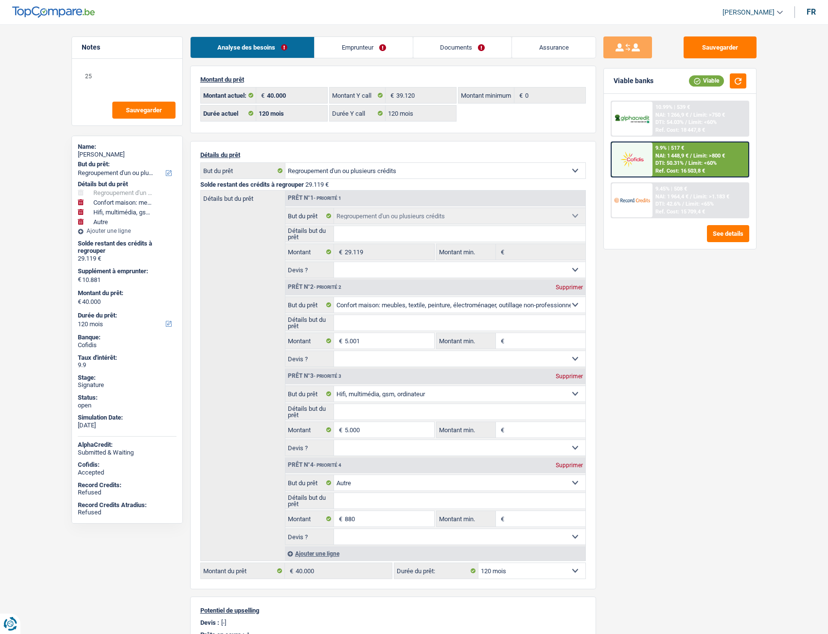
select select "household"
select select "tech"
select select "other"
select select "120"
click at [347, 46] on link "Emprunteur" at bounding box center [363, 47] width 98 height 21
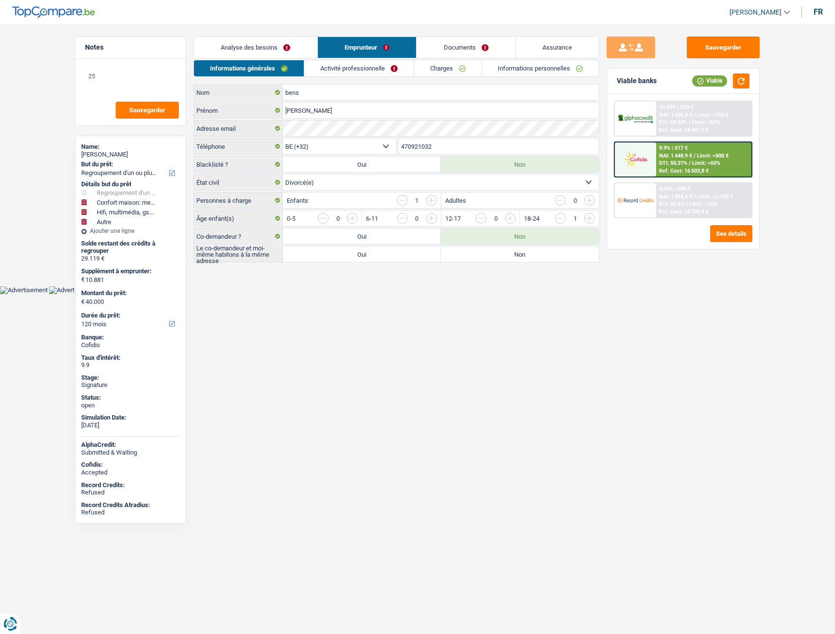
click at [506, 72] on link "Informations personnelles" at bounding box center [540, 68] width 117 height 16
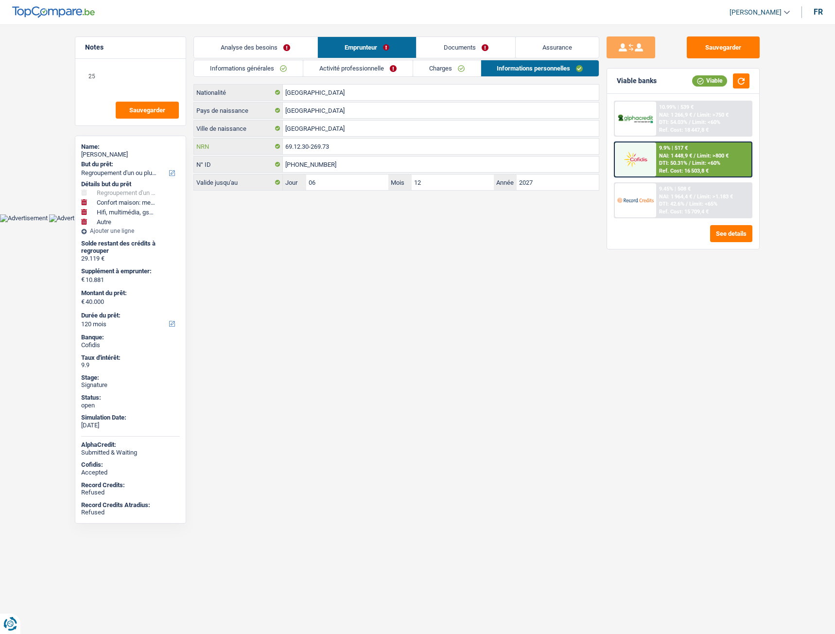
drag, startPoint x: 340, startPoint y: 146, endPoint x: 284, endPoint y: 146, distance: 55.4
click at [284, 146] on input "69.12.30-269.73" at bounding box center [441, 147] width 316 height 16
